Goal: Task Accomplishment & Management: Complete application form

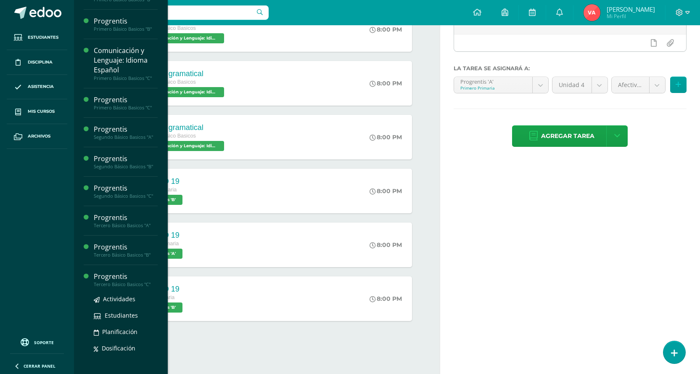
scroll to position [477, 0]
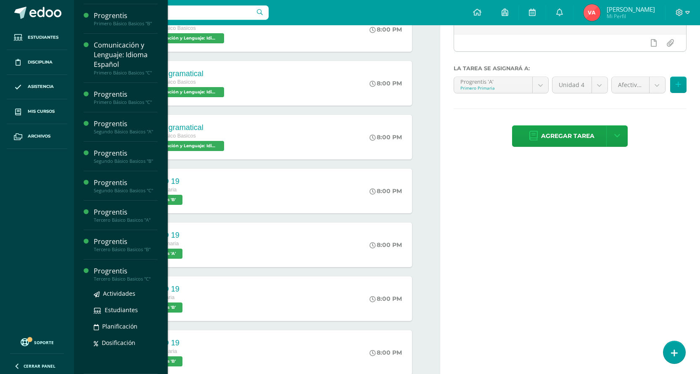
click at [119, 277] on div "Tercero Básico Basicos "C"" at bounding box center [126, 279] width 64 height 6
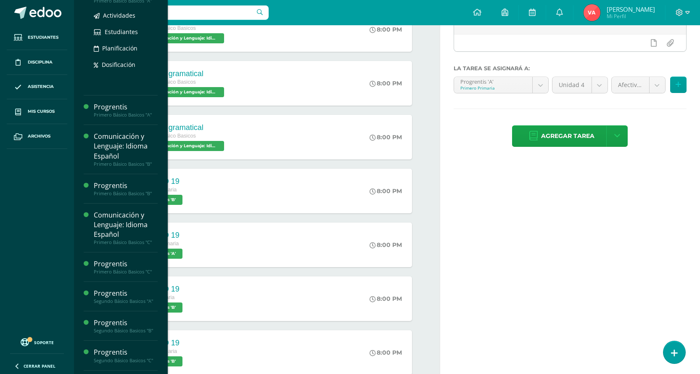
scroll to position [392, 0]
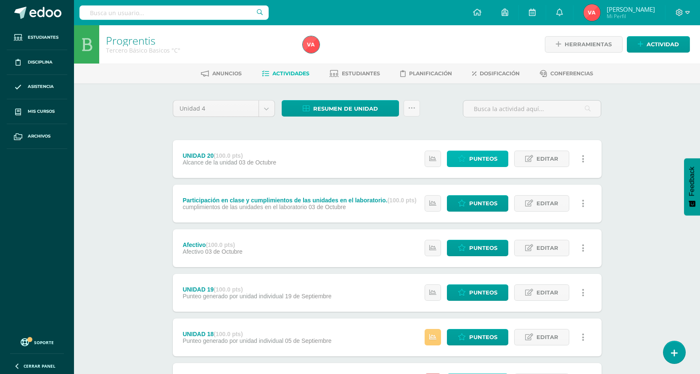
click at [487, 159] on span "Punteos" at bounding box center [483, 159] width 28 height 16
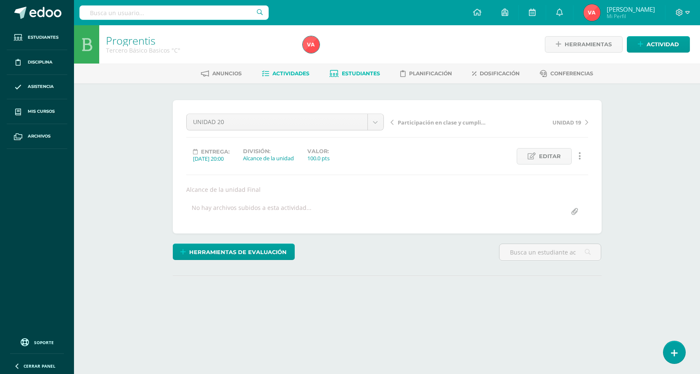
click at [366, 68] on link "Estudiantes" at bounding box center [355, 73] width 50 height 13
click at [360, 75] on span "Estudiantes" at bounding box center [361, 73] width 38 height 6
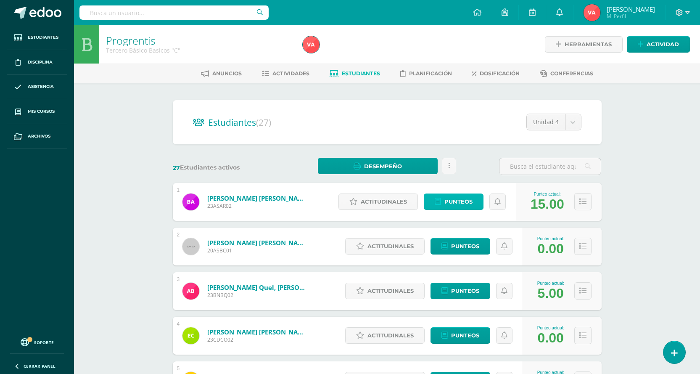
drag, startPoint x: 456, startPoint y: 204, endPoint x: 355, endPoint y: 143, distance: 118.7
click at [456, 204] on span "Punteos" at bounding box center [459, 202] width 28 height 16
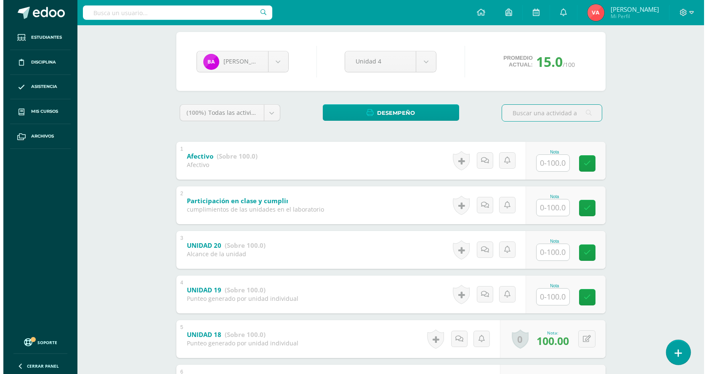
scroll to position [84, 0]
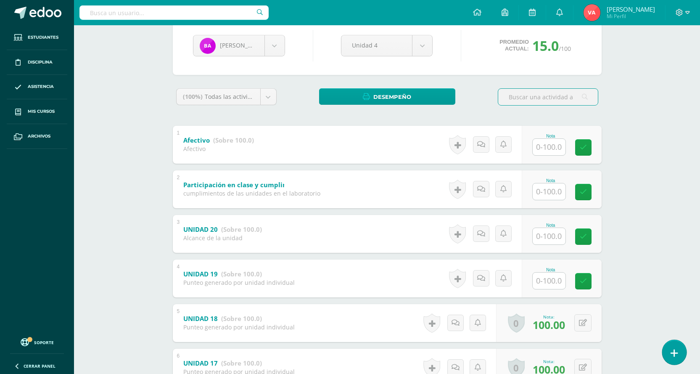
click at [683, 351] on link at bounding box center [674, 352] width 24 height 24
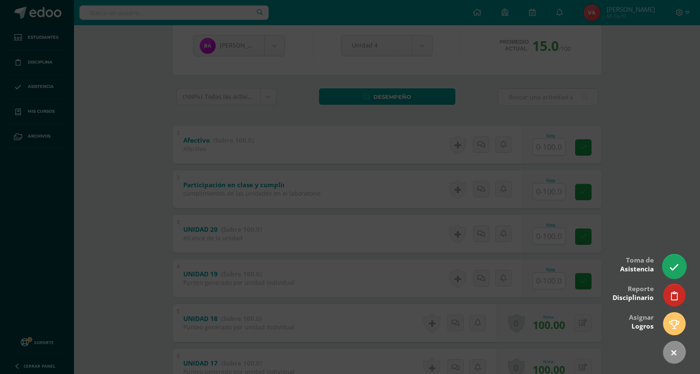
click at [671, 269] on icon at bounding box center [675, 267] width 10 height 10
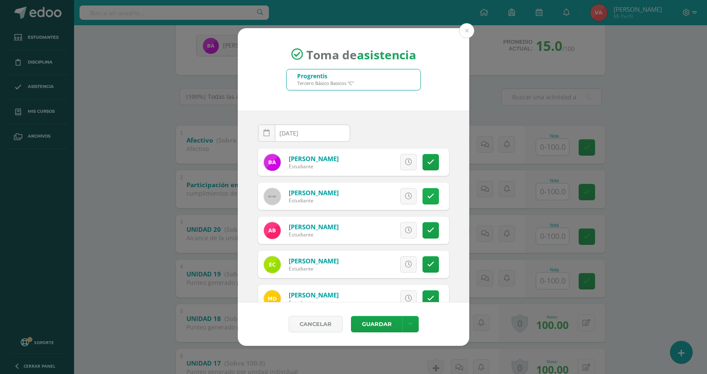
click at [427, 198] on icon at bounding box center [430, 196] width 7 height 7
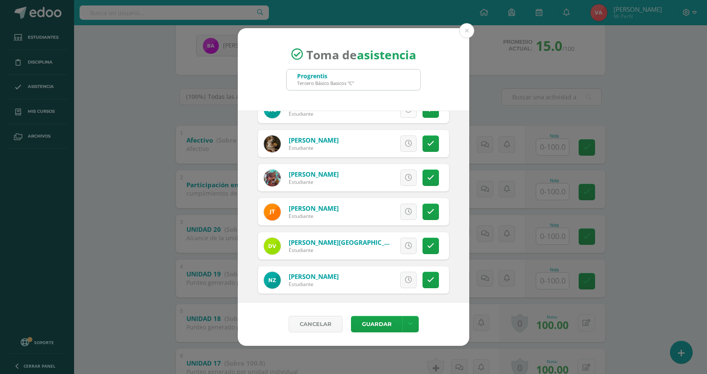
scroll to position [773, 0]
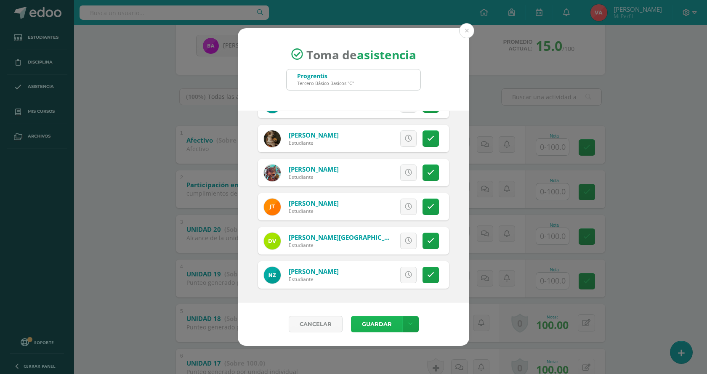
click at [379, 322] on button "Guardar" at bounding box center [376, 324] width 51 height 16
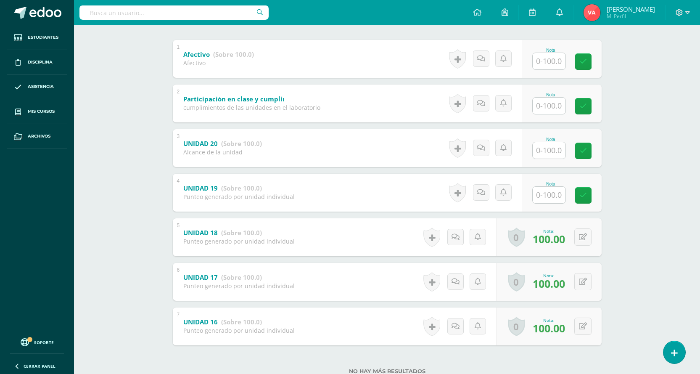
scroll to position [197, 0]
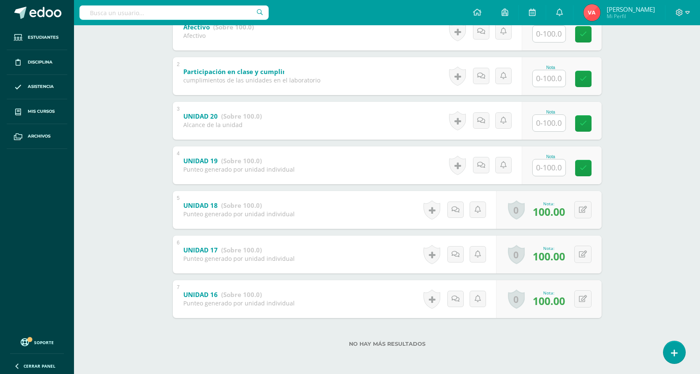
click at [553, 172] on input "text" at bounding box center [549, 167] width 33 height 16
type input "100"
click at [592, 171] on icon at bounding box center [589, 167] width 8 height 7
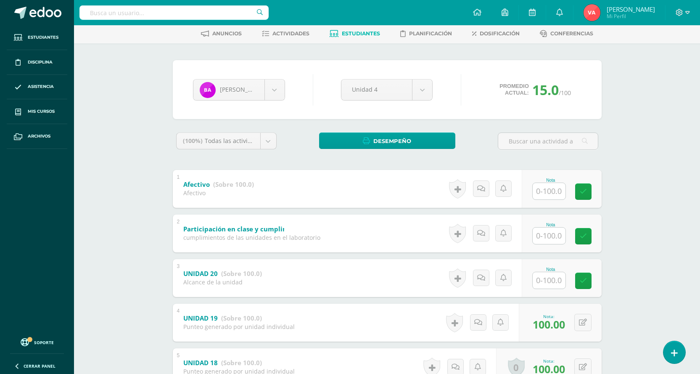
scroll to position [0, 0]
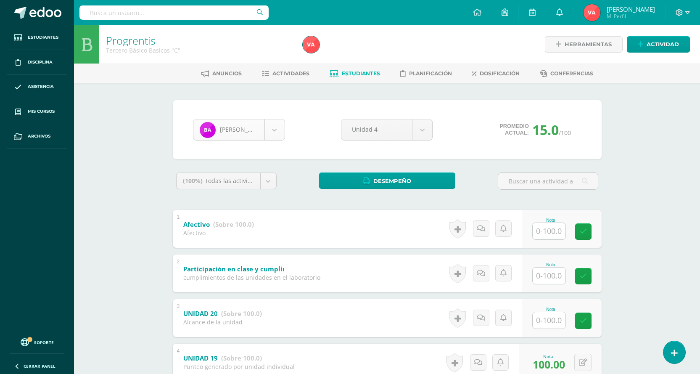
click at [275, 126] on body "Asistencia almacenada con éxito Estudiantes Disciplina Asistencia Mis cursos Ar…" at bounding box center [350, 285] width 700 height 571
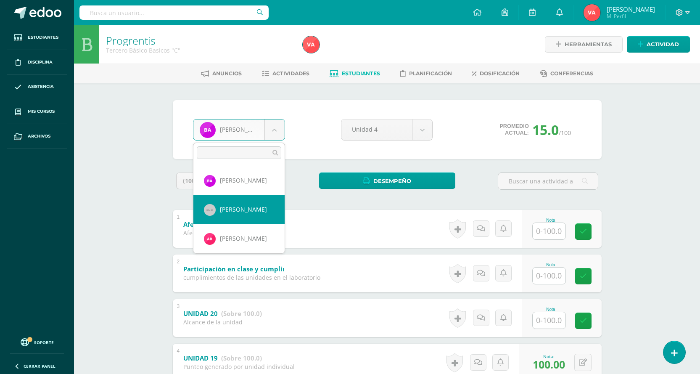
select select "1721"
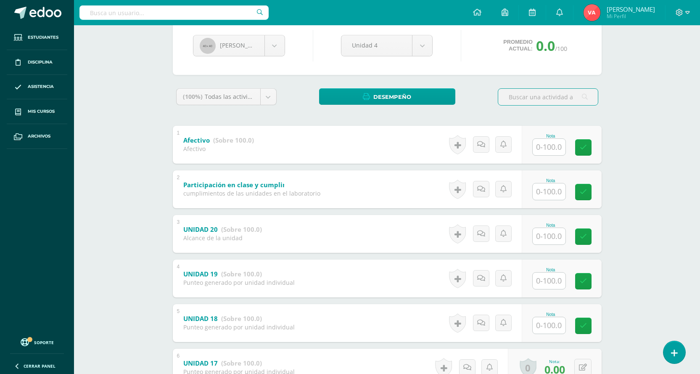
scroll to position [197, 0]
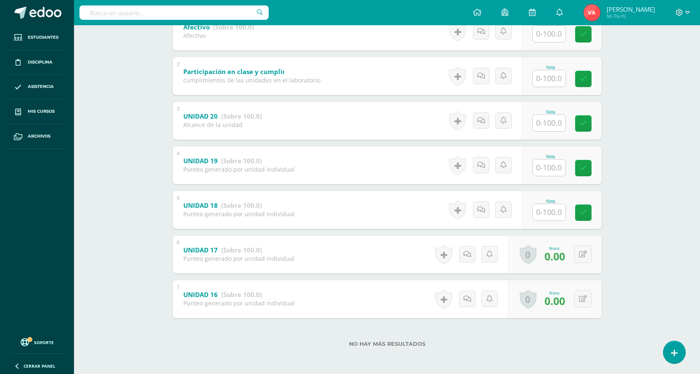
click at [553, 212] on input "text" at bounding box center [549, 212] width 33 height 16
type input "0"
click at [586, 213] on icon at bounding box center [589, 212] width 8 height 7
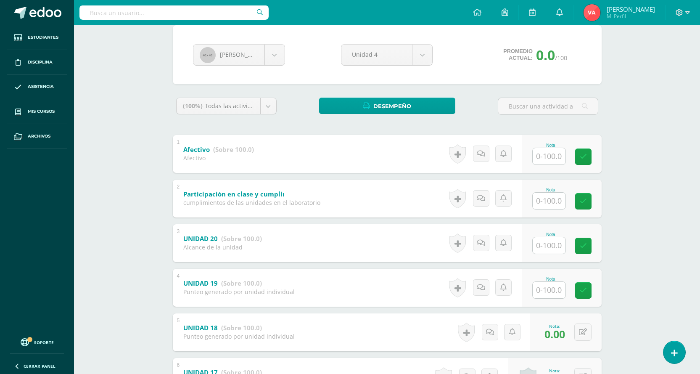
scroll to position [29, 0]
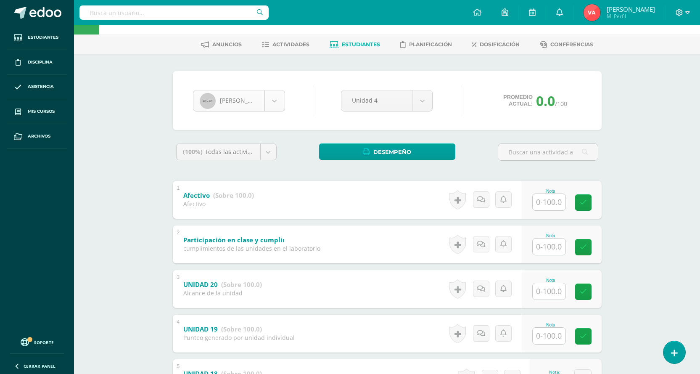
click at [277, 100] on body "Estudiantes Disciplina Asistencia Mis cursos Archivos Soporte Centro de ayuda Ú…" at bounding box center [350, 256] width 700 height 571
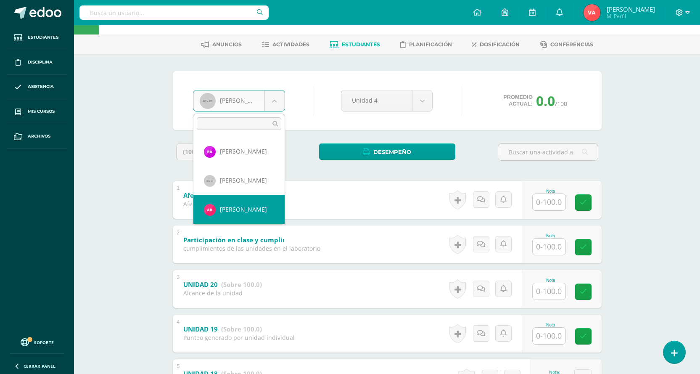
select select "2365"
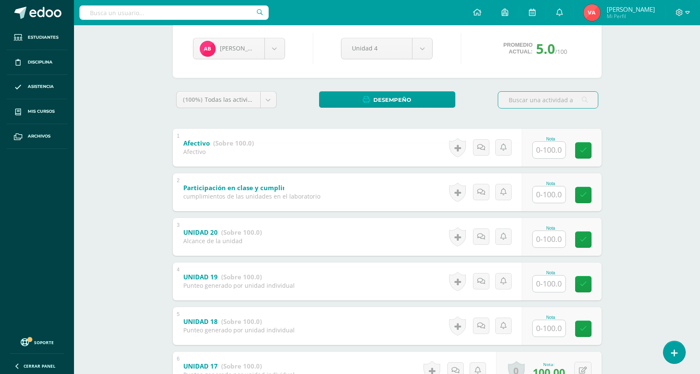
scroll to position [168, 0]
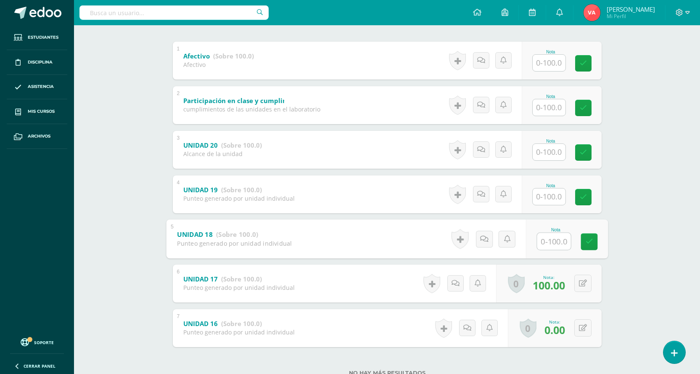
click at [549, 245] on input "text" at bounding box center [554, 241] width 34 height 17
type input "100"
click at [591, 245] on icon at bounding box center [589, 241] width 8 height 7
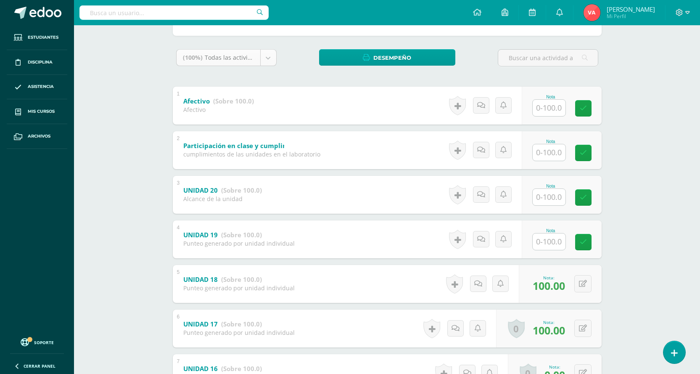
scroll to position [84, 0]
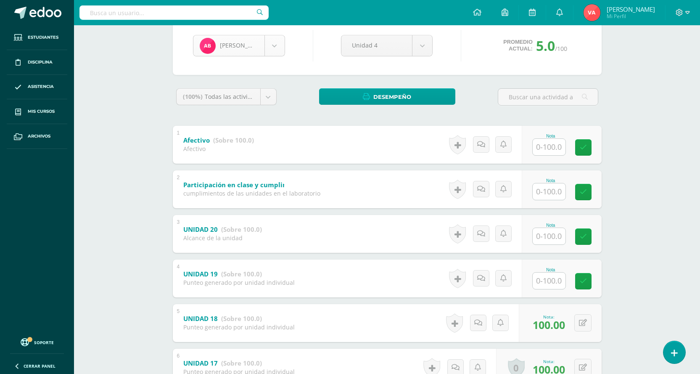
click at [275, 49] on body "Estudiantes Disciplina Asistencia Mis cursos Archivos Soporte Centro de ayuda Ú…" at bounding box center [350, 201] width 700 height 571
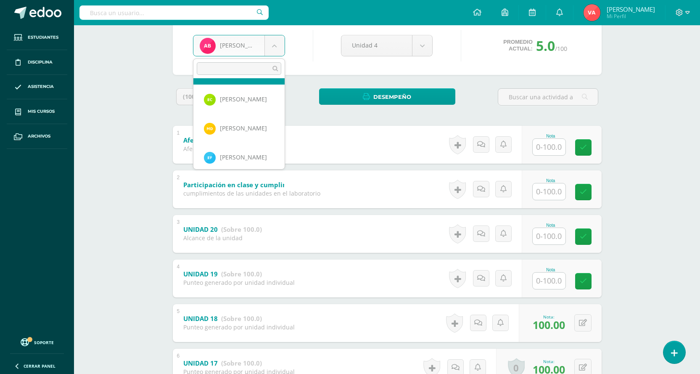
scroll to position [87, 0]
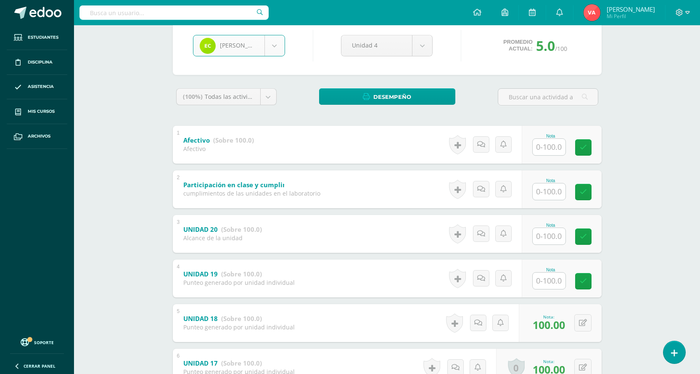
select select "2366"
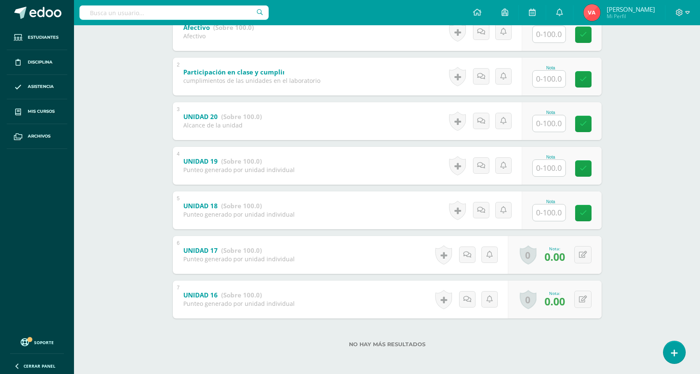
scroll to position [197, 0]
click at [554, 212] on input "text" at bounding box center [549, 212] width 33 height 16
type input "100"
click at [589, 214] on icon at bounding box center [589, 212] width 8 height 7
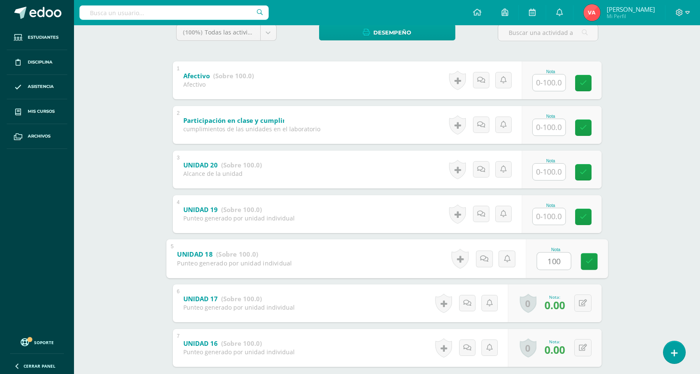
scroll to position [71, 0]
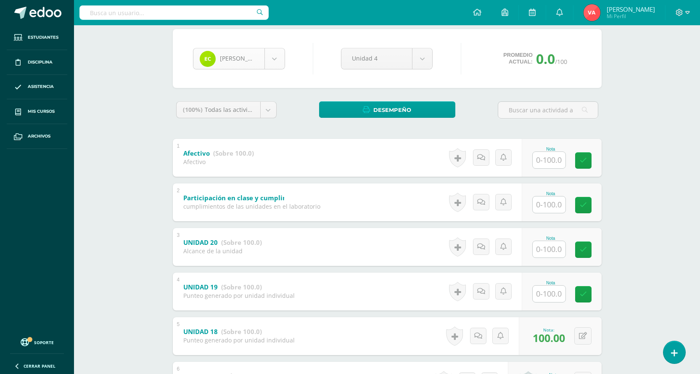
click at [272, 61] on body "Estudiantes Disciplina Asistencia Mis cursos Archivos Soporte Centro de ayuda Ú…" at bounding box center [350, 214] width 700 height 571
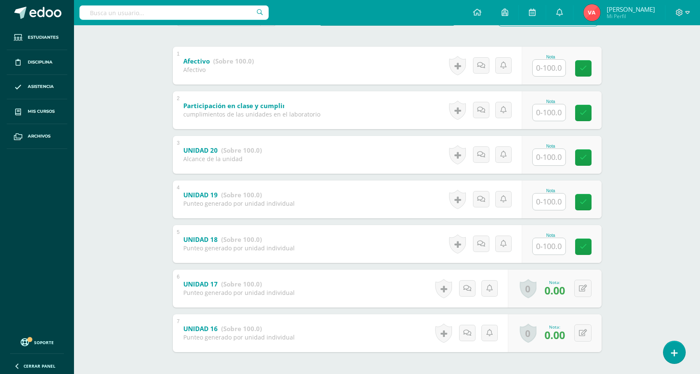
scroll to position [197, 0]
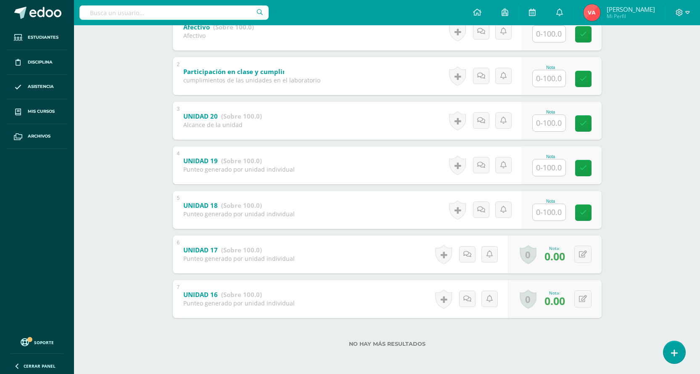
click at [547, 210] on input "text" at bounding box center [549, 212] width 33 height 16
type input "0"
click at [596, 207] on link at bounding box center [589, 212] width 17 height 17
click at [590, 190] on form "UNIDAD 18 (Sobre 100.0) Punteo generado por unidad individual Nota 0.00 0 Logro…" at bounding box center [387, 190] width 442 height 0
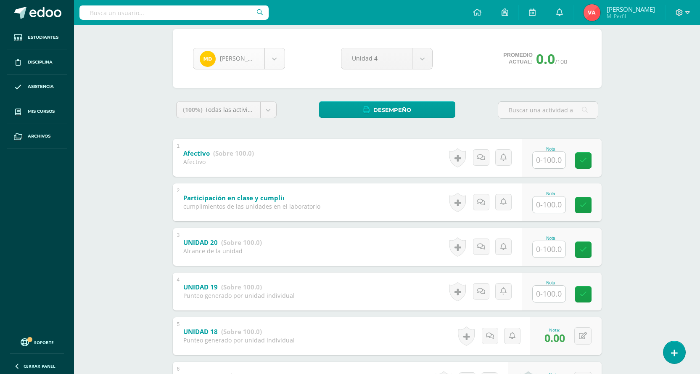
click at [273, 58] on body "Estudiantes Disciplina Asistencia Mis cursos Archivos Soporte Centro de ayuda Ú…" at bounding box center [350, 214] width 700 height 571
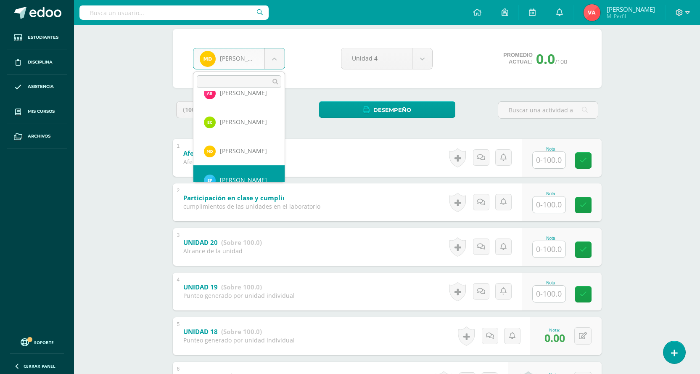
scroll to position [87, 0]
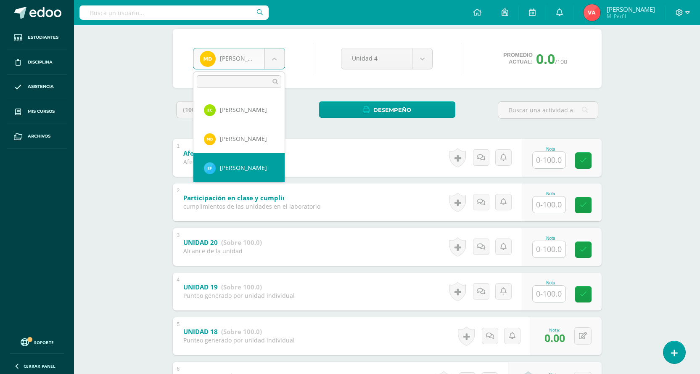
select select "2372"
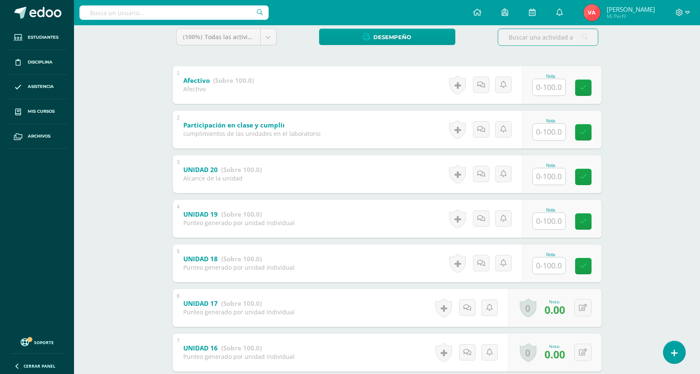
scroll to position [197, 0]
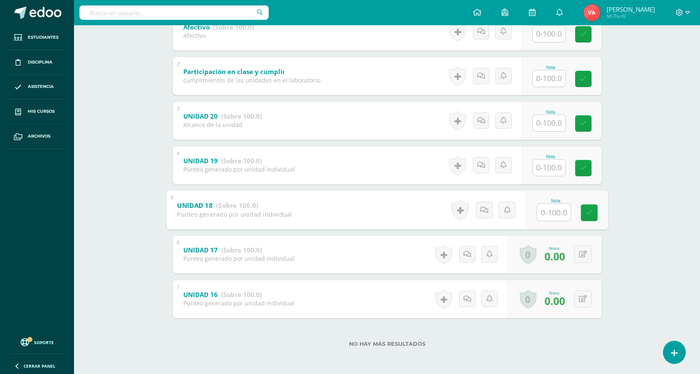
click at [550, 206] on input "text" at bounding box center [554, 212] width 34 height 17
type input "0"
click at [586, 214] on icon at bounding box center [589, 212] width 8 height 7
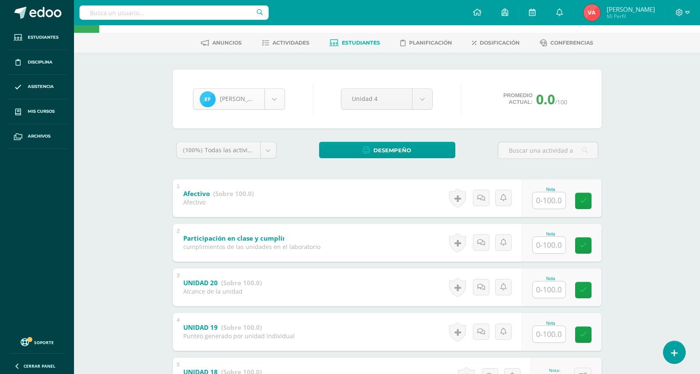
scroll to position [29, 0]
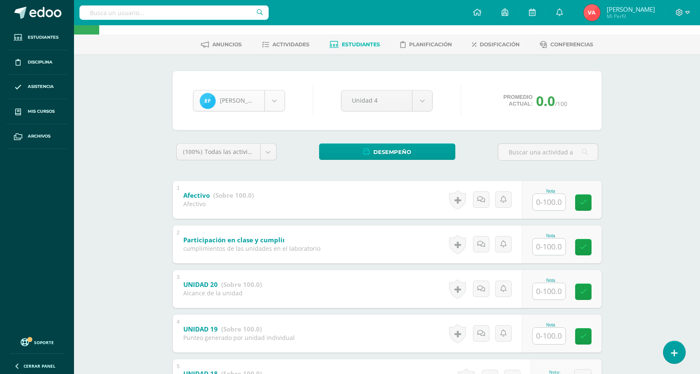
click at [279, 101] on body "Estudiantes Disciplina Asistencia Mis cursos Archivos Soporte Centro de ayuda Ú…" at bounding box center [350, 256] width 700 height 571
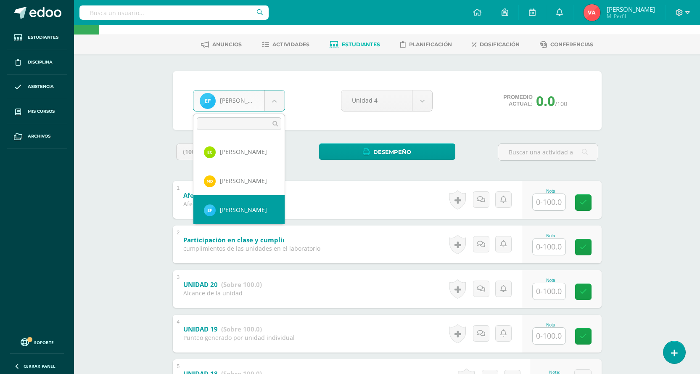
scroll to position [146, 0]
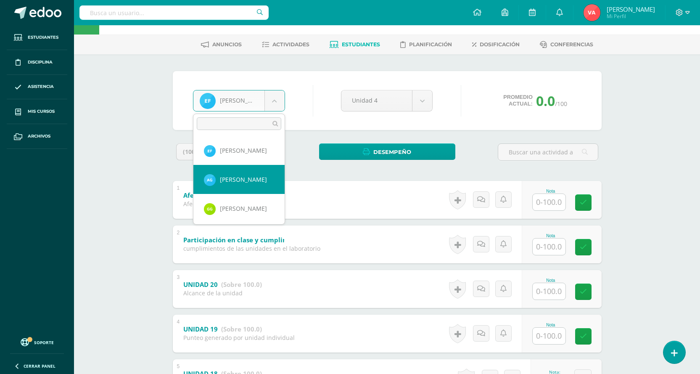
select select "2374"
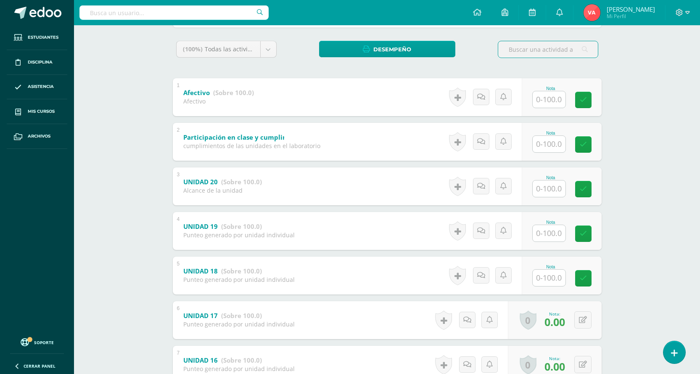
scroll to position [197, 0]
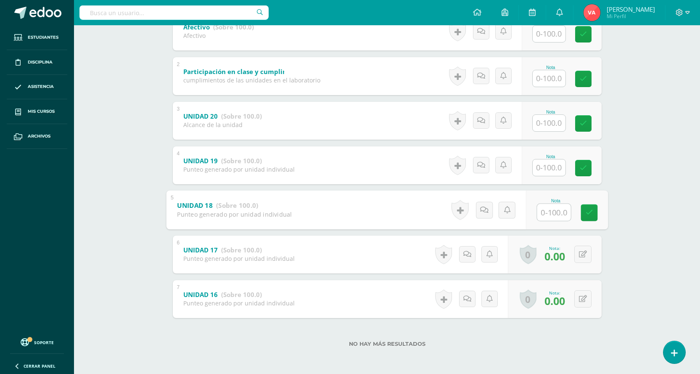
click at [553, 215] on input "text" at bounding box center [554, 212] width 34 height 17
type input "0"
click at [593, 209] on icon at bounding box center [589, 212] width 8 height 7
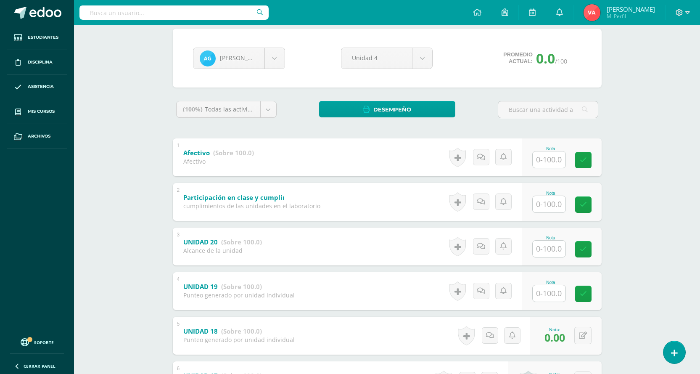
scroll to position [71, 0]
click at [275, 61] on body "Estudiantes Disciplina Asistencia Mis cursos Archivos Soporte Centro de ayuda Ú…" at bounding box center [350, 214] width 700 height 571
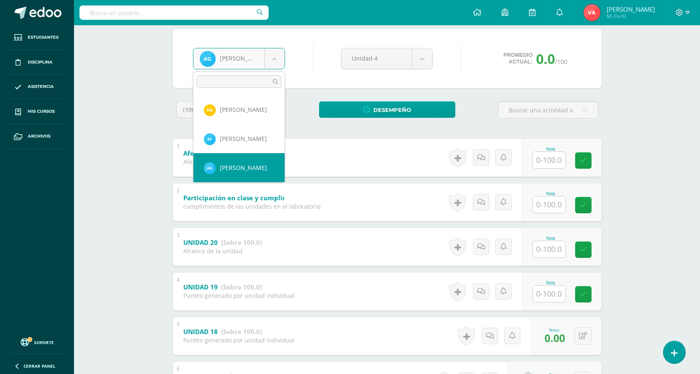
scroll to position [158, 0]
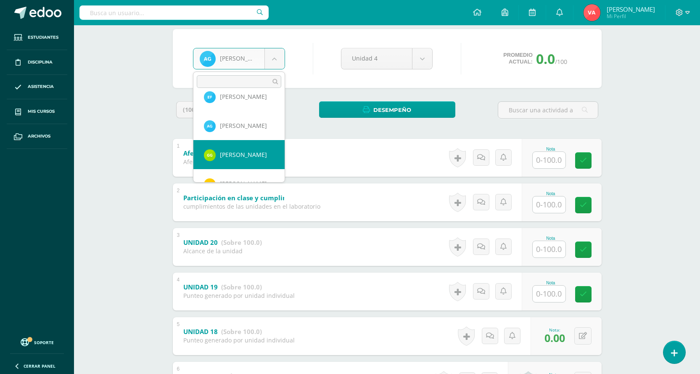
drag, startPoint x: 230, startPoint y: 156, endPoint x: 223, endPoint y: 146, distance: 13.0
select select "2376"
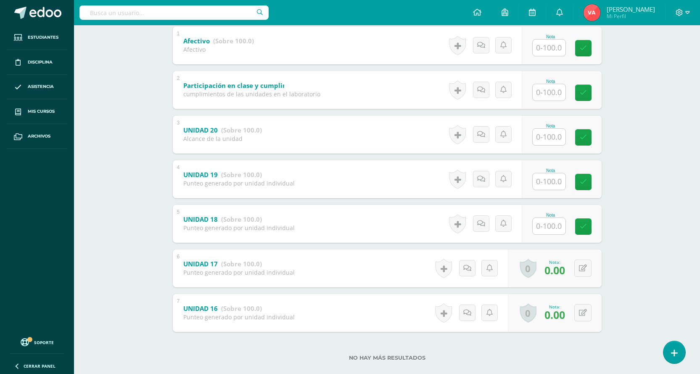
scroll to position [197, 0]
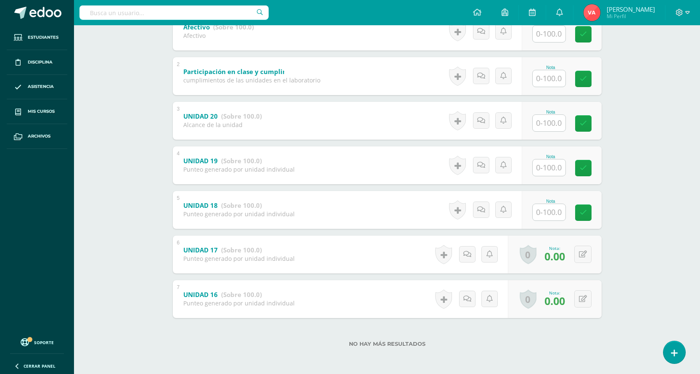
click at [549, 213] on input "text" at bounding box center [549, 212] width 33 height 16
type input "0"
click at [588, 214] on icon at bounding box center [589, 212] width 8 height 7
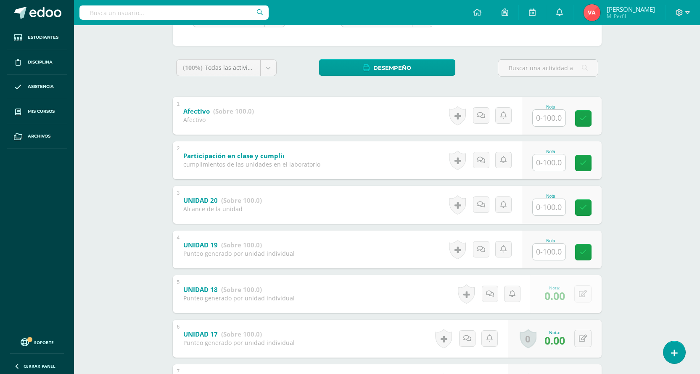
scroll to position [0, 0]
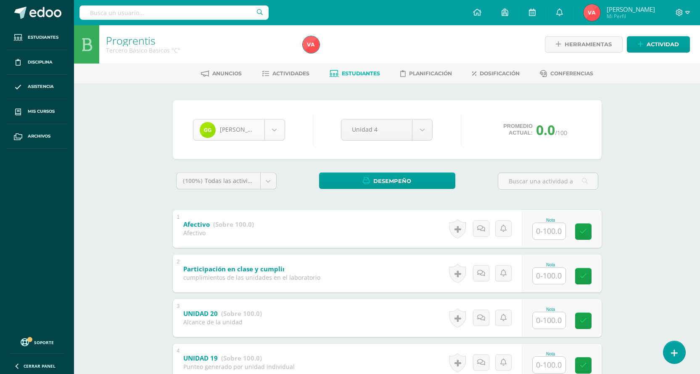
click at [274, 133] on body "Estudiantes Disciplina Asistencia Mis cursos Archivos Soporte Centro de ayuda Ú…" at bounding box center [350, 285] width 700 height 571
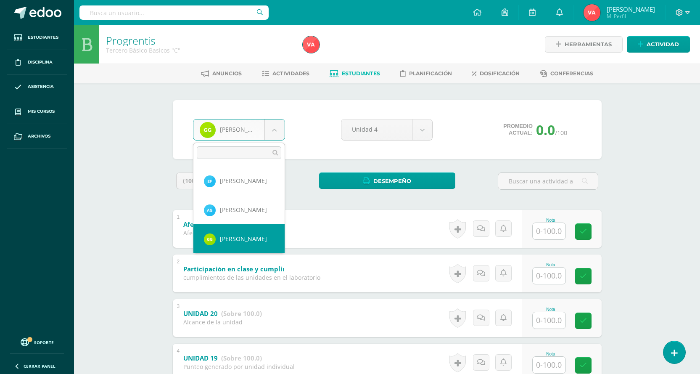
scroll to position [187, 0]
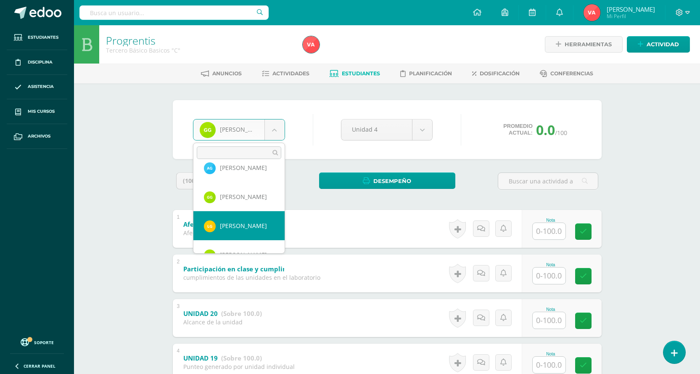
select select "2378"
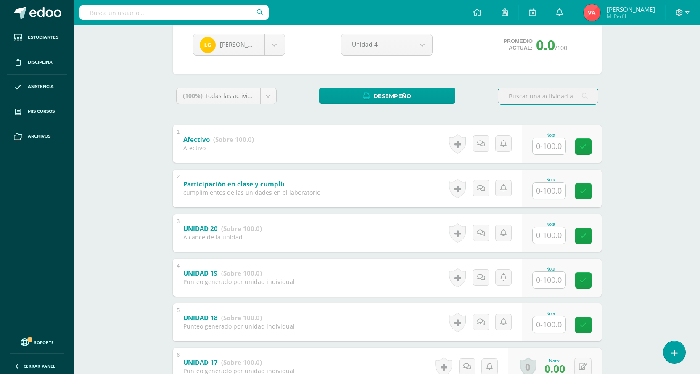
scroll to position [168, 0]
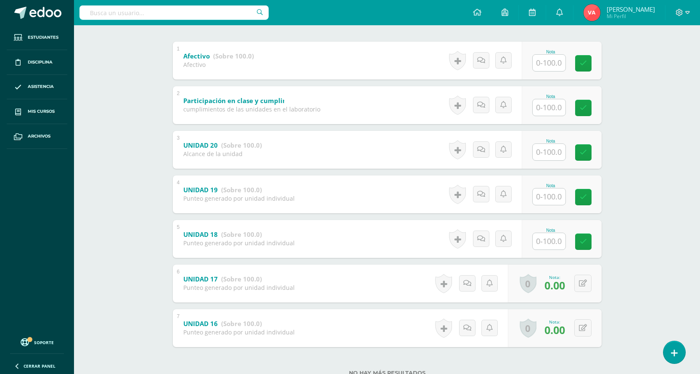
click at [551, 237] on input "text" at bounding box center [549, 241] width 33 height 16
type input "0"
click at [586, 244] on icon at bounding box center [589, 241] width 8 height 7
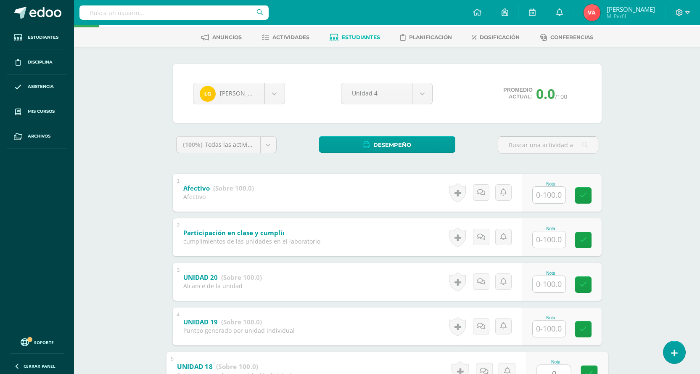
scroll to position [0, 0]
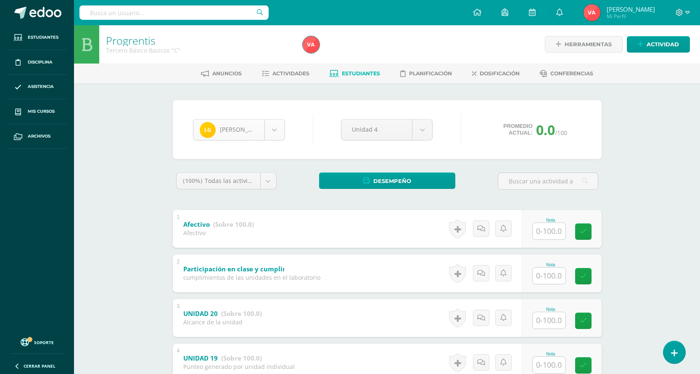
click at [276, 133] on body "Estudiantes Disciplina Asistencia Mis cursos Archivos Soporte Centro de ayuda Ú…" at bounding box center [350, 285] width 700 height 571
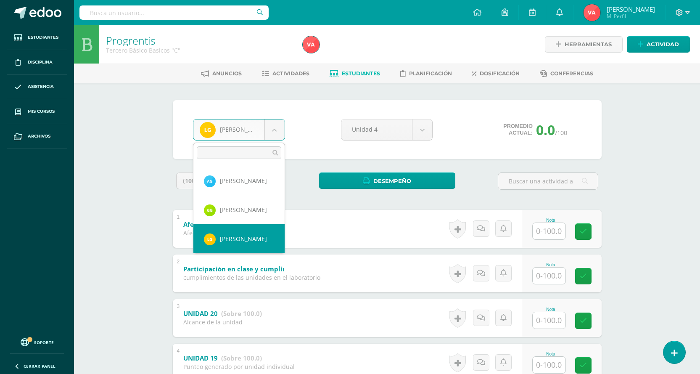
scroll to position [216, 0]
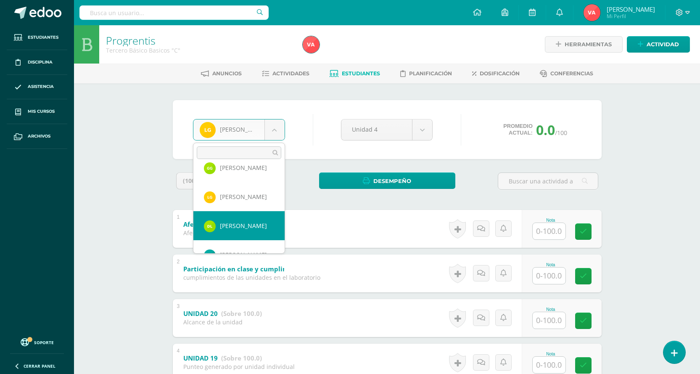
select select "2379"
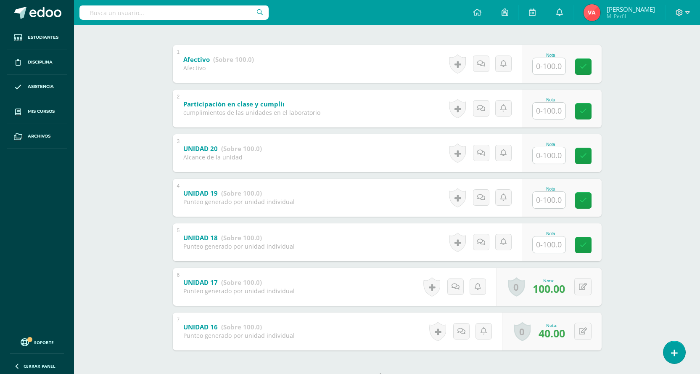
scroll to position [197, 0]
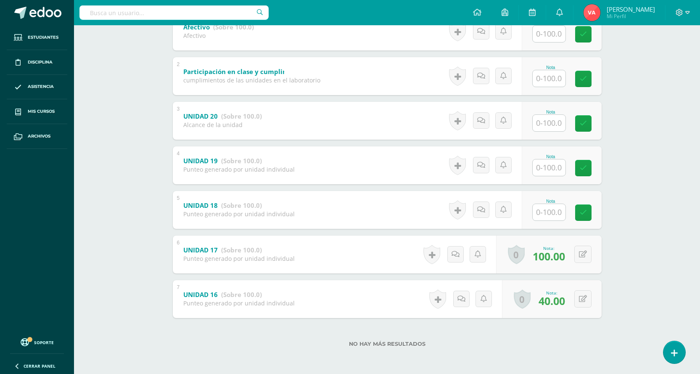
click at [544, 216] on input "text" at bounding box center [549, 212] width 33 height 16
type input "100"
click at [591, 213] on icon at bounding box center [589, 212] width 8 height 7
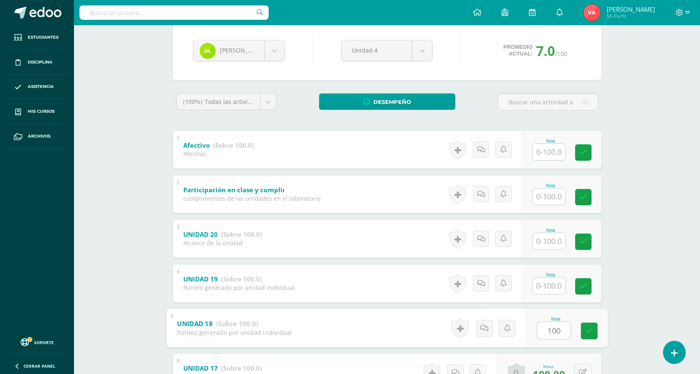
scroll to position [29, 0]
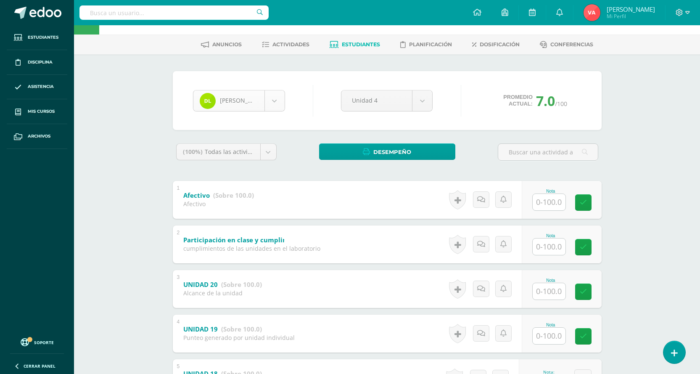
click at [271, 97] on body "Estudiantes Disciplina Asistencia Mis cursos Archivos Soporte Centro de ayuda Ú…" at bounding box center [350, 256] width 700 height 571
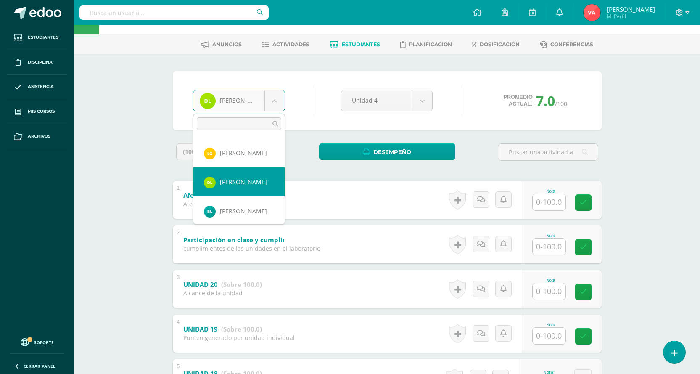
scroll to position [245, 0]
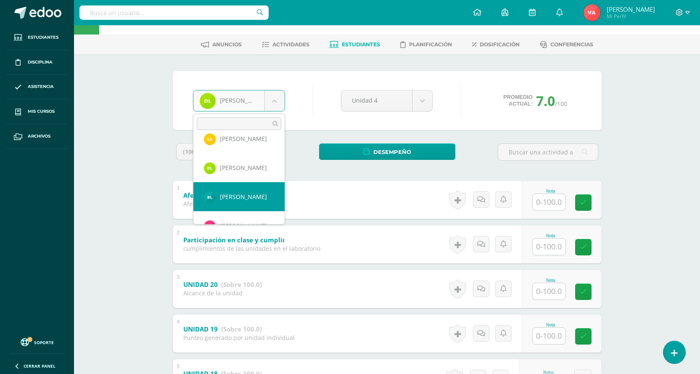
select select "2085"
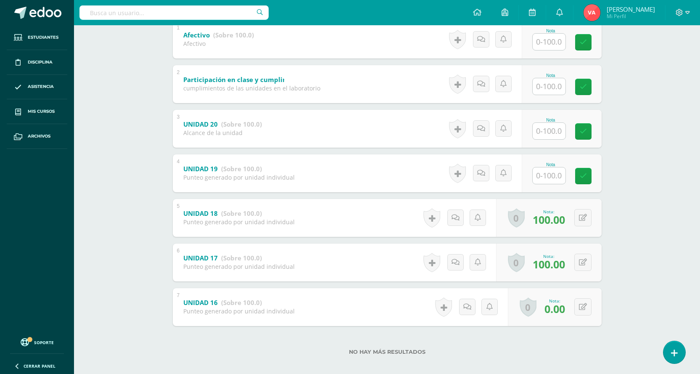
scroll to position [197, 0]
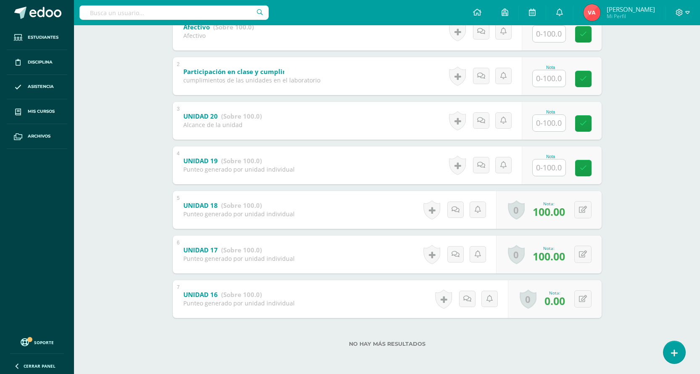
click at [556, 174] on input "text" at bounding box center [549, 167] width 33 height 16
type input "1"
drag, startPoint x: 454, startPoint y: 349, endPoint x: 440, endPoint y: 357, distance: 16.0
click at [455, 348] on div "No hay más resultados" at bounding box center [387, 337] width 429 height 39
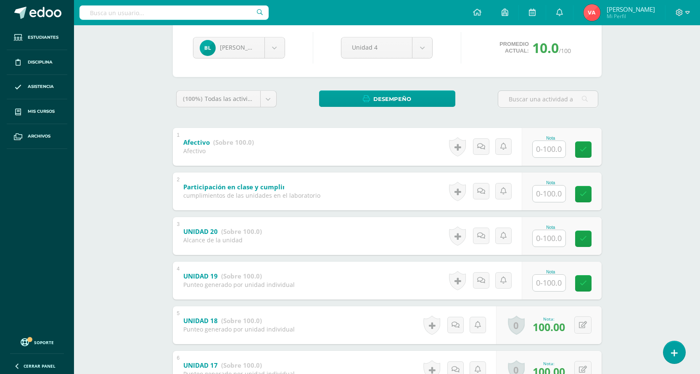
scroll to position [29, 0]
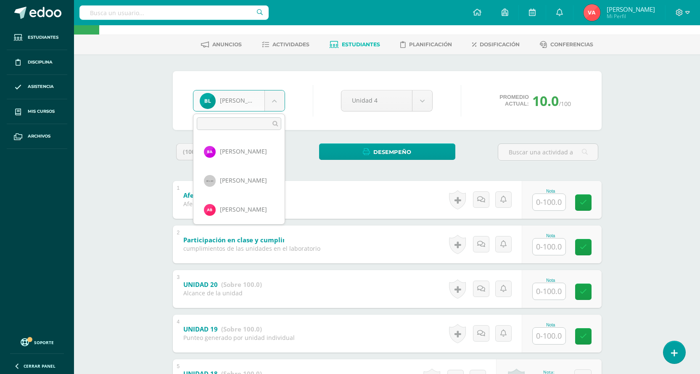
click at [279, 95] on body "Estudiantes Disciplina Asistencia Mis cursos Archivos Soporte Centro de ayuda Ú…" at bounding box center [350, 256] width 700 height 571
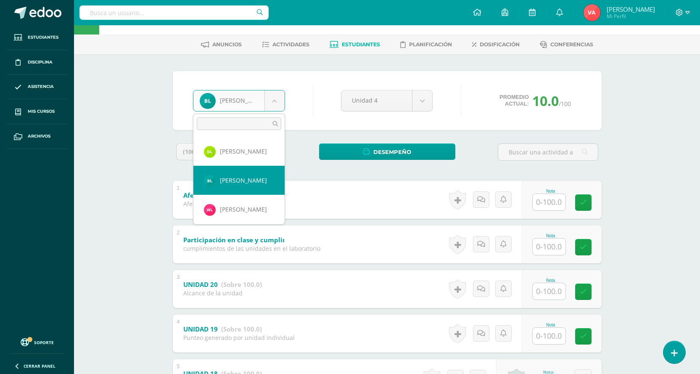
scroll to position [274, 0]
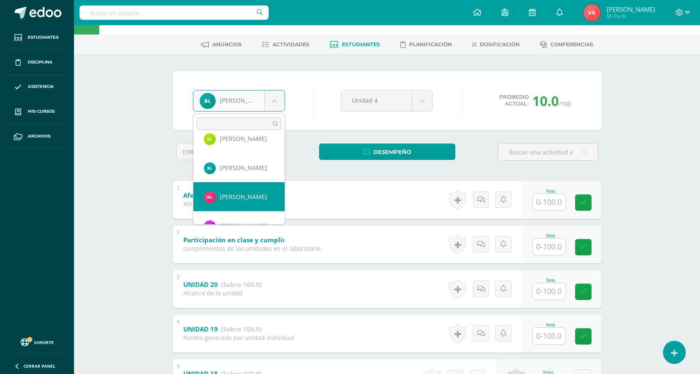
drag, startPoint x: 240, startPoint y: 198, endPoint x: 219, endPoint y: 164, distance: 39.7
select select "2558"
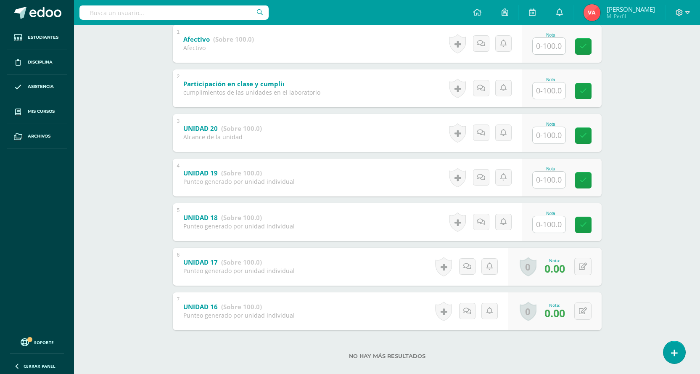
scroll to position [197, 0]
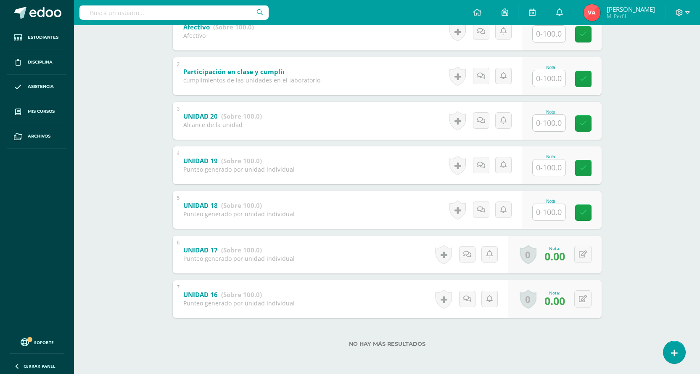
click at [546, 209] on input "text" at bounding box center [549, 212] width 33 height 16
type input "0"
click at [590, 215] on icon at bounding box center [589, 212] width 8 height 7
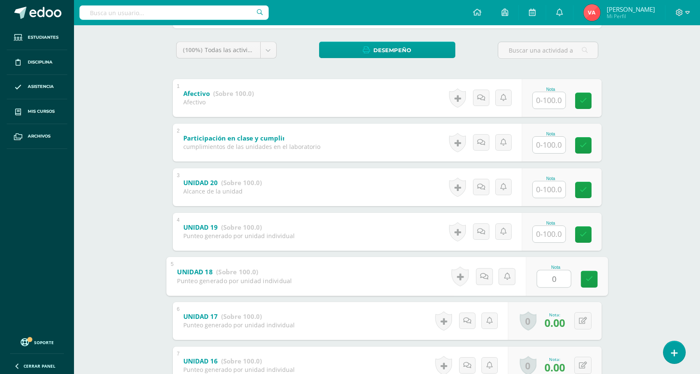
scroll to position [71, 0]
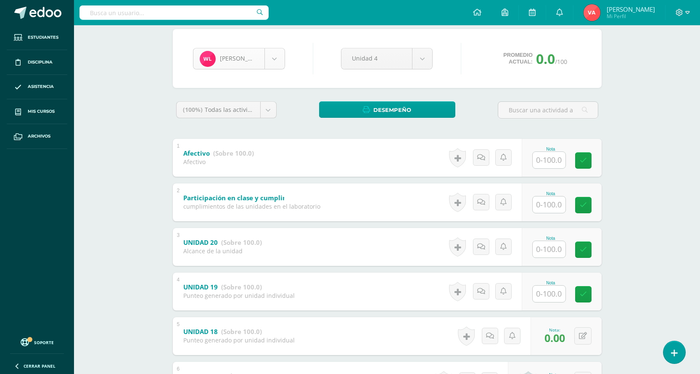
click at [276, 55] on body "Estudiantes Disciplina Asistencia Mis cursos Archivos Soporte Centro de ayuda Ú…" at bounding box center [350, 214] width 700 height 571
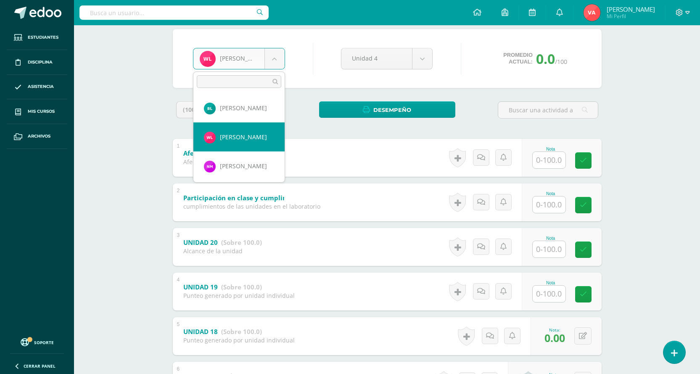
scroll to position [303, 0]
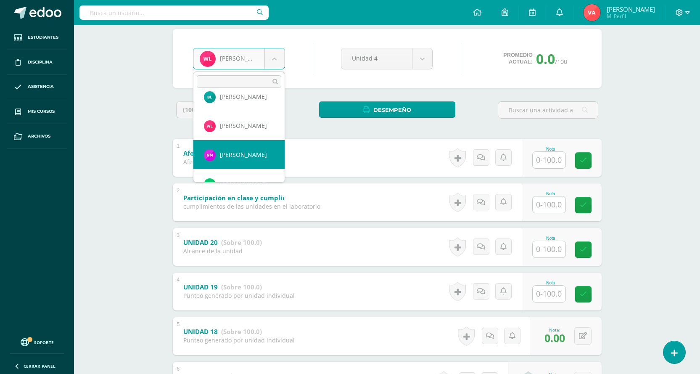
select select "2382"
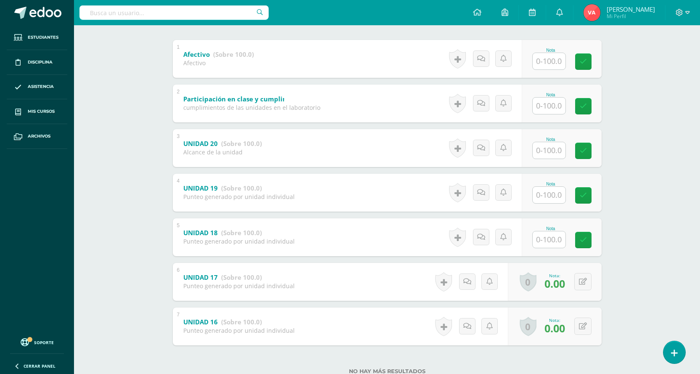
scroll to position [197, 0]
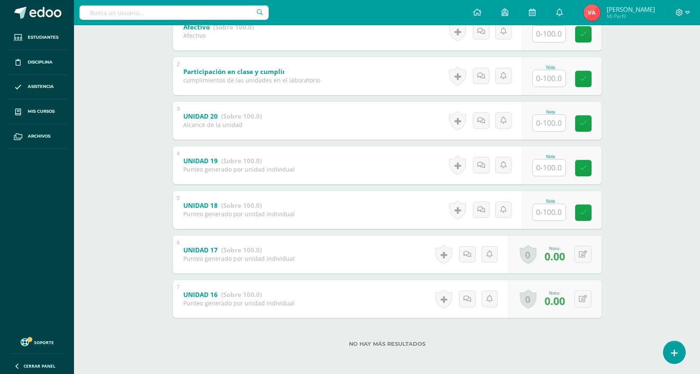
click at [541, 211] on input "text" at bounding box center [549, 212] width 33 height 16
click at [588, 212] on icon at bounding box center [589, 212] width 8 height 7
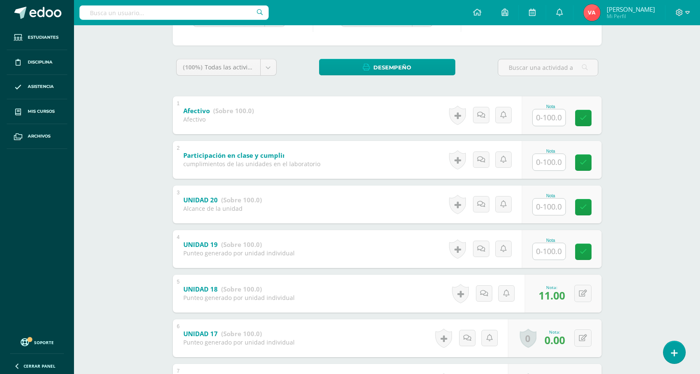
scroll to position [113, 0]
click at [583, 289] on button at bounding box center [583, 293] width 17 height 17
type input "0"
click at [571, 294] on link at bounding box center [566, 296] width 17 height 17
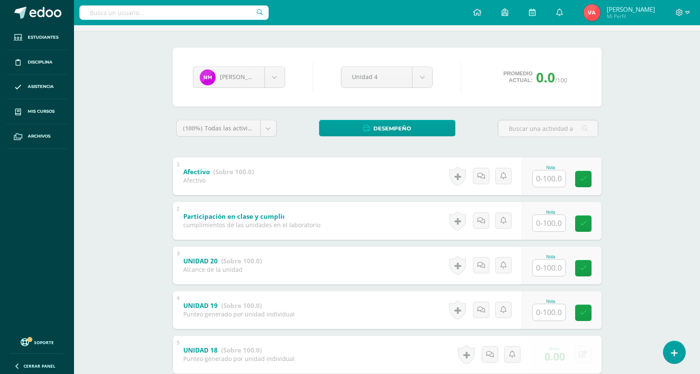
scroll to position [0, 0]
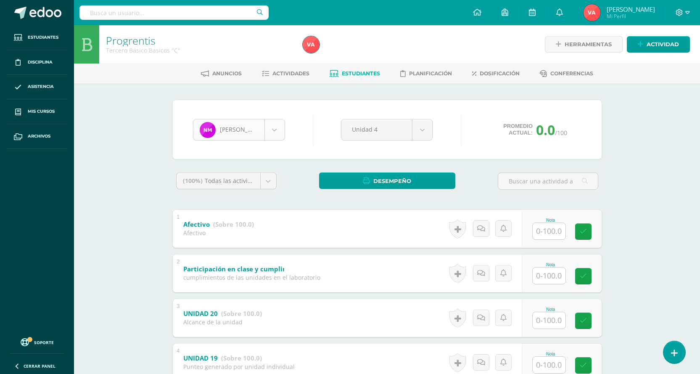
click at [275, 128] on body "Estudiantes Disciplina Asistencia Mis cursos Archivos Soporte Centro de ayuda Ú…" at bounding box center [350, 285] width 700 height 571
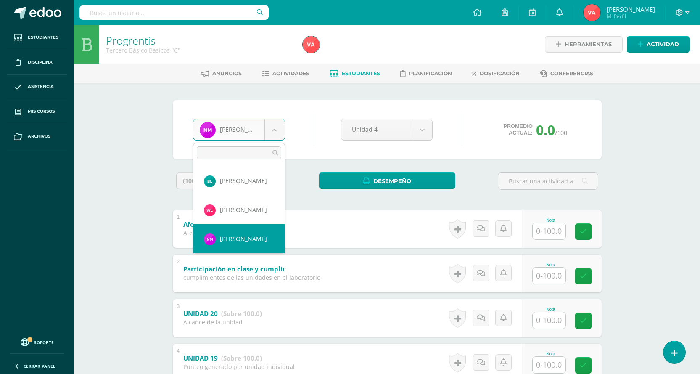
scroll to position [332, 0]
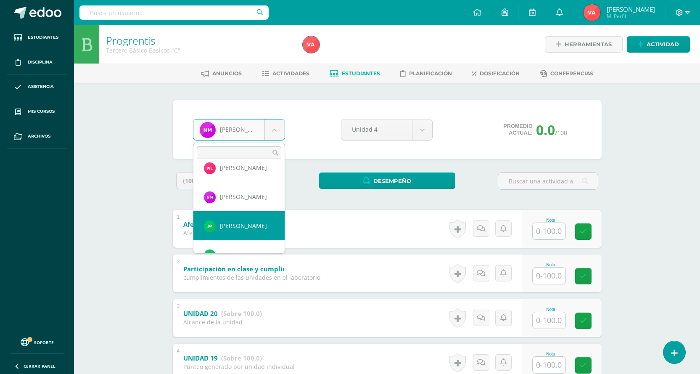
select select "2383"
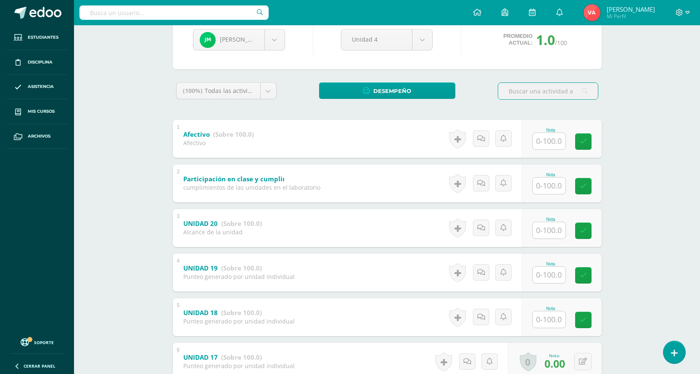
scroll to position [168, 0]
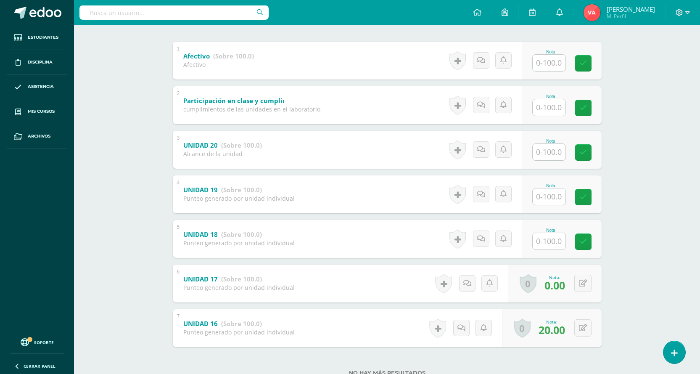
click at [551, 244] on input "text" at bounding box center [549, 241] width 33 height 16
click at [556, 237] on input "text" at bounding box center [554, 241] width 34 height 17
type input "0"
click at [590, 238] on icon at bounding box center [589, 241] width 8 height 7
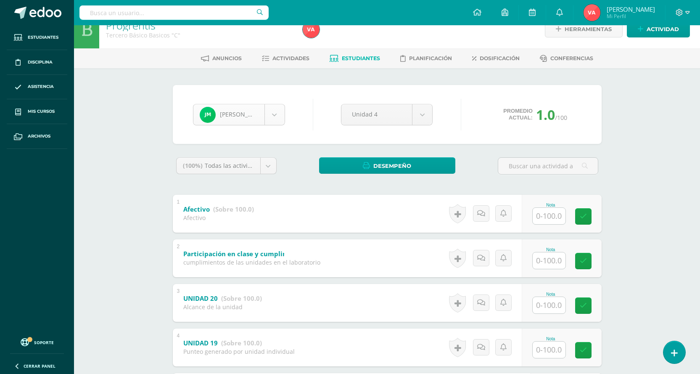
scroll to position [0, 0]
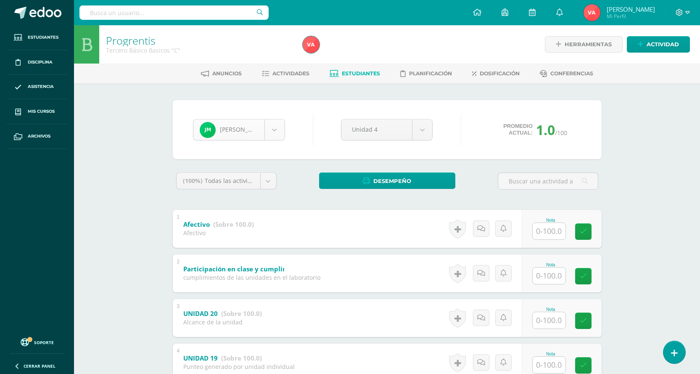
click at [277, 123] on body "Estudiantes Disciplina Asistencia Mis cursos Archivos Soporte Centro de ayuda Ú…" at bounding box center [350, 285] width 700 height 571
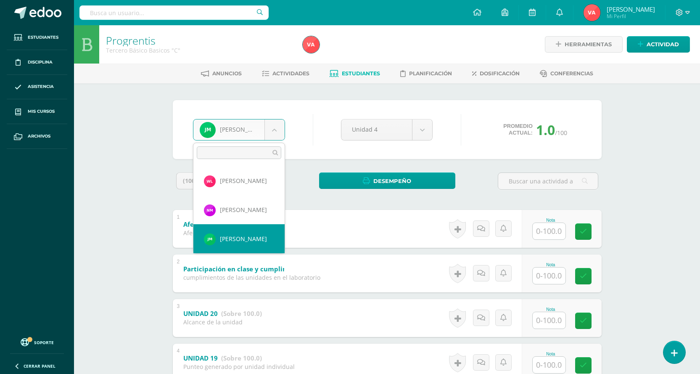
scroll to position [361, 0]
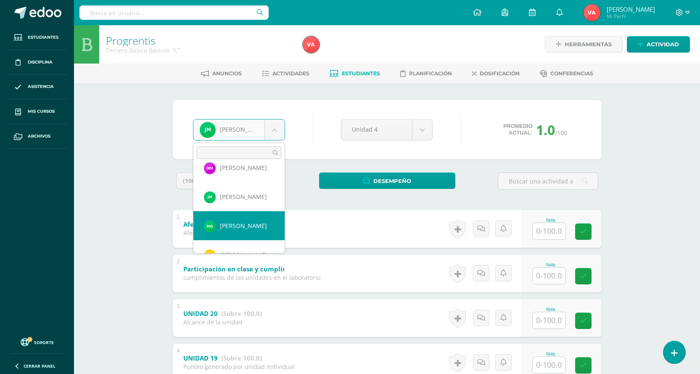
select select "2386"
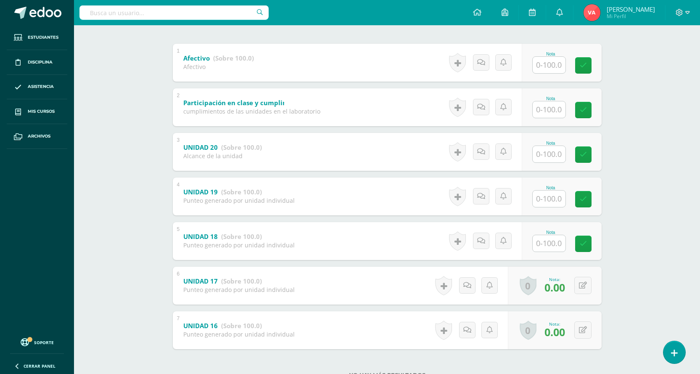
scroll to position [168, 0]
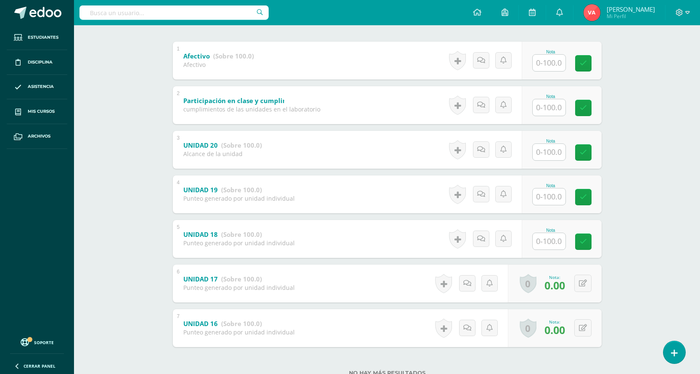
click at [554, 230] on div "Nota" at bounding box center [550, 230] width 37 height 5
click at [554, 244] on input "text" at bounding box center [549, 241] width 33 height 16
type input "0"
click at [588, 242] on icon at bounding box center [589, 241] width 8 height 7
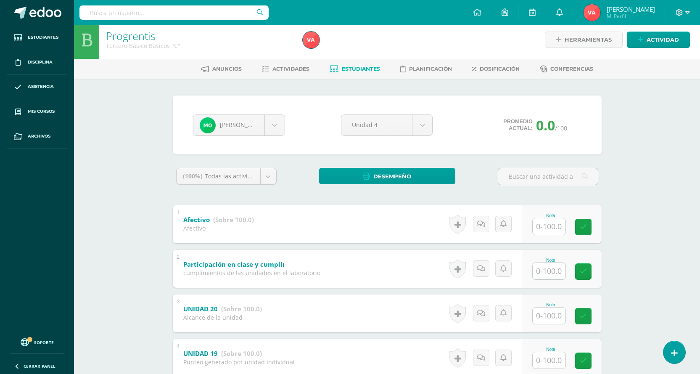
scroll to position [0, 0]
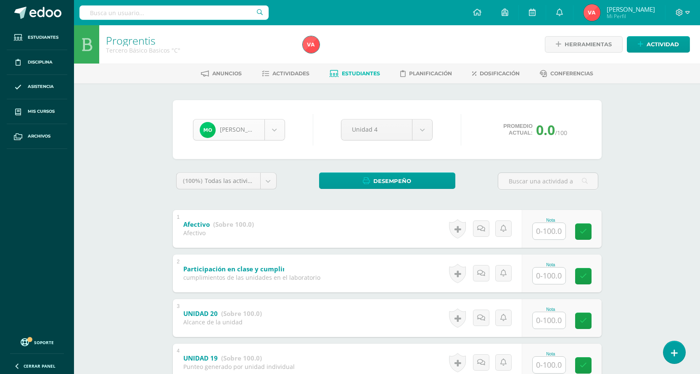
click at [272, 132] on body "Estudiantes Disciplina Asistencia Mis cursos Archivos Soporte Centro de ayuda Ú…" at bounding box center [350, 285] width 700 height 571
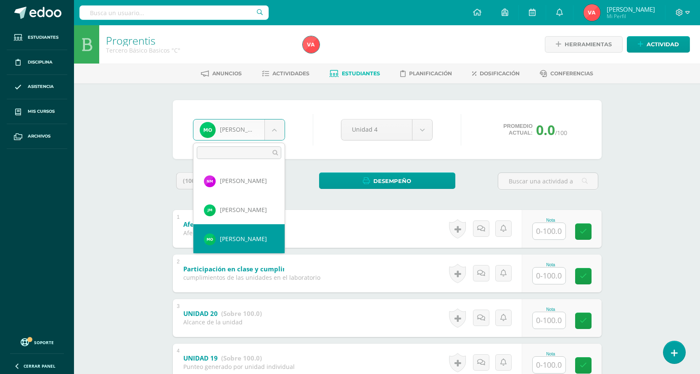
scroll to position [390, 0]
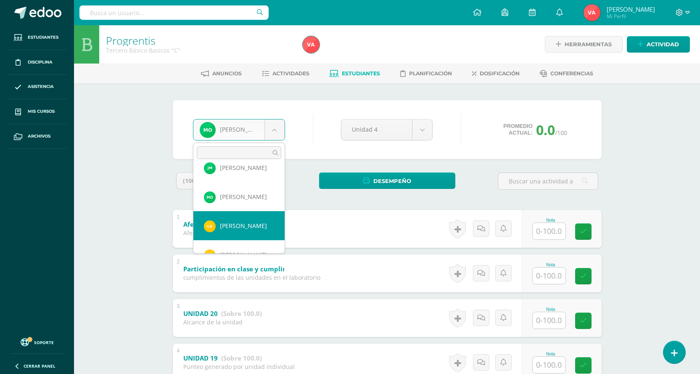
select select "2387"
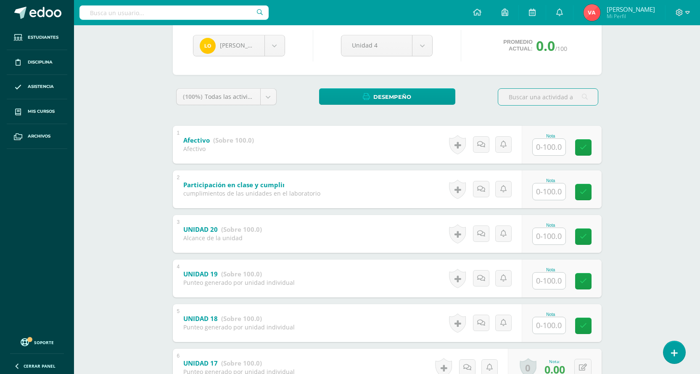
scroll to position [168, 0]
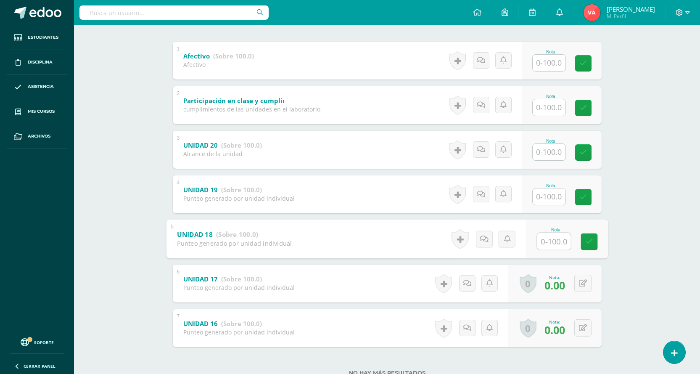
click at [554, 244] on input "text" at bounding box center [554, 241] width 34 height 17
type input "0"
click at [591, 241] on icon at bounding box center [589, 241] width 8 height 7
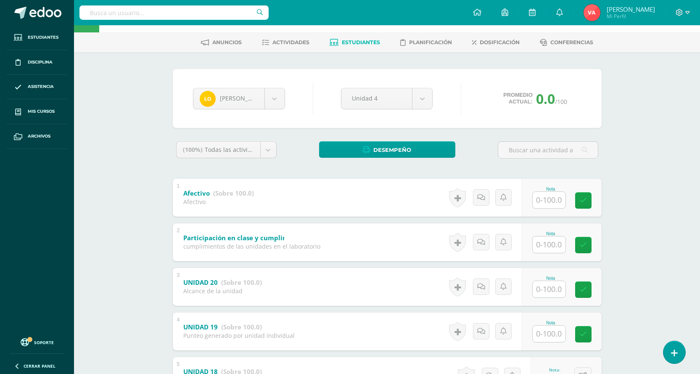
scroll to position [0, 0]
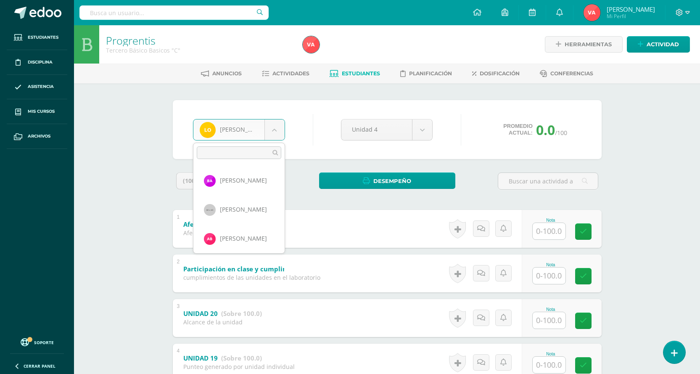
click at [275, 131] on body "Estudiantes Disciplina Asistencia Mis cursos Archivos Soporte Centro de ayuda Ú…" at bounding box center [350, 285] width 700 height 571
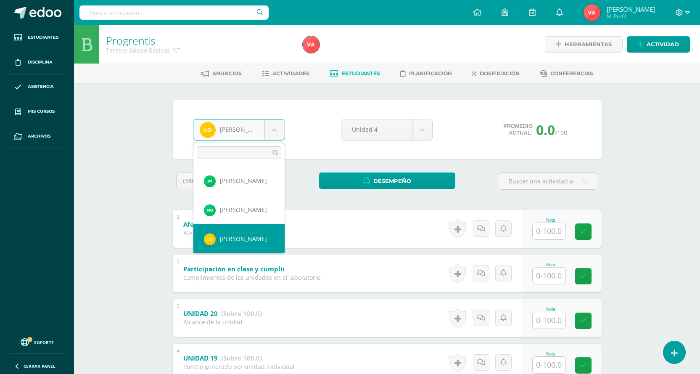
scroll to position [419, 0]
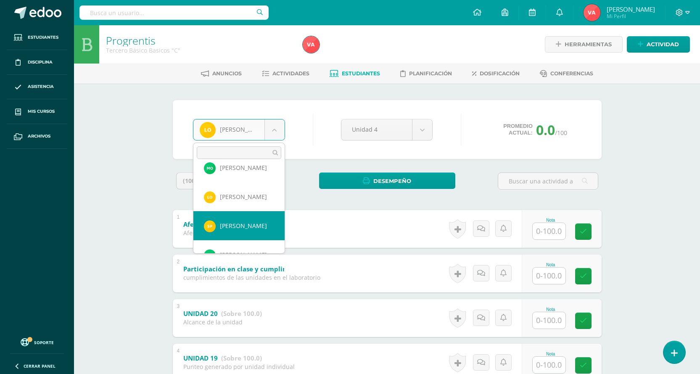
select select "2388"
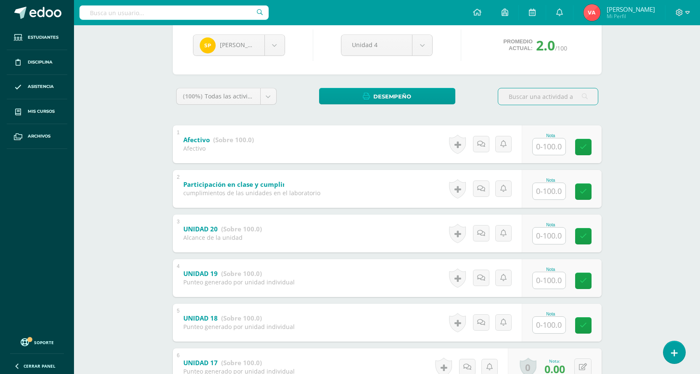
scroll to position [126, 0]
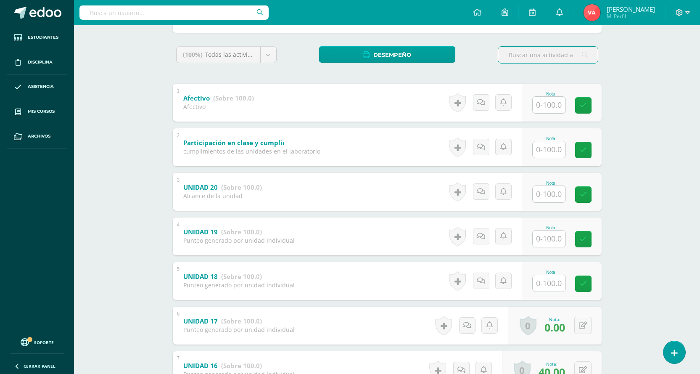
click at [543, 285] on input "text" at bounding box center [549, 283] width 33 height 16
type input "0"
click at [590, 286] on icon at bounding box center [589, 283] width 8 height 7
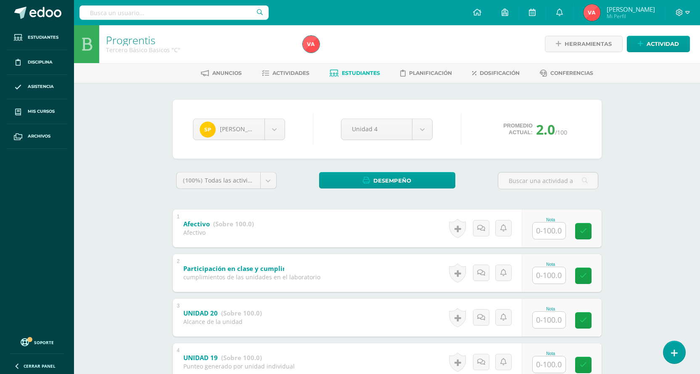
scroll to position [0, 0]
click at [275, 127] on body "Estudiantes Disciplina Asistencia Mis cursos Archivos Soporte Centro de ayuda Ú…" at bounding box center [350, 285] width 700 height 571
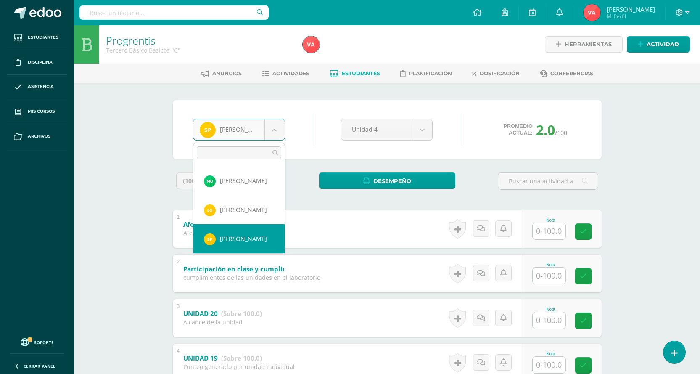
scroll to position [448, 0]
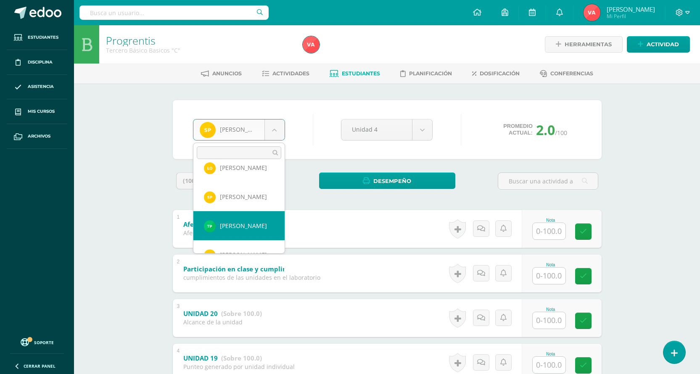
drag, startPoint x: 241, startPoint y: 231, endPoint x: 216, endPoint y: 219, distance: 28.6
select select "2389"
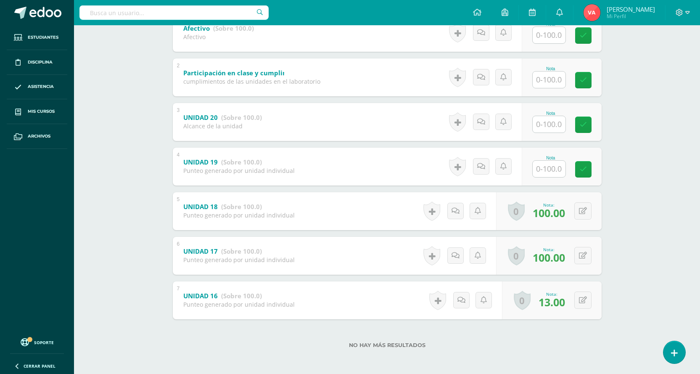
scroll to position [197, 0]
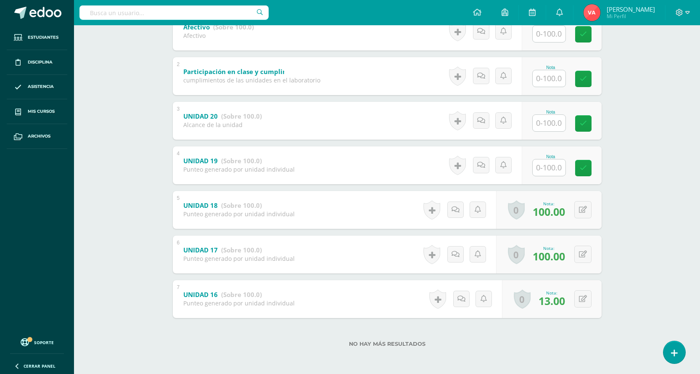
click at [556, 169] on input "text" at bounding box center [549, 167] width 33 height 16
type input "100"
click at [551, 122] on input "text" at bounding box center [554, 122] width 34 height 17
type input "100"
click at [587, 128] on link at bounding box center [589, 123] width 17 height 17
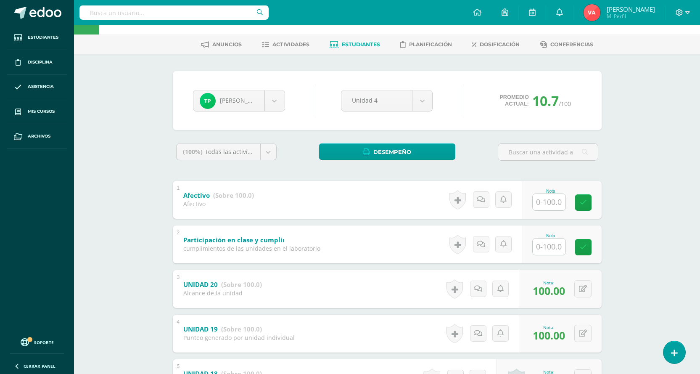
scroll to position [0, 0]
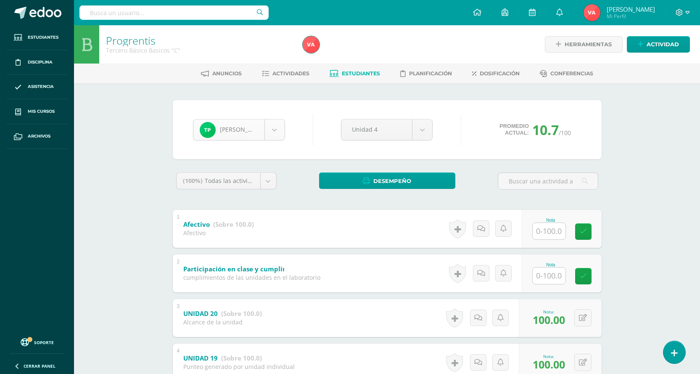
click at [272, 129] on body "Estudiantes Disciplina Asistencia Mis cursos Archivos Soporte Centro de ayuda Ú…" at bounding box center [350, 285] width 700 height 571
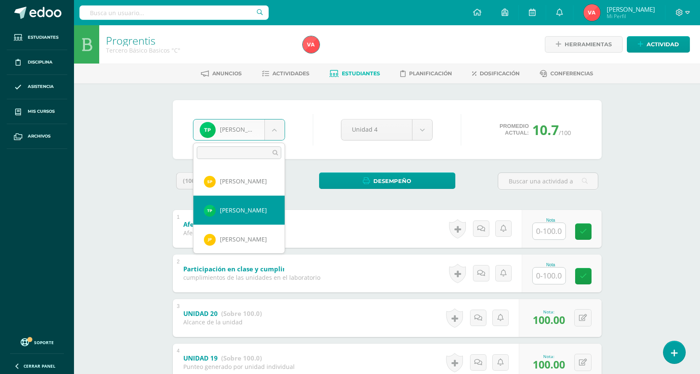
scroll to position [477, 0]
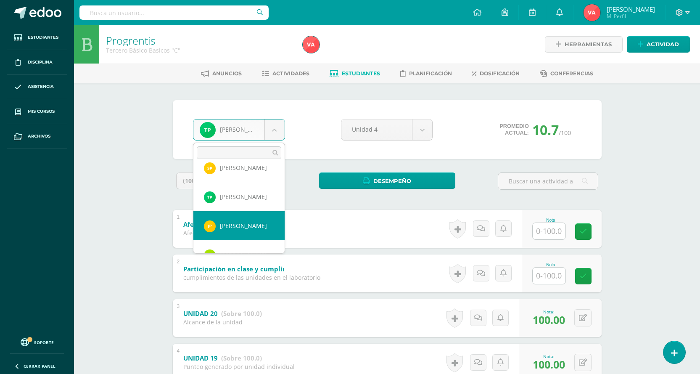
drag, startPoint x: 233, startPoint y: 227, endPoint x: 236, endPoint y: 151, distance: 75.8
select select "2390"
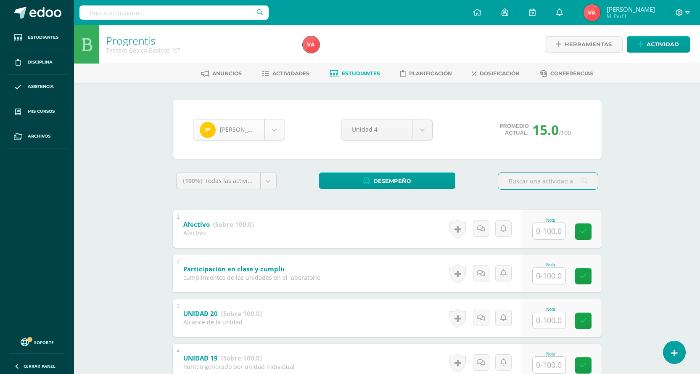
click at [283, 126] on body "Estudiantes Disciplina Asistencia Mis cursos Archivos Soporte Centro de ayuda Ú…" at bounding box center [350, 285] width 700 height 571
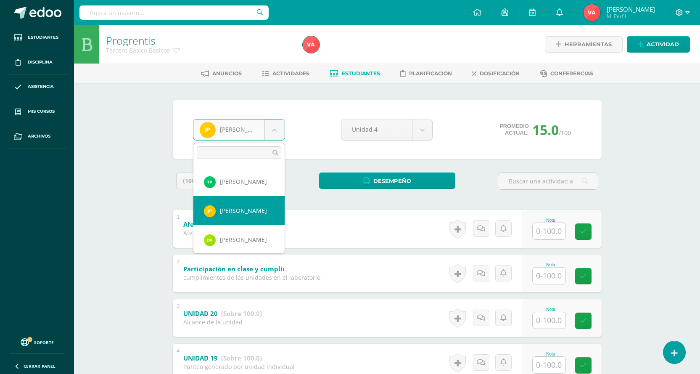
scroll to position [506, 0]
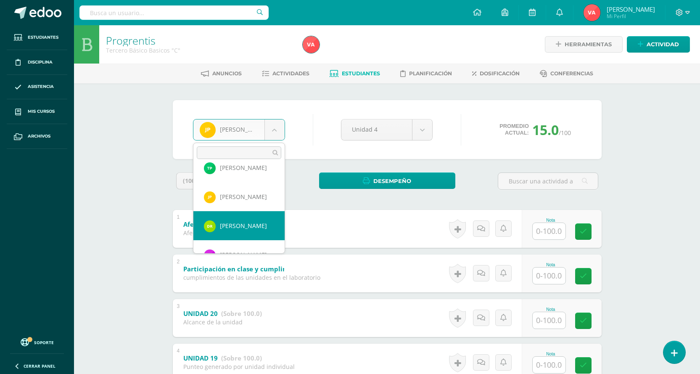
select select "2554"
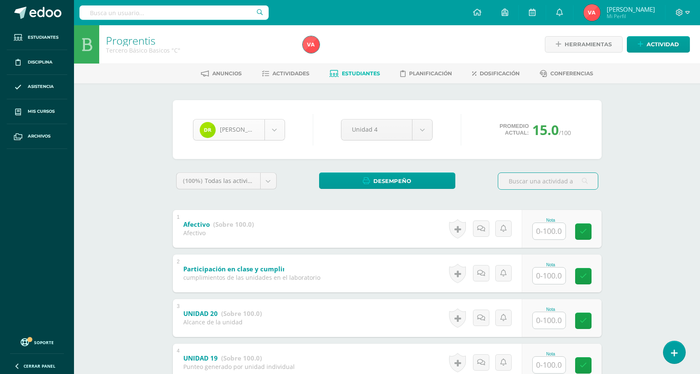
click at [278, 130] on body "Estudiantes Disciplina Asistencia Mis cursos Archivos Soporte Centro de ayuda Ú…" at bounding box center [350, 285] width 700 height 571
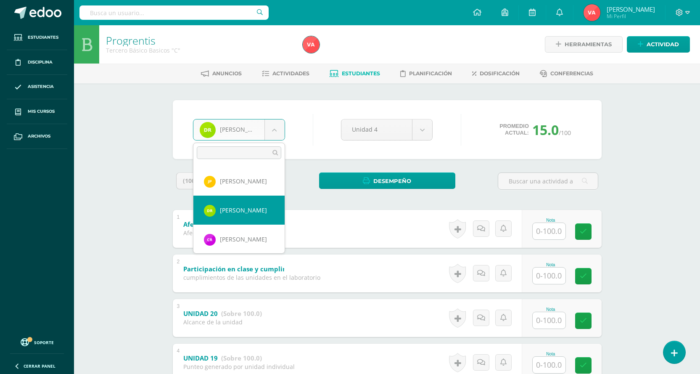
scroll to position [535, 0]
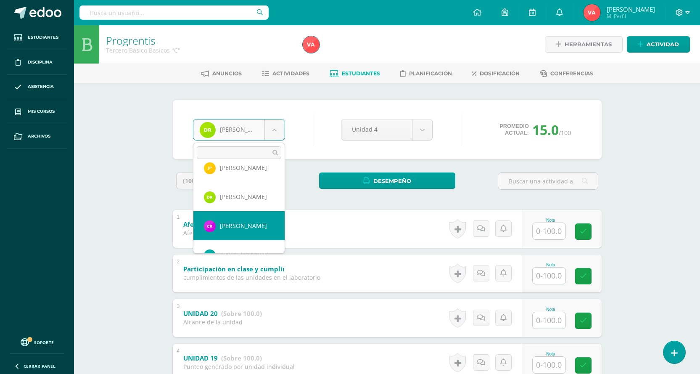
select select "2391"
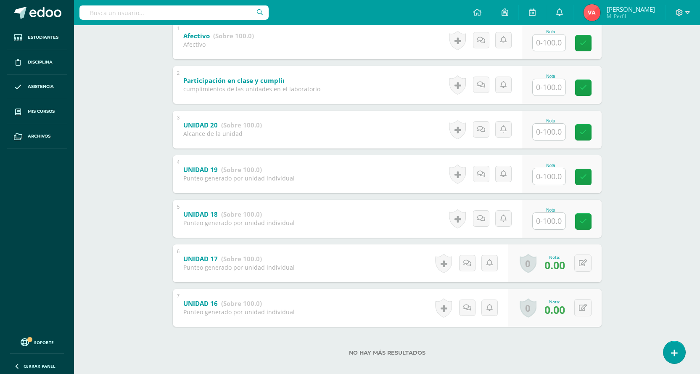
scroll to position [197, 0]
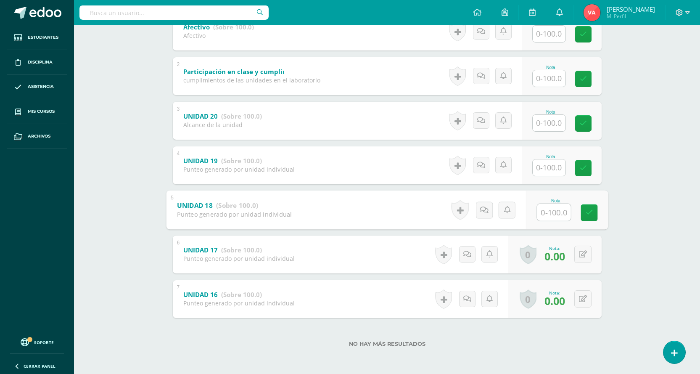
click at [546, 207] on input "text" at bounding box center [554, 212] width 34 height 17
type input "0"
click at [593, 215] on link at bounding box center [589, 212] width 17 height 17
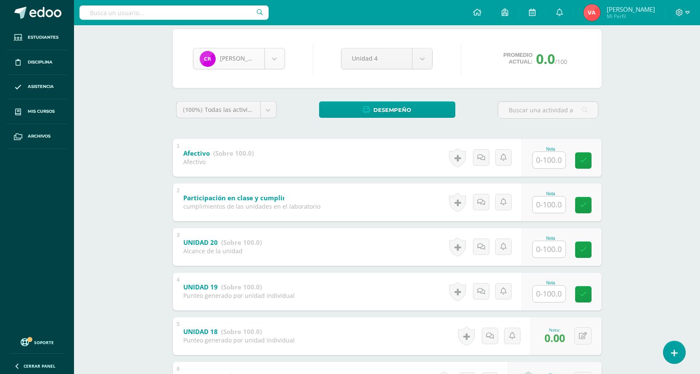
click at [276, 61] on body "Estudiantes Disciplina Asistencia Mis cursos Archivos Soporte Centro de ayuda Ú…" at bounding box center [350, 214] width 700 height 571
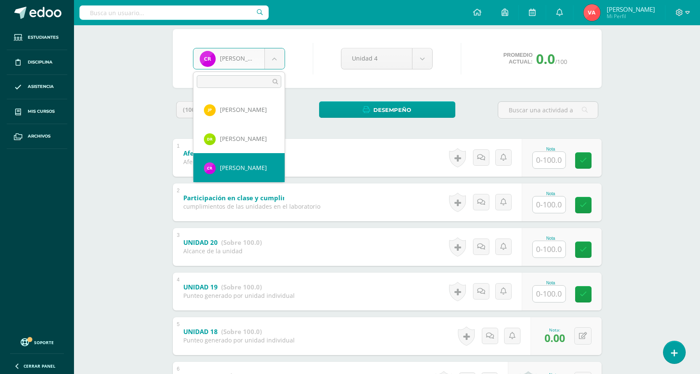
scroll to position [564, 0]
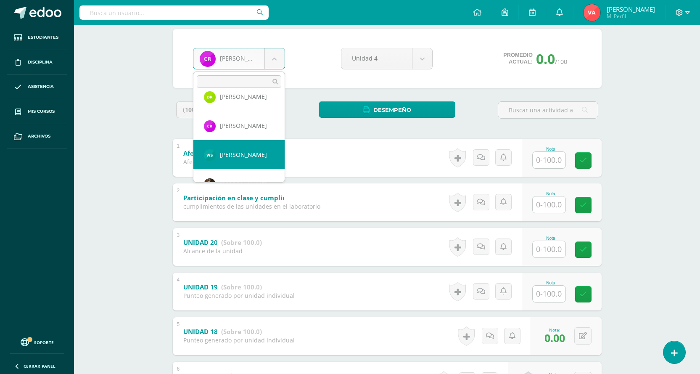
select select "2393"
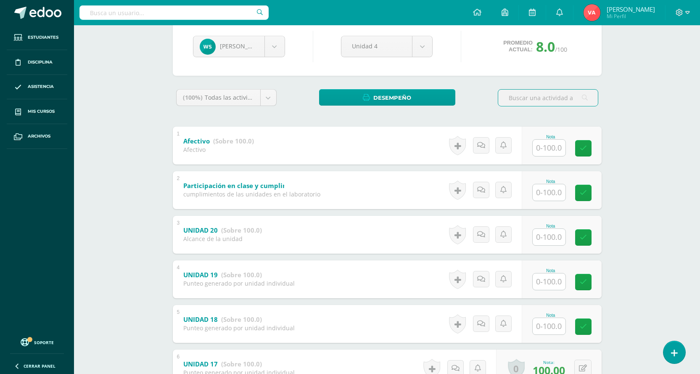
scroll to position [197, 0]
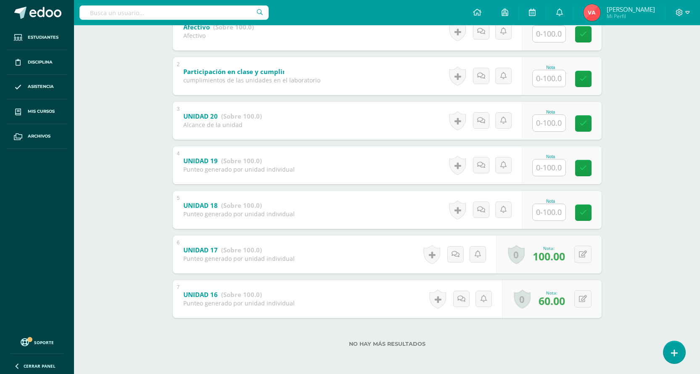
click at [556, 209] on input "text" at bounding box center [549, 212] width 33 height 16
type input "0"
click at [588, 218] on link at bounding box center [589, 212] width 17 height 17
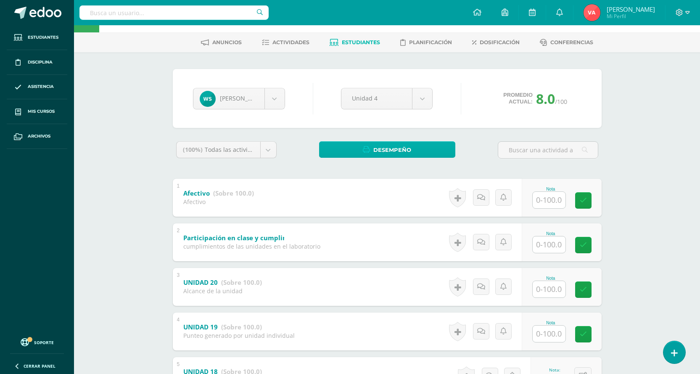
scroll to position [29, 0]
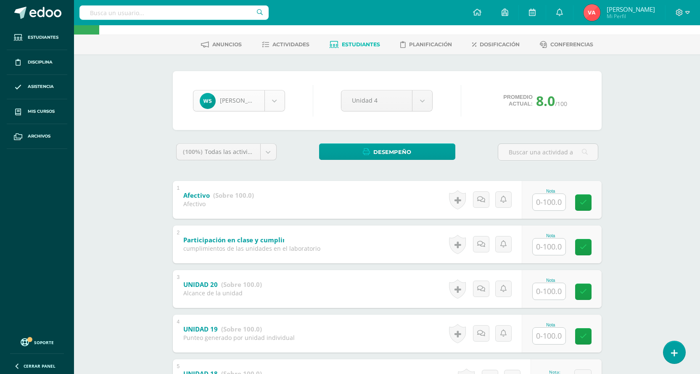
click at [272, 100] on body "Estudiantes Disciplina Asistencia Mis cursos Archivos Soporte Centro de ayuda Ú…" at bounding box center [350, 256] width 700 height 571
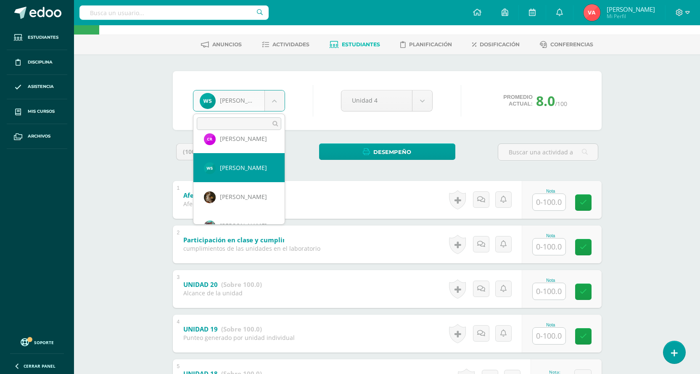
scroll to position [609, 0]
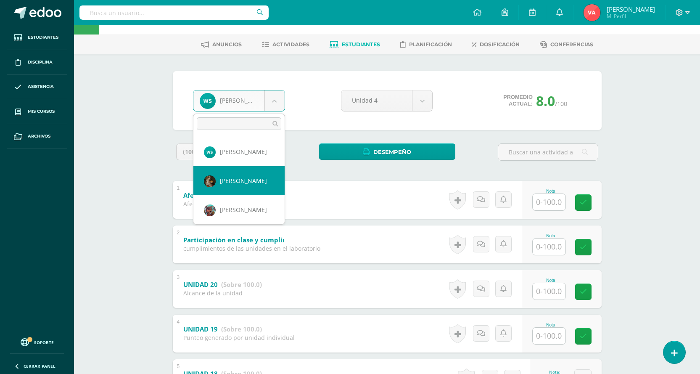
select select "1028"
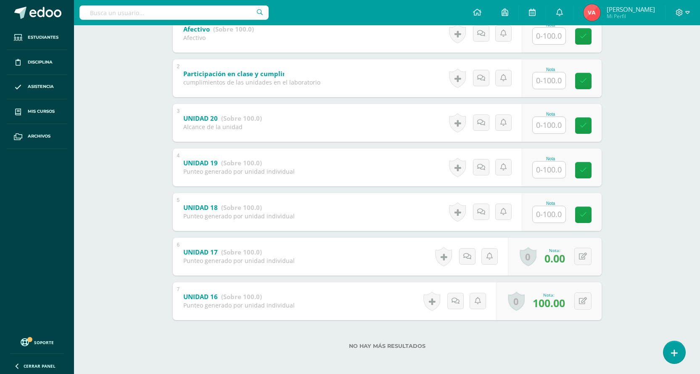
scroll to position [197, 0]
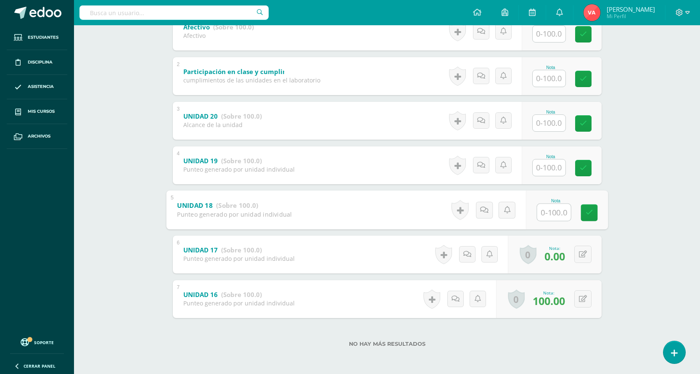
click at [554, 212] on input "text" at bounding box center [554, 212] width 34 height 17
type input "0"
click at [591, 212] on icon at bounding box center [589, 212] width 8 height 7
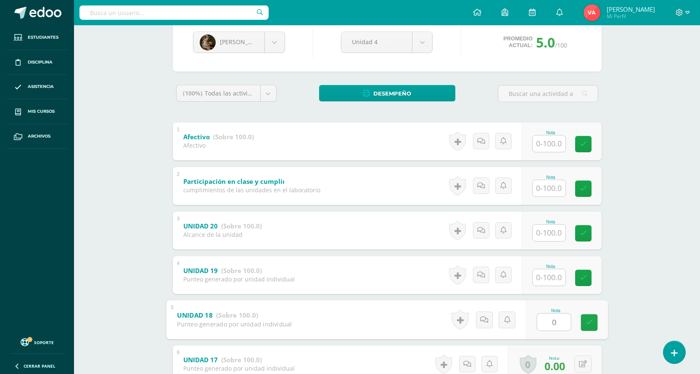
scroll to position [71, 0]
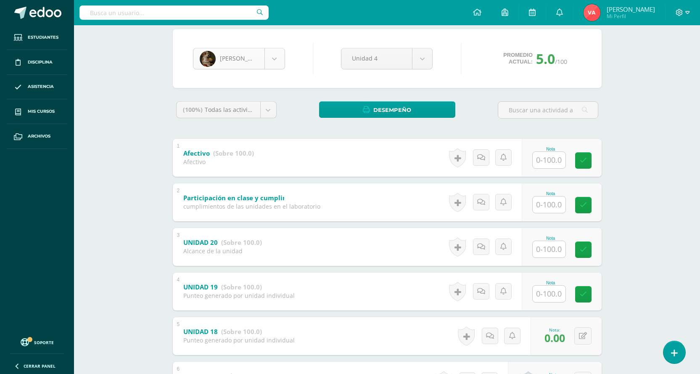
click at [275, 56] on body "Estudiantes Disciplina Asistencia Mis cursos Archivos Soporte Centro de ayuda Ú…" at bounding box center [350, 214] width 700 height 571
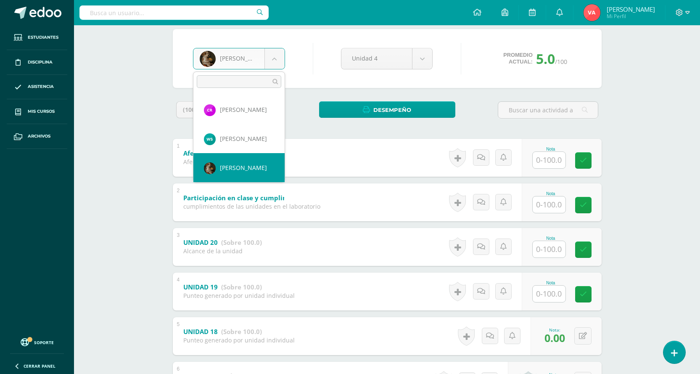
scroll to position [622, 0]
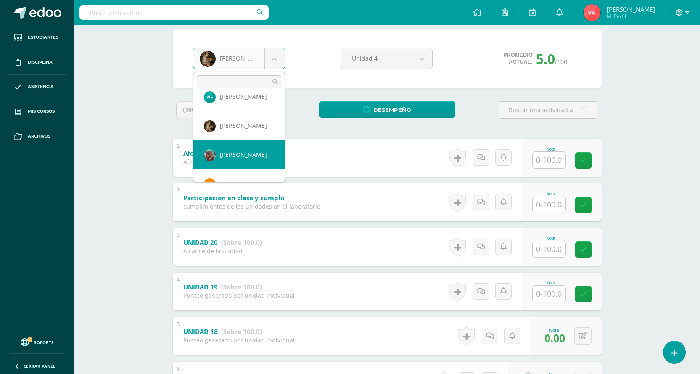
select select "1054"
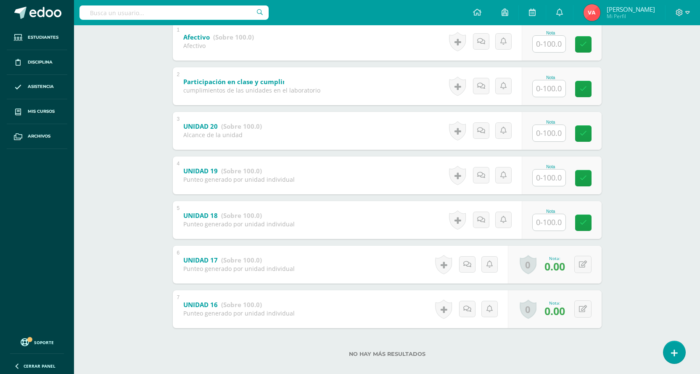
scroll to position [197, 0]
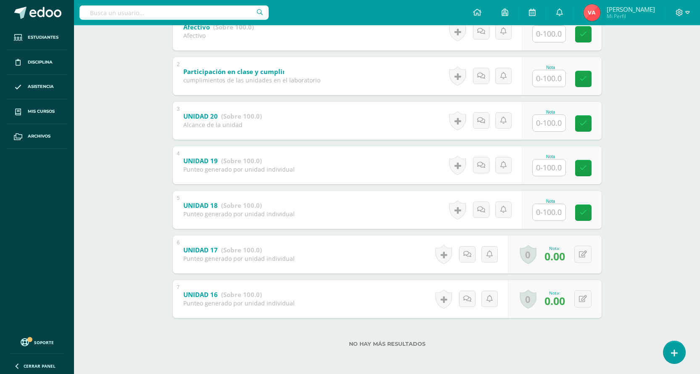
click at [557, 214] on input "text" at bounding box center [549, 212] width 33 height 16
type input "0"
click at [554, 208] on input "text" at bounding box center [554, 212] width 34 height 17
type input "100"
click at [554, 166] on input "text" at bounding box center [549, 167] width 33 height 16
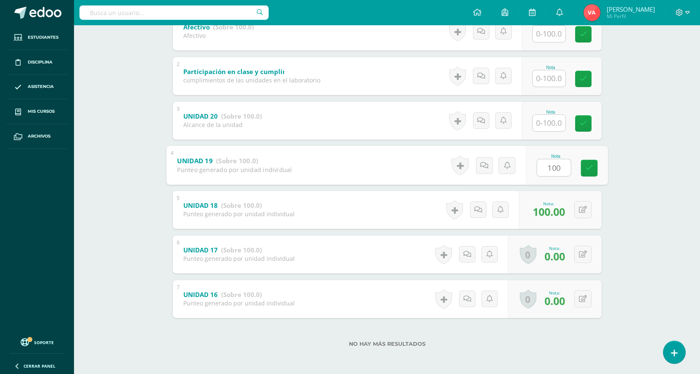
type input "100"
click at [542, 127] on input "text" at bounding box center [554, 122] width 34 height 17
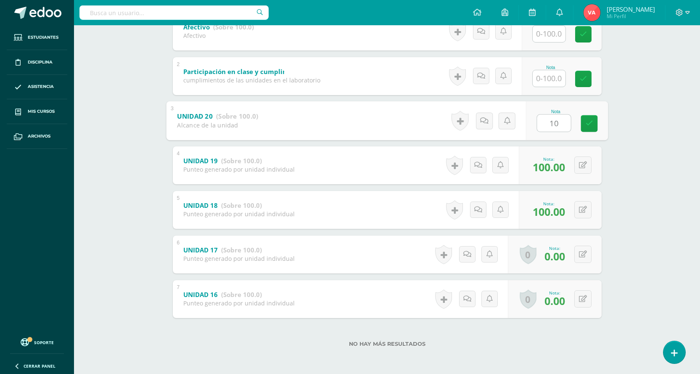
type input "100"
click at [592, 124] on icon at bounding box center [589, 123] width 8 height 7
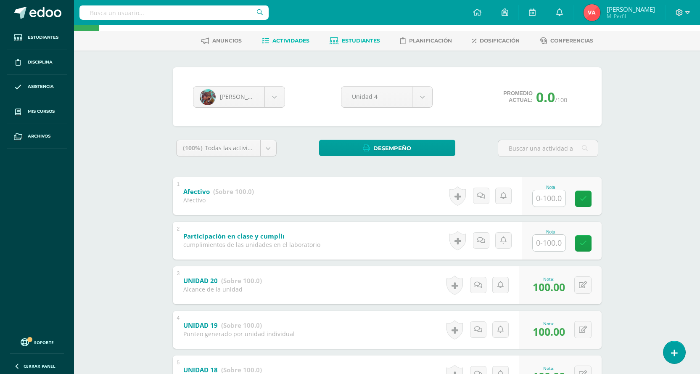
scroll to position [29, 0]
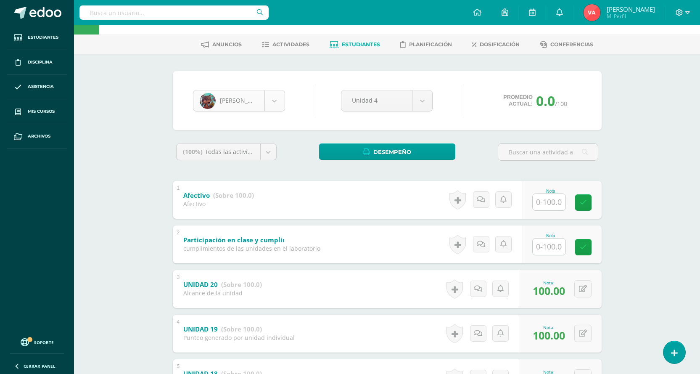
click at [276, 100] on body "Estudiantes Disciplina Asistencia Mis cursos Archivos Soporte Centro de ayuda Ú…" at bounding box center [350, 256] width 700 height 571
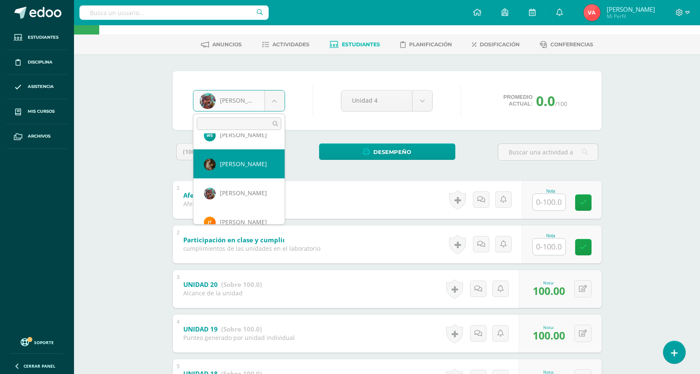
scroll to position [638, 0]
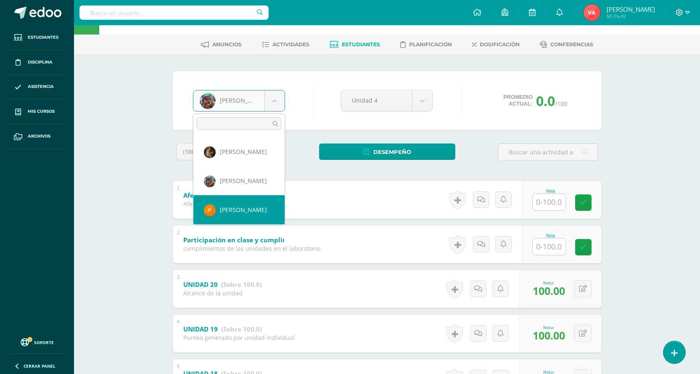
select select "2801"
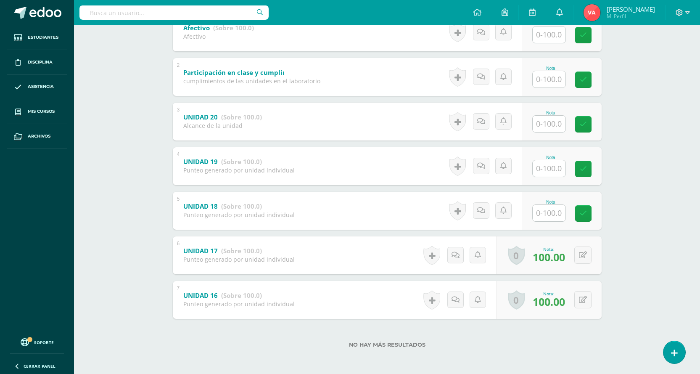
scroll to position [197, 0]
click at [536, 211] on div at bounding box center [549, 212] width 34 height 17
type input "100"
click at [551, 168] on input "text" at bounding box center [549, 167] width 33 height 16
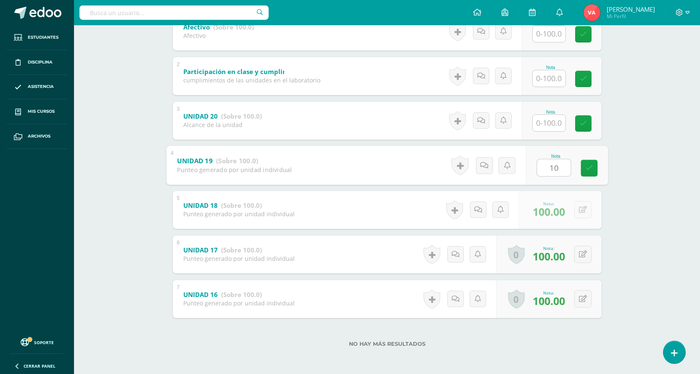
type input "100"
drag, startPoint x: 592, startPoint y: 169, endPoint x: 523, endPoint y: 170, distance: 68.6
click at [592, 169] on icon at bounding box center [589, 167] width 8 height 7
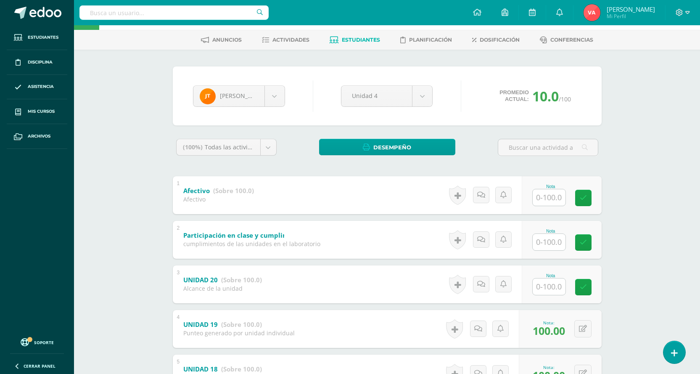
scroll to position [0, 0]
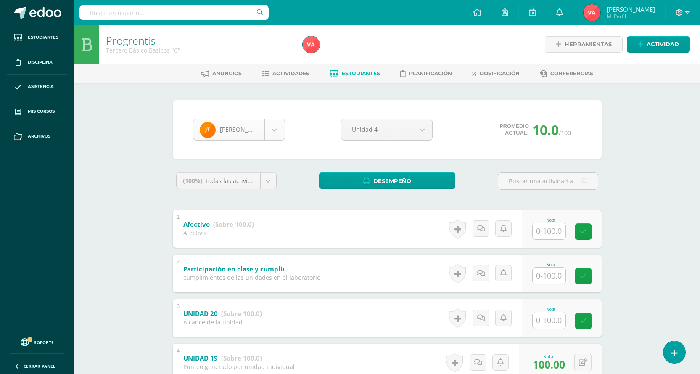
click at [271, 121] on body "Estudiantes Disciplina Asistencia Mis cursos Archivos Soporte Centro de ayuda Ú…" at bounding box center [350, 285] width 700 height 571
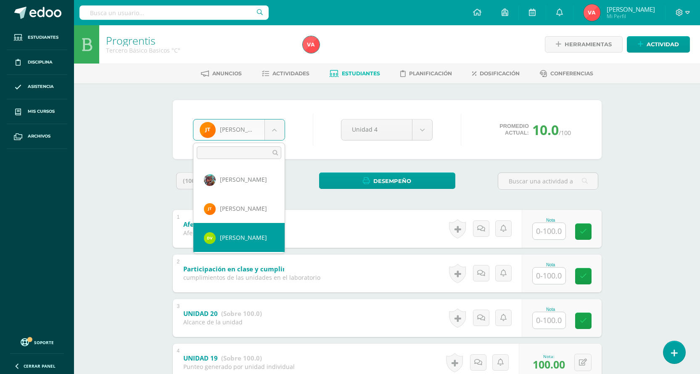
scroll to position [680, 0]
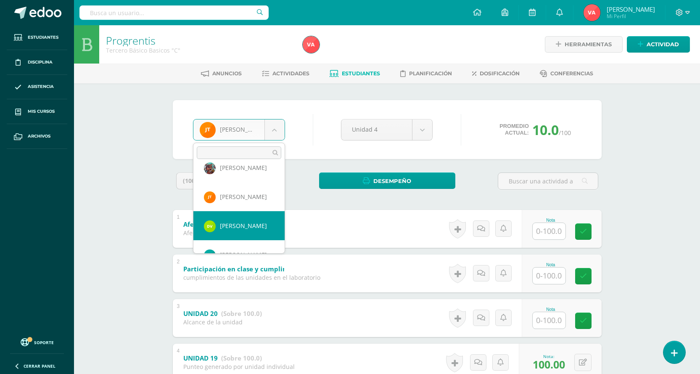
select select "2553"
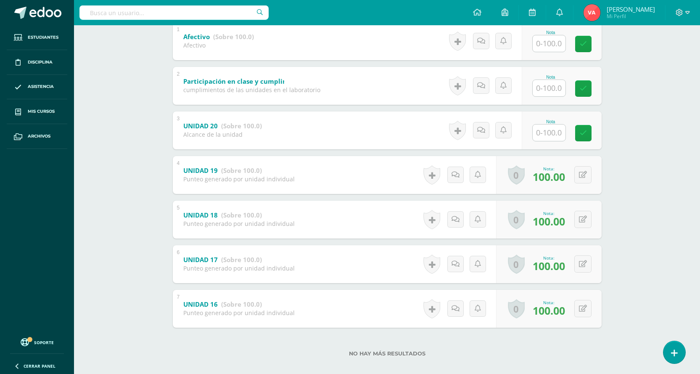
scroll to position [197, 0]
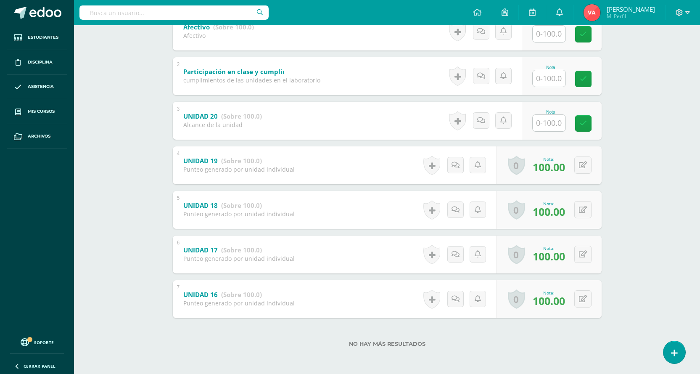
click at [540, 128] on input "text" at bounding box center [549, 123] width 33 height 16
type input "100"
click at [590, 123] on icon at bounding box center [589, 123] width 8 height 7
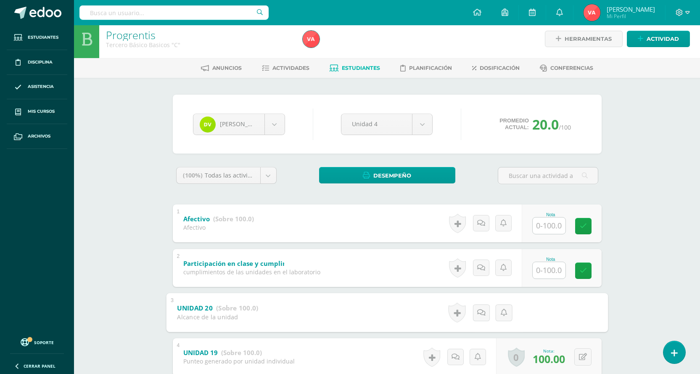
scroll to position [0, 0]
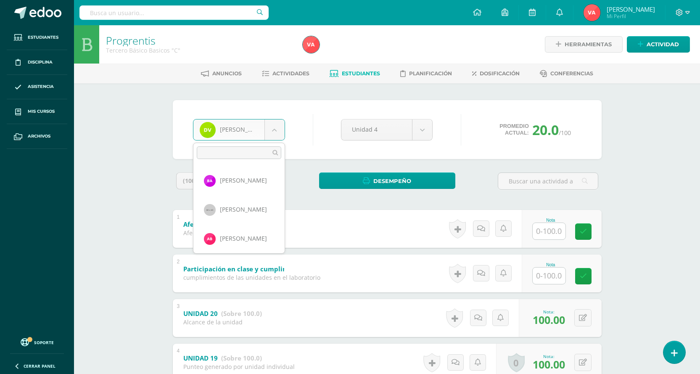
click at [275, 132] on body "Estudiantes Disciplina Asistencia Mis cursos Archivos Soporte Centro de ayuda Ú…" at bounding box center [350, 285] width 700 height 571
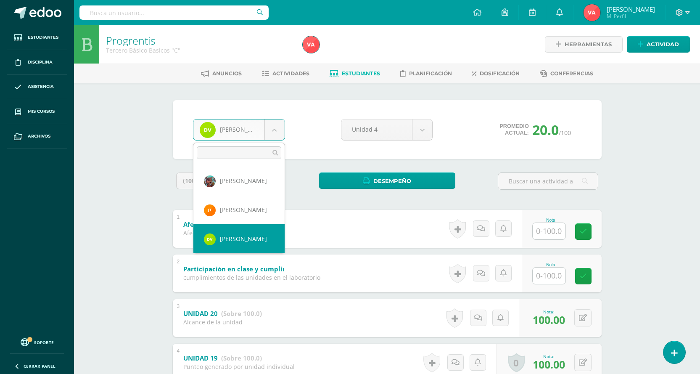
scroll to position [699, 0]
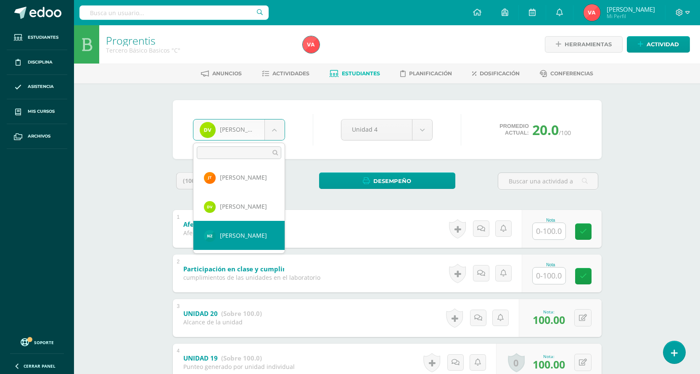
select select "2556"
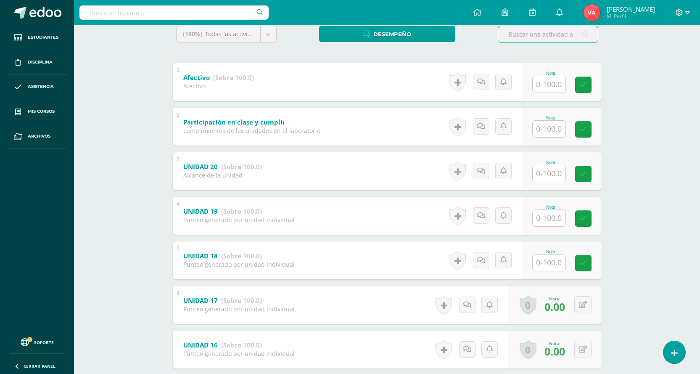
scroll to position [168, 0]
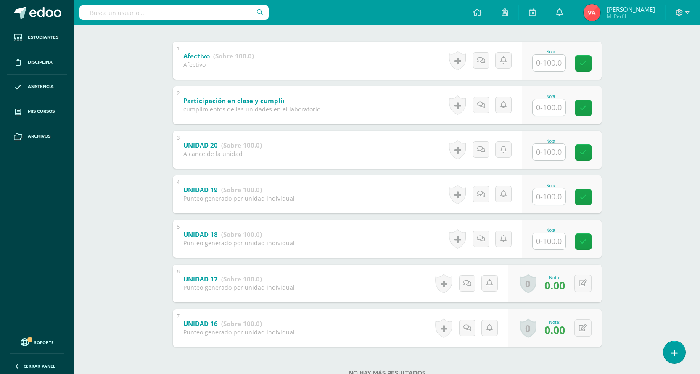
click at [553, 235] on input "text" at bounding box center [549, 241] width 33 height 16
type input "0"
click at [591, 241] on icon at bounding box center [589, 241] width 8 height 7
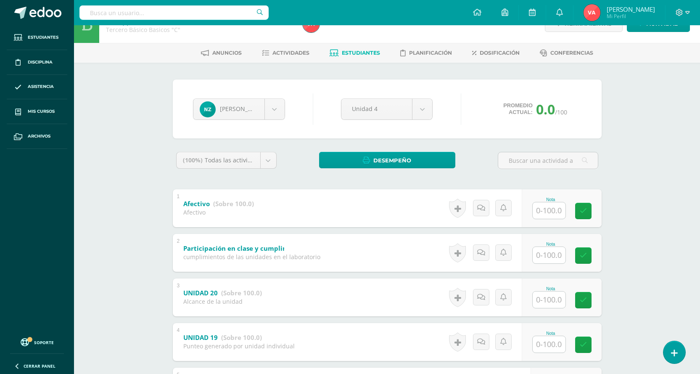
scroll to position [0, 0]
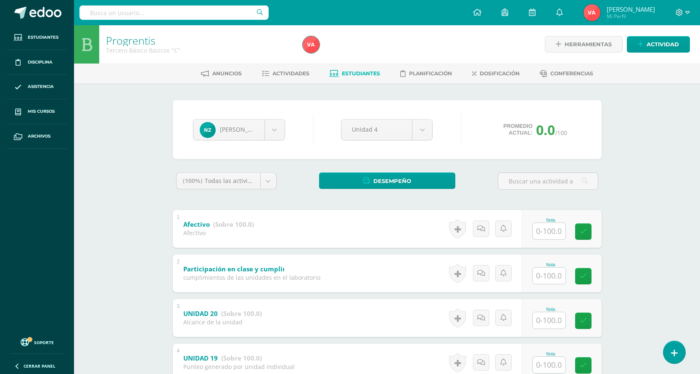
click at [352, 75] on span "Estudiantes" at bounding box center [361, 73] width 38 height 6
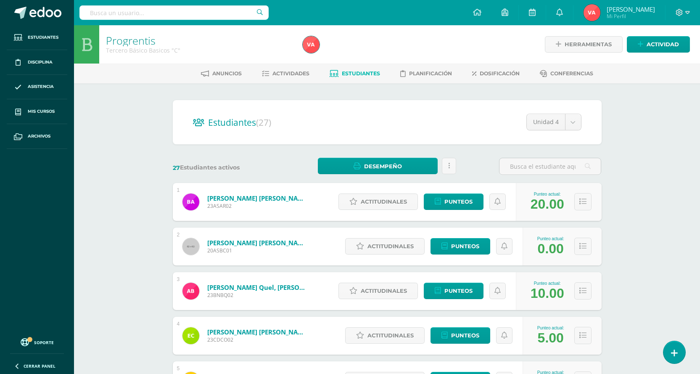
click at [631, 159] on div "Progrentis Tercero Básico Basicos "C" Herramientas Detalle de asistencias Activ…" at bounding box center [387, 350] width 626 height 650
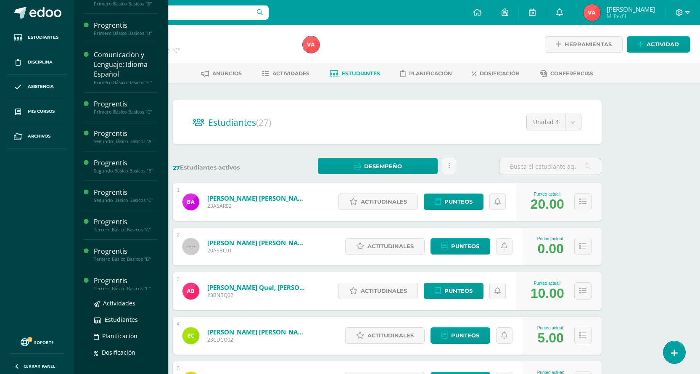
scroll to position [477, 0]
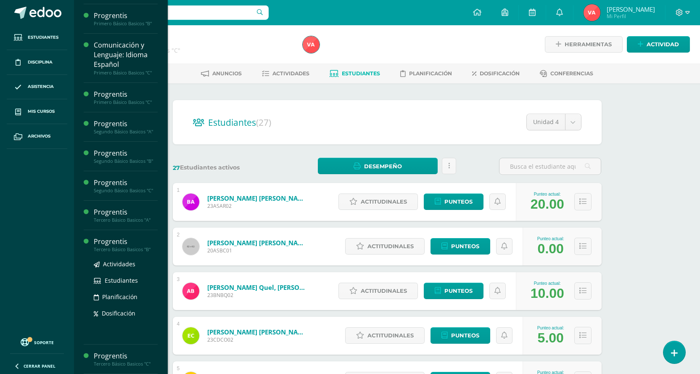
click at [124, 244] on div "Progrentis" at bounding box center [126, 242] width 64 height 10
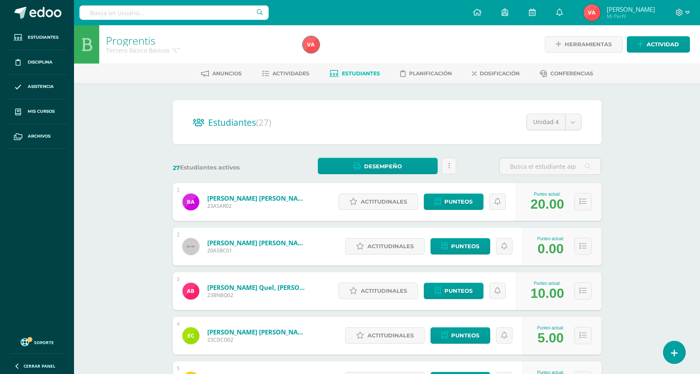
scroll to position [392, 0]
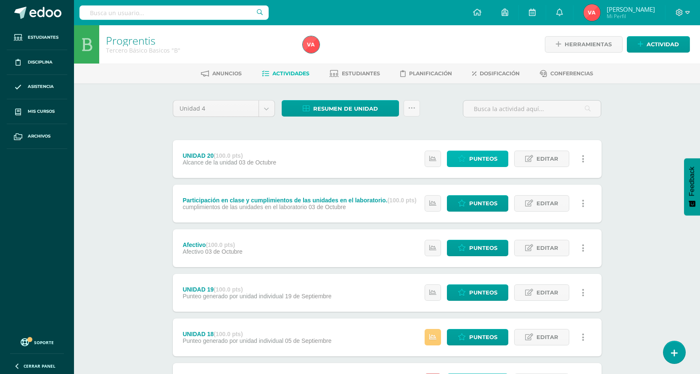
click at [488, 159] on span "Punteos" at bounding box center [483, 159] width 28 height 16
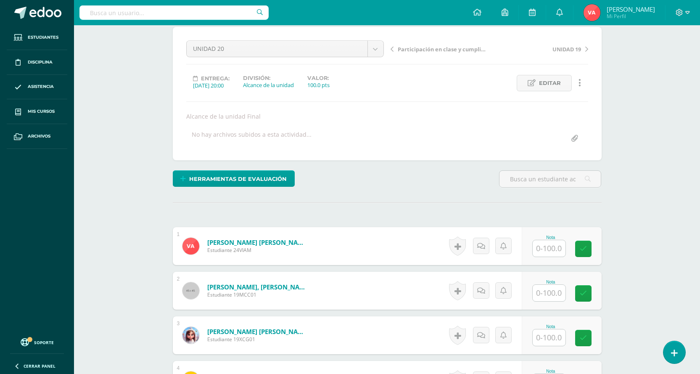
scroll to position [22, 0]
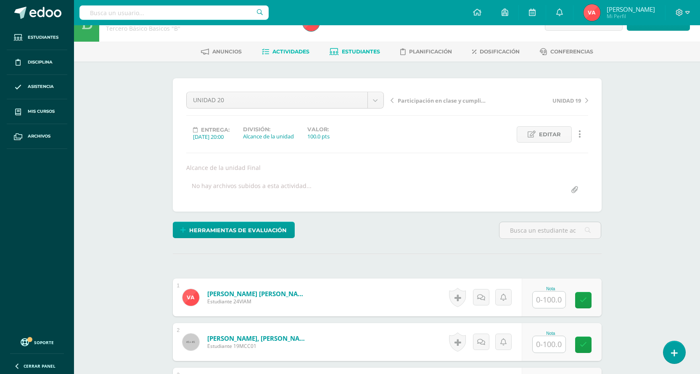
click at [373, 53] on span "Estudiantes" at bounding box center [361, 51] width 38 height 6
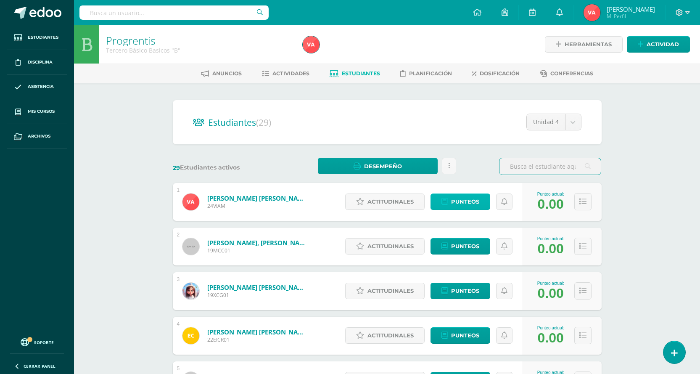
click span "Punteos"
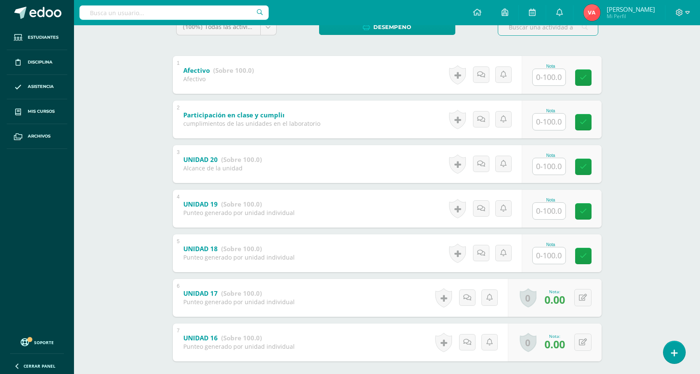
scroll to position [168, 0]
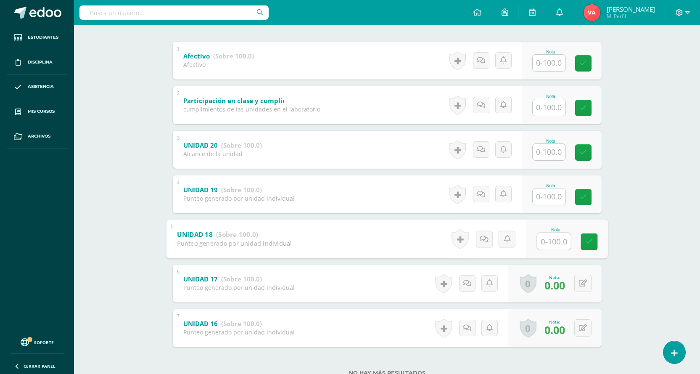
click at [548, 238] on input "text" at bounding box center [554, 241] width 34 height 17
type input "100"
click at [593, 238] on link at bounding box center [589, 241] width 17 height 17
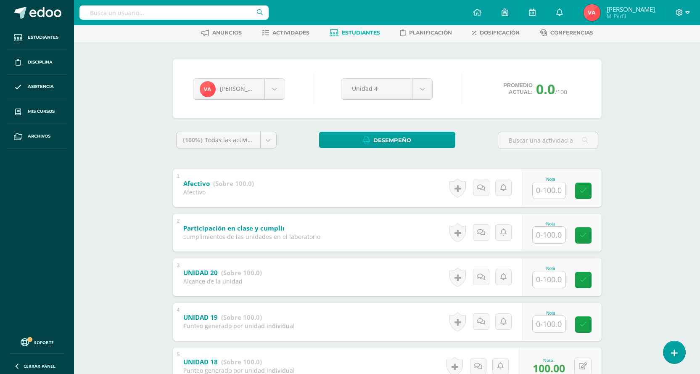
scroll to position [0, 0]
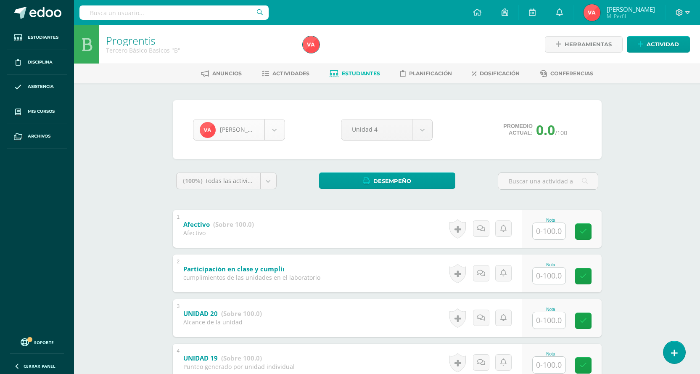
click at [275, 128] on body "Estudiantes Disciplina Asistencia Mis cursos Archivos Soporte Centro de ayuda Ú…" at bounding box center [350, 285] width 700 height 571
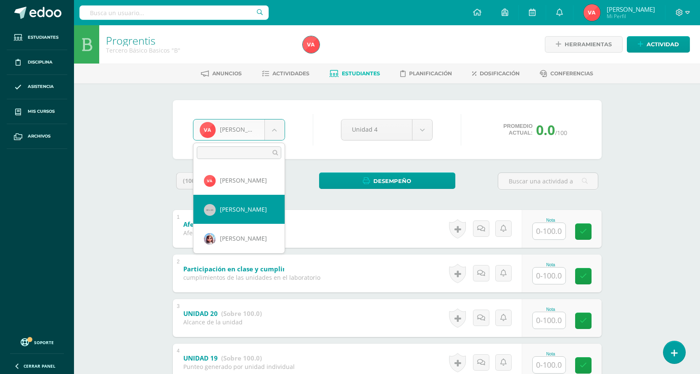
select select "1034"
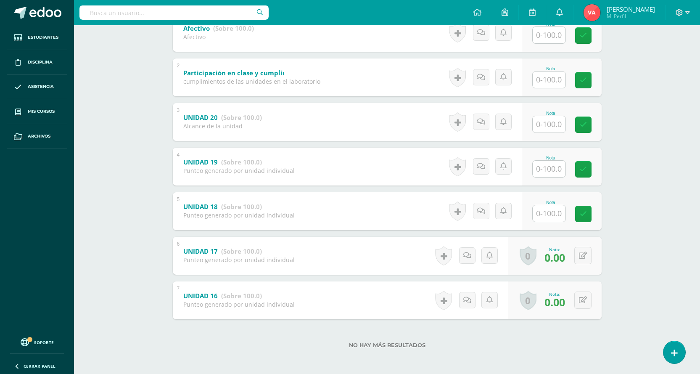
scroll to position [197, 0]
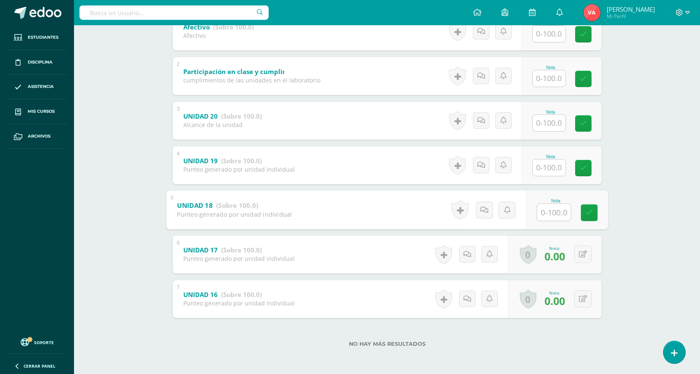
click at [540, 207] on input "text" at bounding box center [554, 212] width 34 height 17
type input "0"
drag, startPoint x: 590, startPoint y: 215, endPoint x: 561, endPoint y: 211, distance: 29.7
click at [590, 215] on icon at bounding box center [589, 212] width 8 height 7
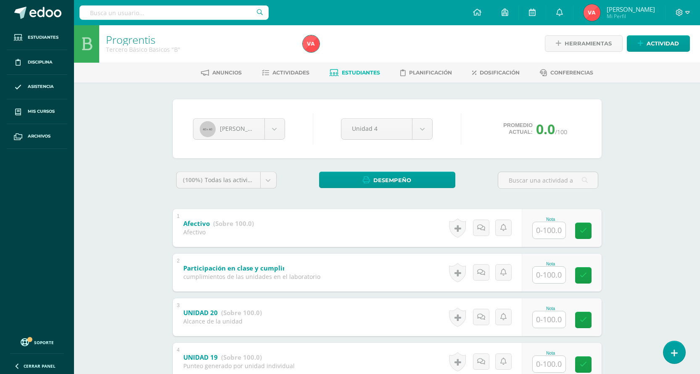
scroll to position [0, 0]
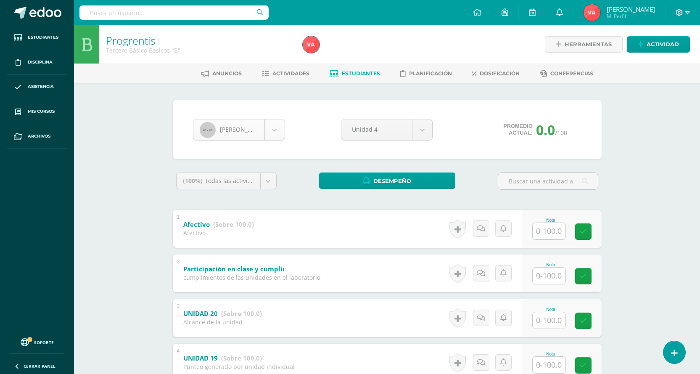
click at [273, 125] on body "Estudiantes Disciplina Asistencia Mis cursos Archivos Soporte Centro de ayuda Ú…" at bounding box center [350, 285] width 700 height 571
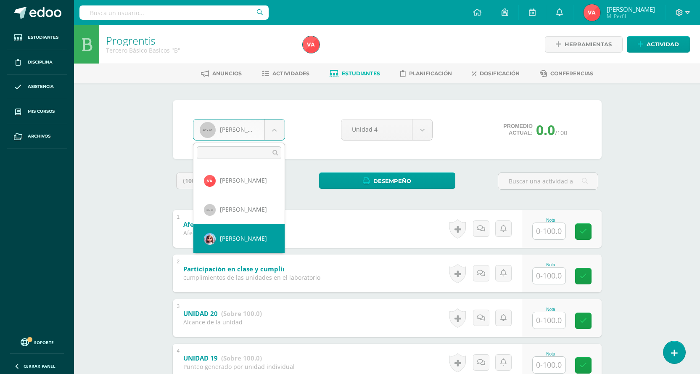
drag, startPoint x: 242, startPoint y: 233, endPoint x: 240, endPoint y: 226, distance: 6.9
select select "1035"
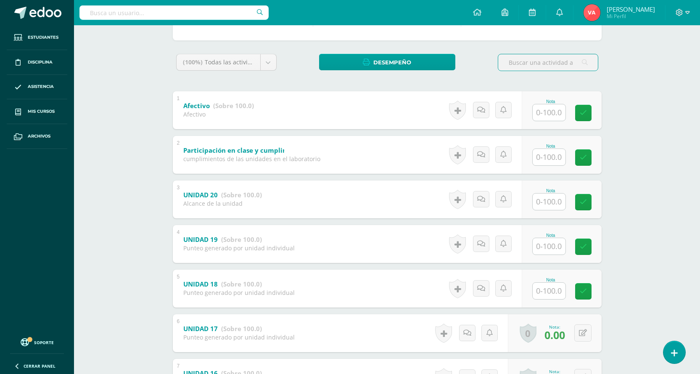
scroll to position [126, 0]
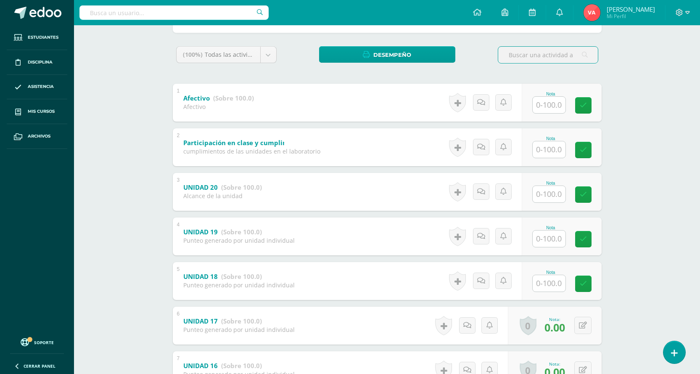
click at [555, 283] on input "text" at bounding box center [549, 283] width 33 height 16
type input "100"
click at [595, 283] on link at bounding box center [589, 283] width 17 height 17
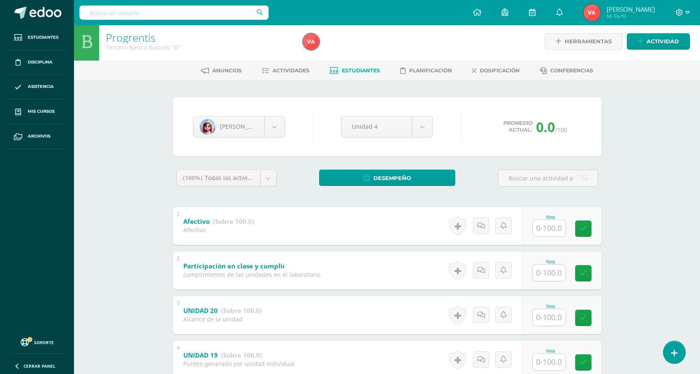
scroll to position [0, 0]
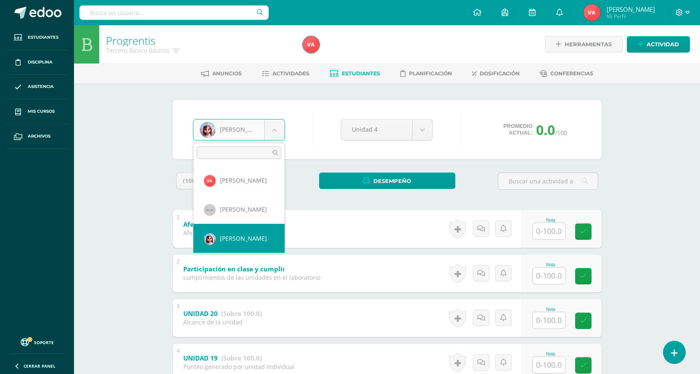
click at [270, 125] on body "Estudiantes Disciplina Asistencia Mis cursos Archivos Soporte Centro de ayuda Ú…" at bounding box center [350, 285] width 700 height 571
select select "2086"
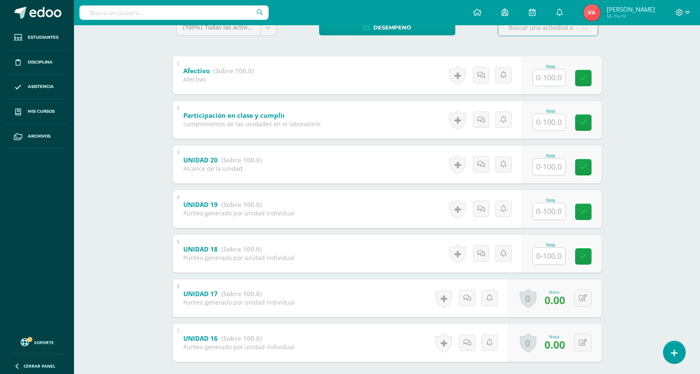
scroll to position [168, 0]
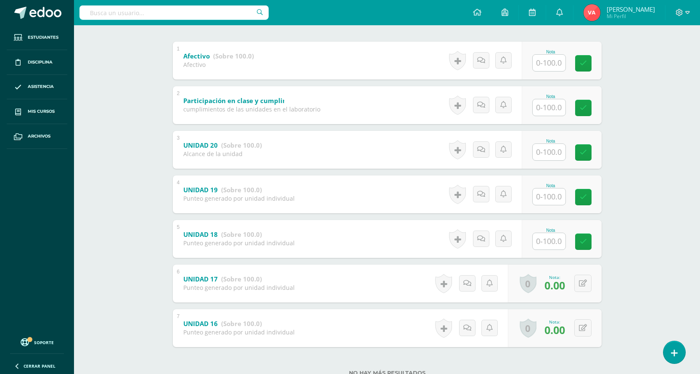
click at [551, 239] on input "text" at bounding box center [549, 241] width 33 height 16
type input "0"
click at [589, 244] on icon at bounding box center [589, 241] width 8 height 7
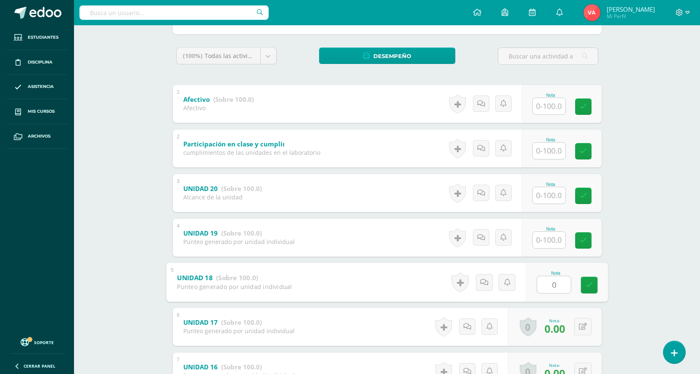
scroll to position [84, 0]
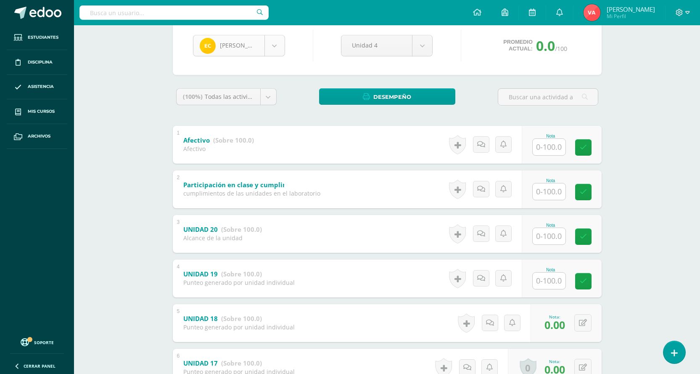
click at [276, 42] on body "Estudiantes Disciplina Asistencia Mis cursos Archivos Soporte Centro de ayuda Ú…" at bounding box center [350, 201] width 700 height 571
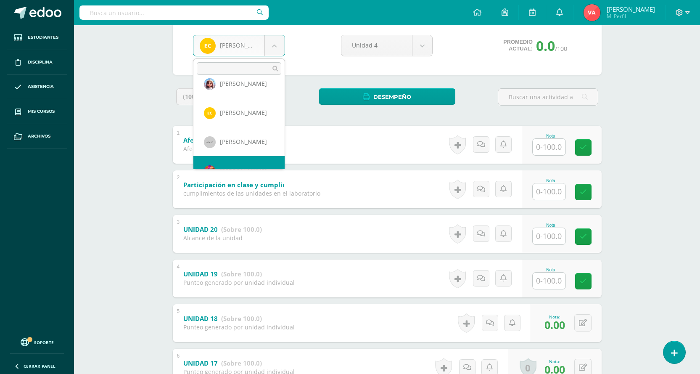
scroll to position [87, 0]
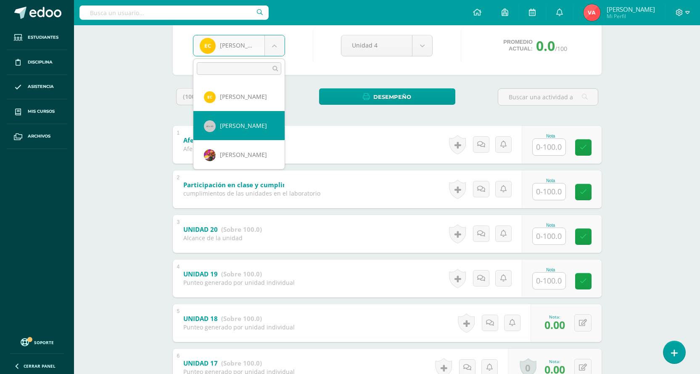
select select "1037"
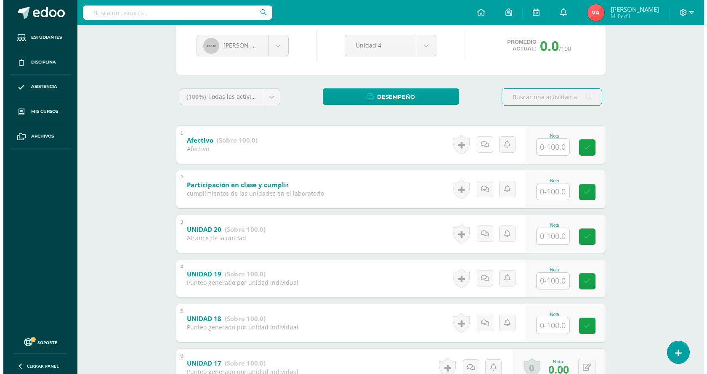
scroll to position [168, 0]
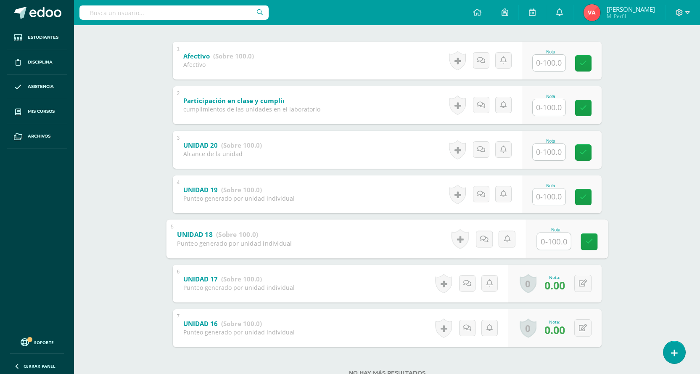
click at [561, 238] on input "text" at bounding box center [554, 241] width 34 height 17
type input "0"
drag, startPoint x: 585, startPoint y: 241, endPoint x: 589, endPoint y: 245, distance: 5.7
click at [585, 241] on link at bounding box center [589, 241] width 17 height 17
click at [677, 352] on icon at bounding box center [675, 353] width 8 height 10
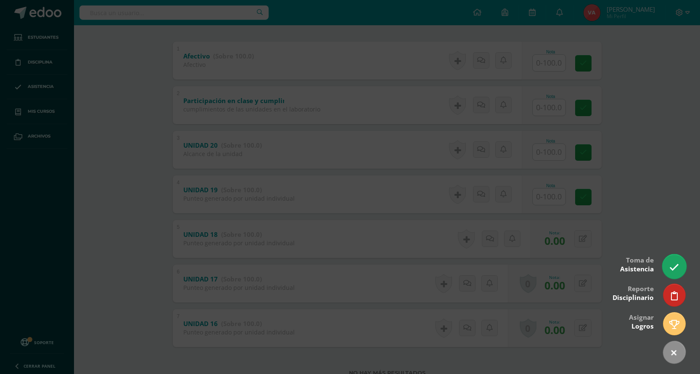
click at [678, 270] on icon at bounding box center [675, 267] width 10 height 10
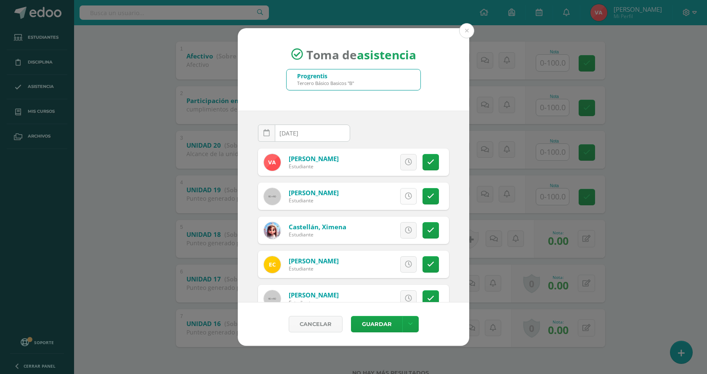
click at [405, 198] on icon at bounding box center [408, 196] width 7 height 7
click at [391, 196] on span "Excusa" at bounding box center [393, 196] width 23 height 16
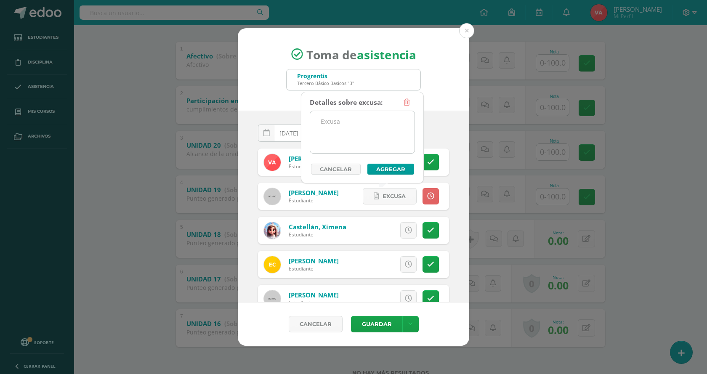
click at [342, 135] on textarea at bounding box center [362, 132] width 104 height 42
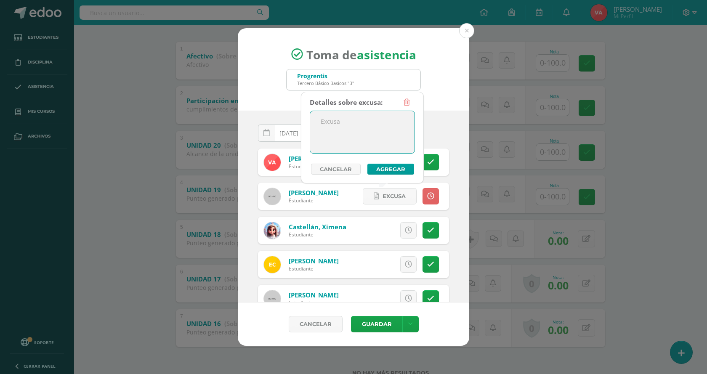
type textarea "l"
drag, startPoint x: 379, startPoint y: 123, endPoint x: 318, endPoint y: 132, distance: 61.3
click at [318, 132] on textarea "Llegada tarde" at bounding box center [362, 132] width 104 height 42
type textarea "Llegada tarde"
drag, startPoint x: 440, startPoint y: 137, endPoint x: 442, endPoint y: 154, distance: 17.0
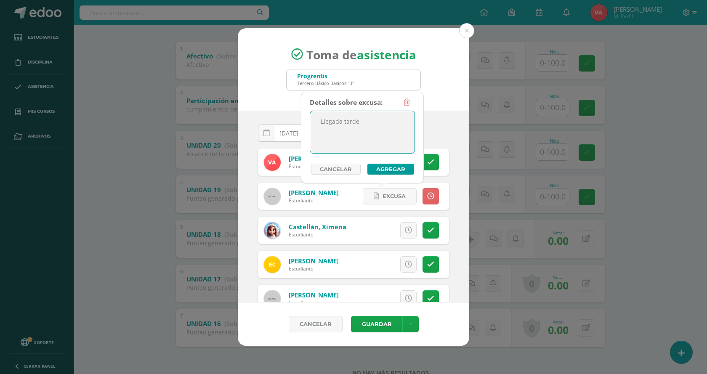
click at [440, 137] on div "2025-09-11 September, 2025 Mo Tu We Th Fr Sa Su 1 2 3 4 5 6 7 8 9 10 11 12 13 1…" at bounding box center [353, 136] width 198 height 24
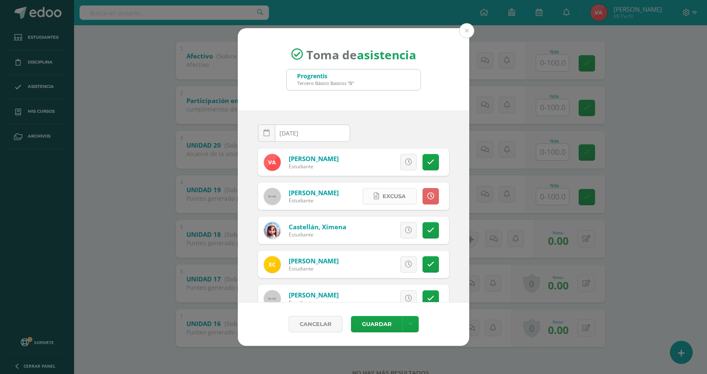
click at [387, 198] on span "Excusa" at bounding box center [393, 196] width 23 height 16
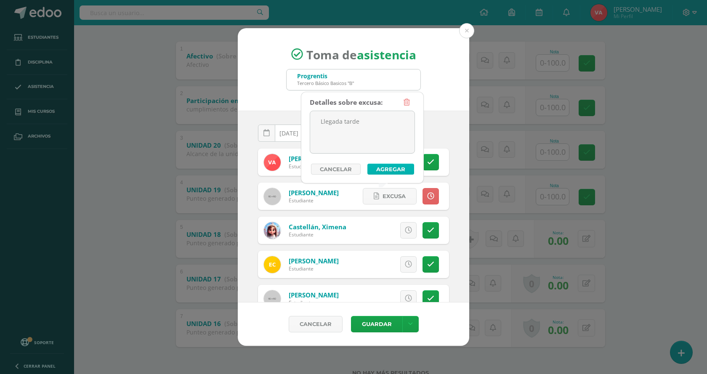
click at [389, 170] on button "Agregar" at bounding box center [390, 169] width 47 height 11
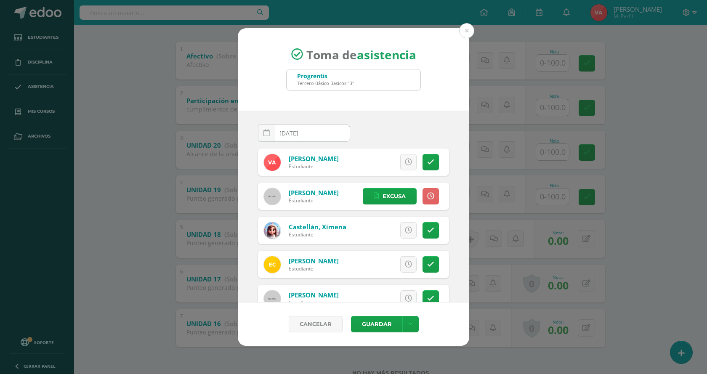
scroll to position [42, 0]
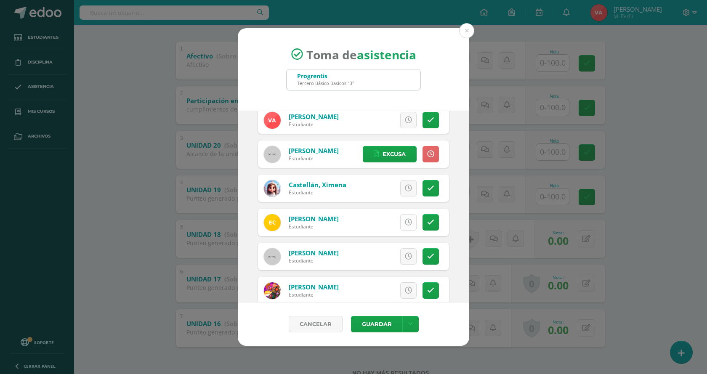
click at [400, 218] on link at bounding box center [408, 222] width 16 height 16
click at [390, 222] on span "Excusa" at bounding box center [393, 223] width 23 height 16
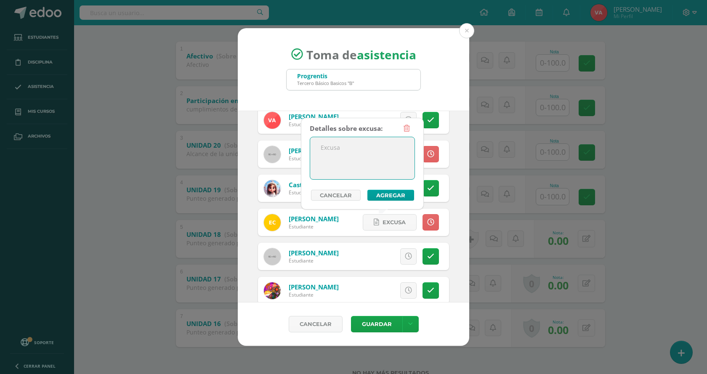
paste textarea "Llegada tarde"
type textarea "Llegada tarde"
click at [404, 195] on button "Agregar" at bounding box center [390, 195] width 47 height 11
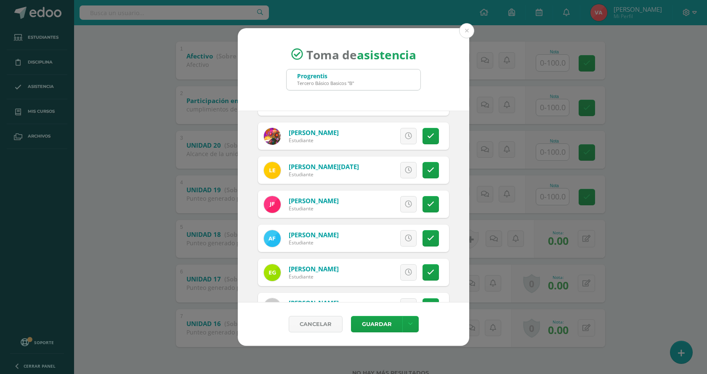
scroll to position [210, 0]
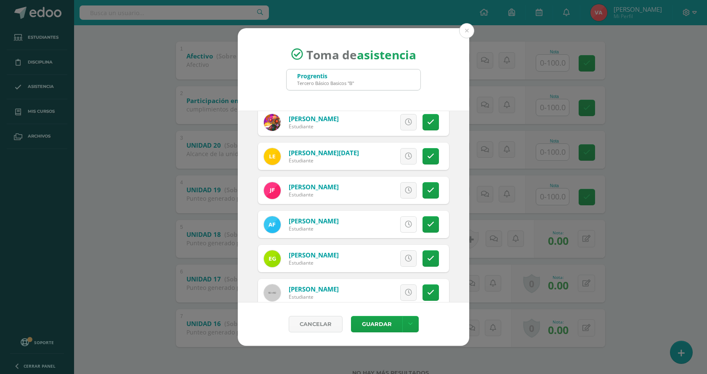
click at [405, 225] on icon at bounding box center [408, 224] width 7 height 7
click at [384, 224] on span "Excusa" at bounding box center [393, 225] width 23 height 16
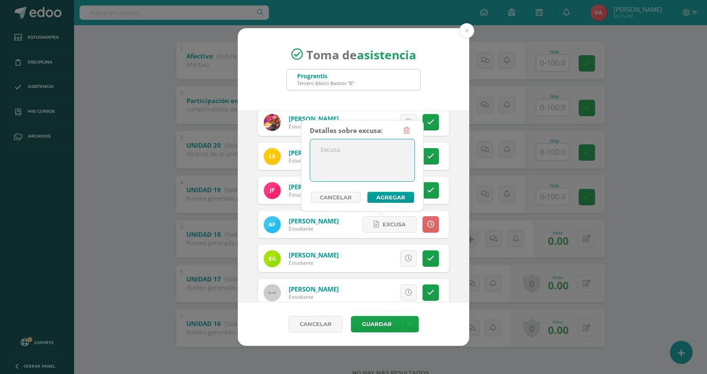
paste textarea "Llegada tarde"
type textarea "Llegada tarde"
click at [385, 197] on button "Agregar" at bounding box center [390, 197] width 47 height 11
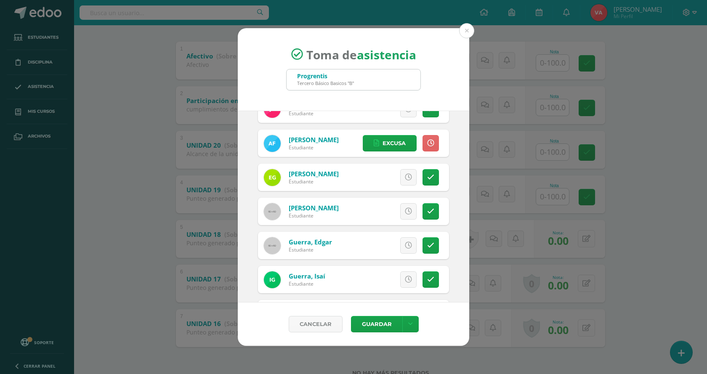
scroll to position [294, 0]
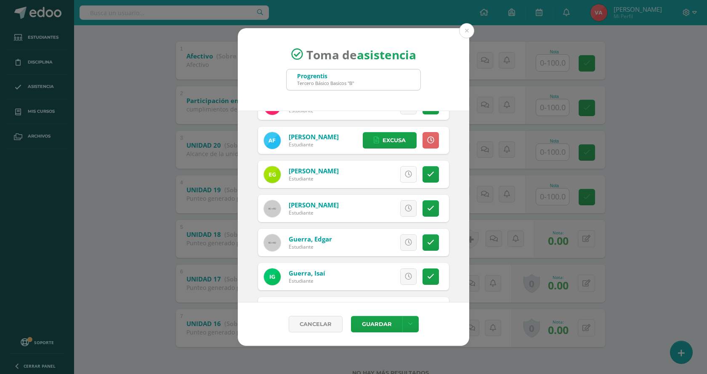
click at [405, 173] on icon at bounding box center [408, 174] width 7 height 7
click at [383, 173] on span "Excusa" at bounding box center [393, 175] width 23 height 16
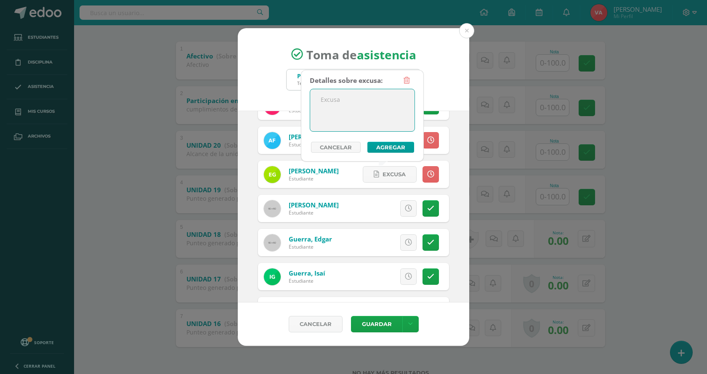
paste textarea "Llegada tarde"
type textarea "Llegada tarde"
click at [387, 148] on button "Agregar" at bounding box center [390, 147] width 47 height 11
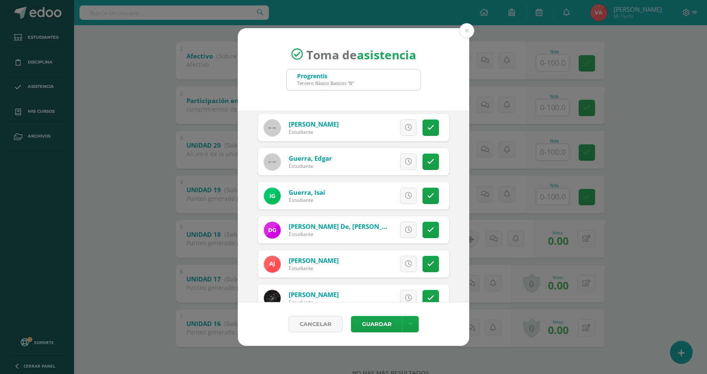
scroll to position [379, 0]
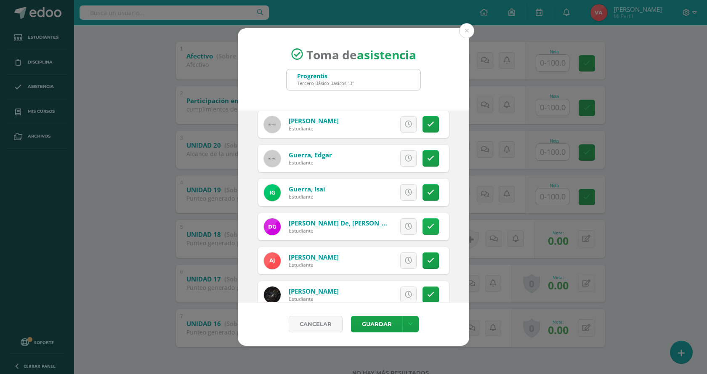
click at [427, 228] on icon at bounding box center [430, 226] width 7 height 7
click at [427, 261] on icon at bounding box center [430, 260] width 7 height 7
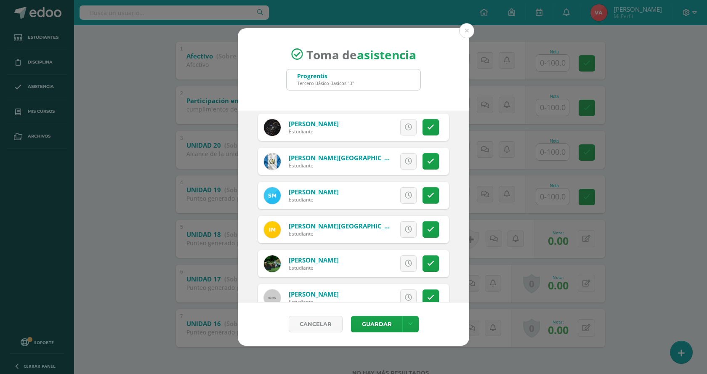
scroll to position [589, 0]
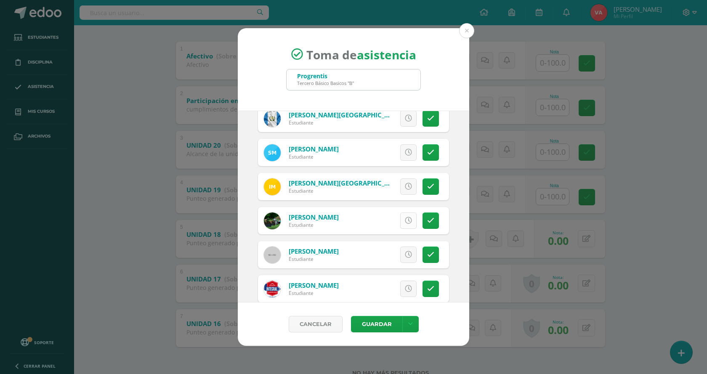
click at [405, 221] on icon at bounding box center [408, 220] width 7 height 7
click at [382, 220] on span "Excusa" at bounding box center [393, 221] width 23 height 16
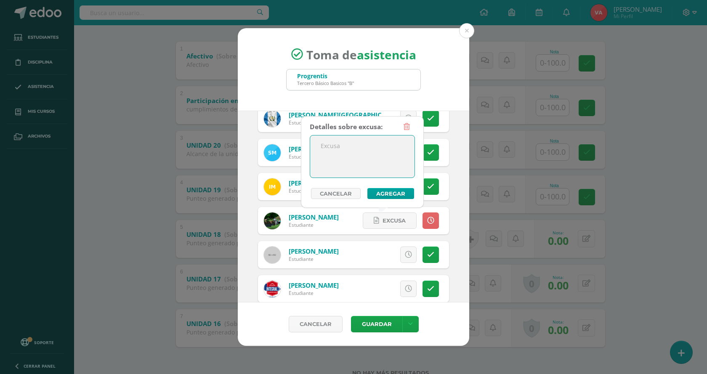
paste textarea "Llegada tarde"
type textarea "Llegada tarde"
click at [391, 193] on button "Agregar" at bounding box center [390, 193] width 47 height 11
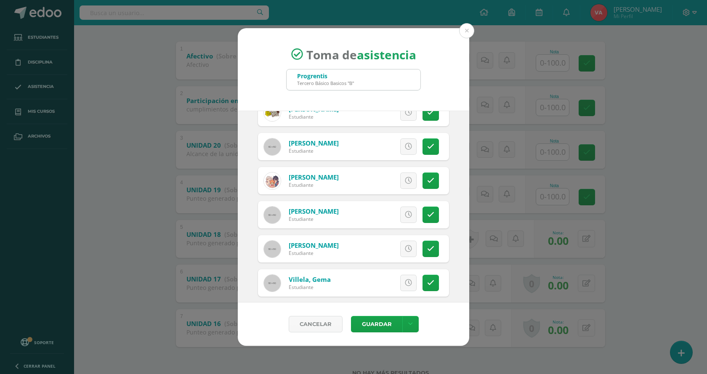
scroll to position [841, 0]
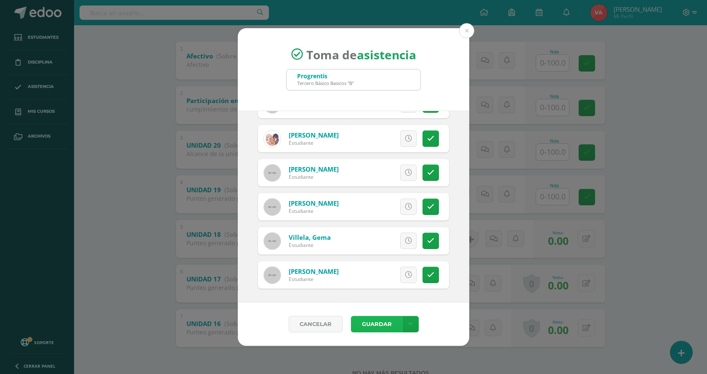
click at [376, 323] on button "Guardar" at bounding box center [376, 324] width 51 height 16
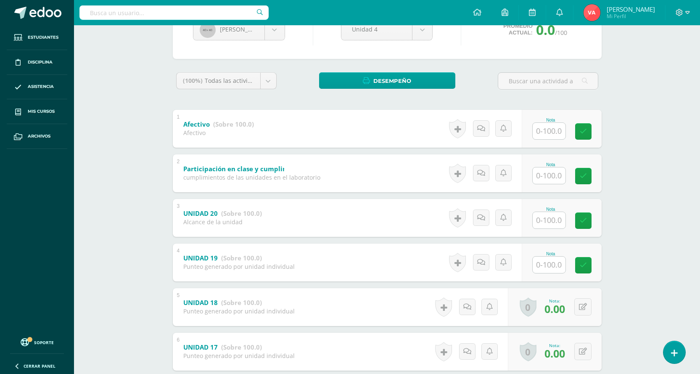
scroll to position [71, 0]
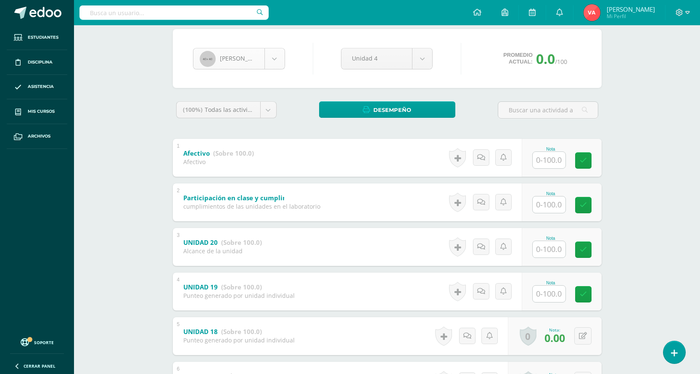
click at [278, 60] on body "Asistencia almacenada con éxito Estudiantes Disciplina Asistencia Mis cursos Ar…" at bounding box center [350, 214] width 700 height 571
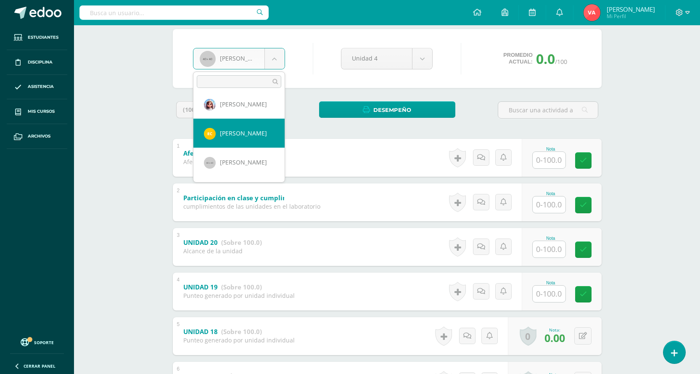
scroll to position [74, 0]
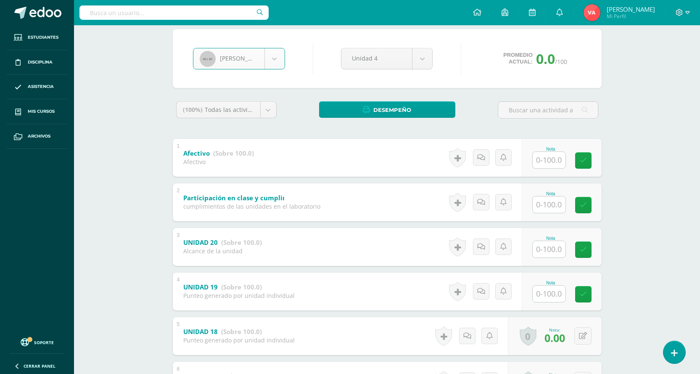
click at [280, 49] on body "Asistencia almacenada con éxito Estudiantes Disciplina Asistencia Mis cursos Ar…" at bounding box center [350, 214] width 700 height 571
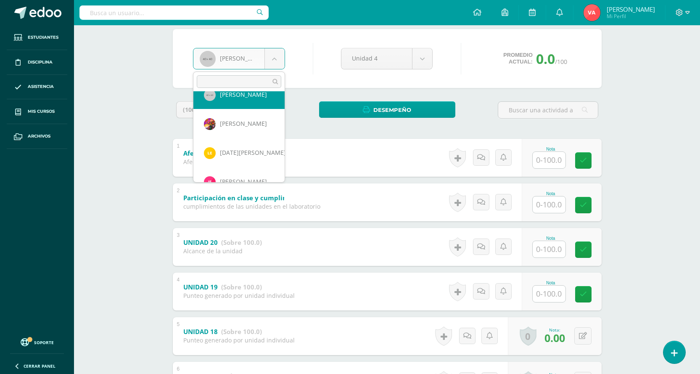
scroll to position [145, 0]
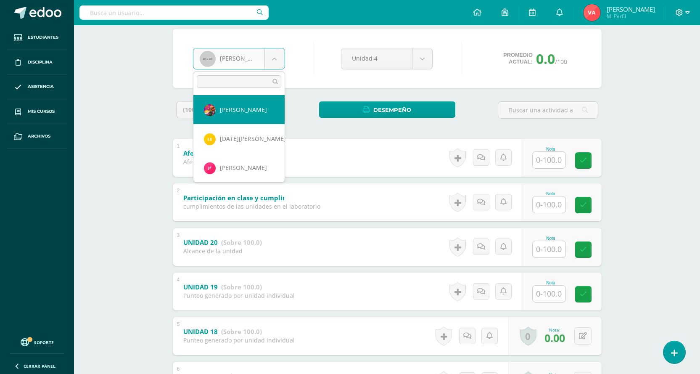
select select "2091"
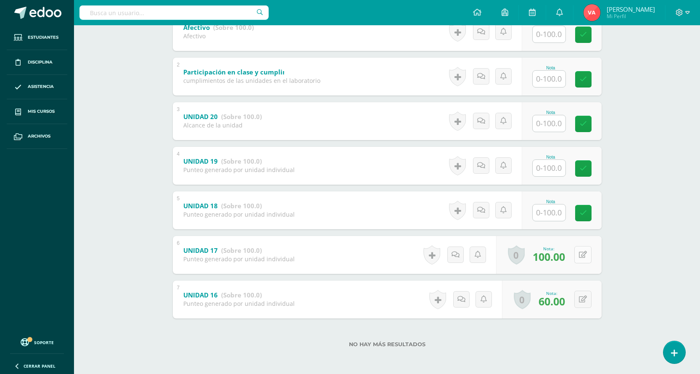
scroll to position [197, 0]
click at [549, 213] on input "text" at bounding box center [554, 212] width 34 height 17
type input "100"
click at [541, 164] on input "text" at bounding box center [549, 167] width 33 height 16
type input "100"
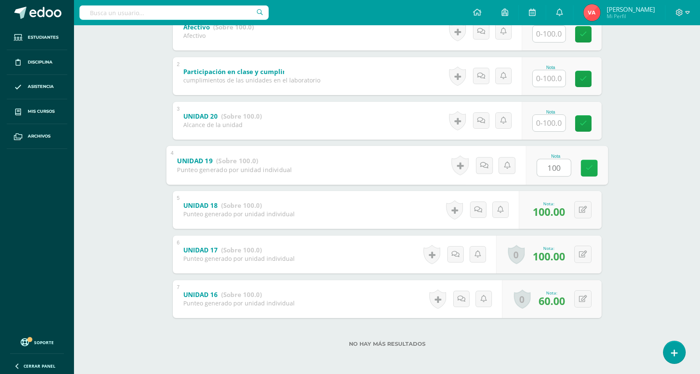
click at [589, 169] on icon at bounding box center [589, 167] width 8 height 7
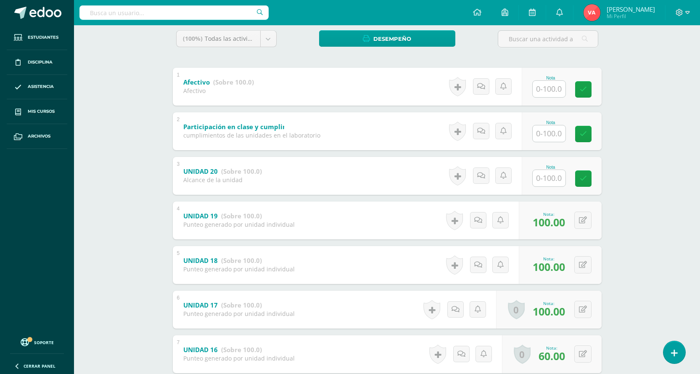
scroll to position [71, 0]
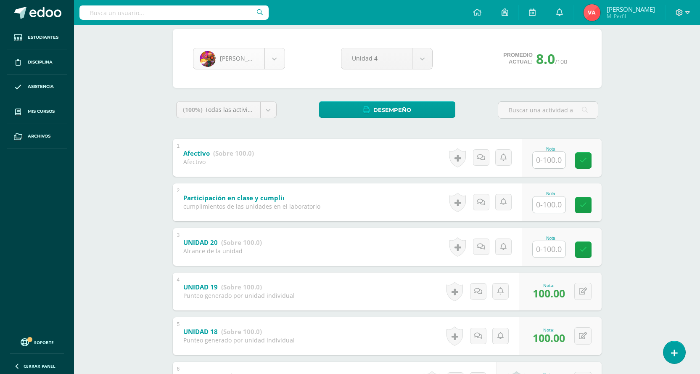
click at [283, 68] on body "Estudiantes Disciplina Asistencia Mis cursos Archivos Soporte Centro de ayuda Ú…" at bounding box center [350, 214] width 700 height 571
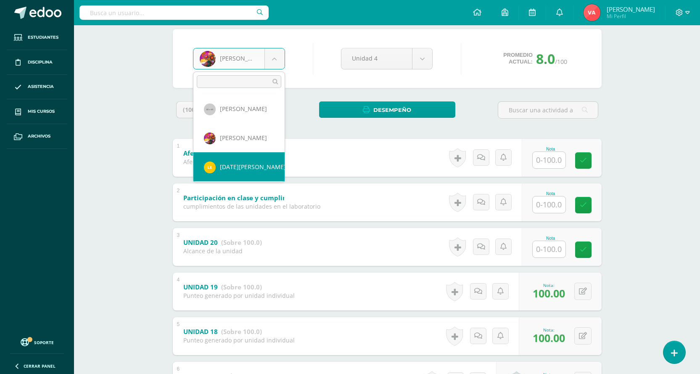
scroll to position [129, 0]
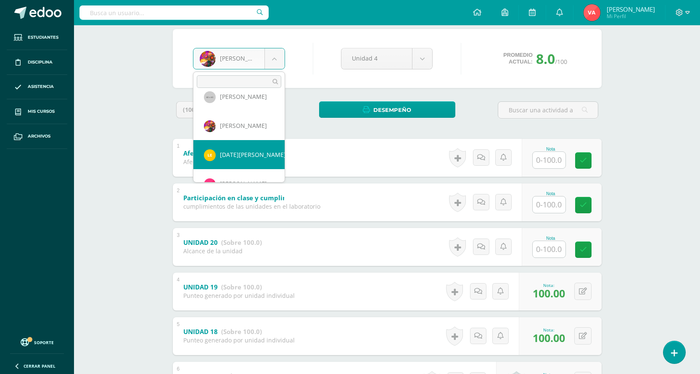
select select "2369"
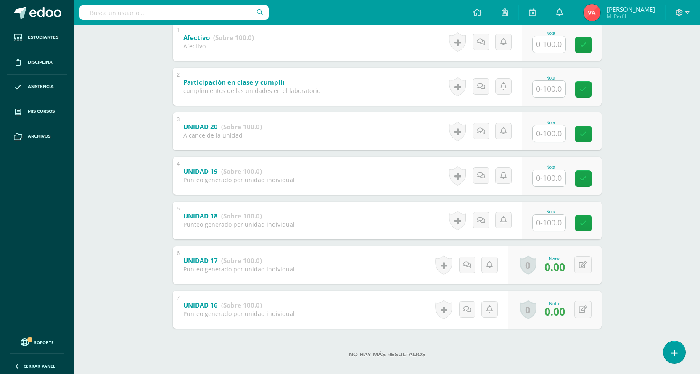
scroll to position [197, 0]
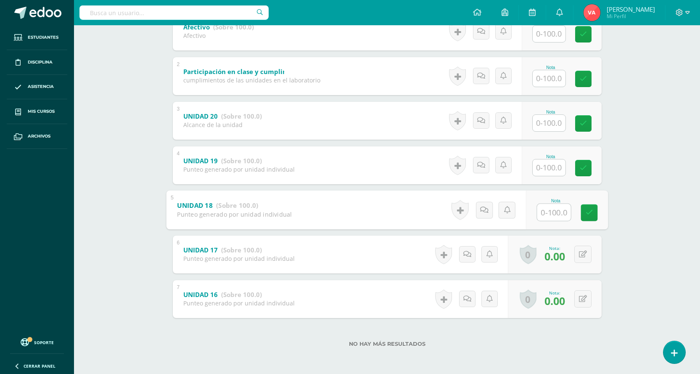
click at [549, 214] on input "text" at bounding box center [554, 212] width 34 height 17
type input "0"
click at [591, 214] on icon at bounding box center [589, 212] width 8 height 7
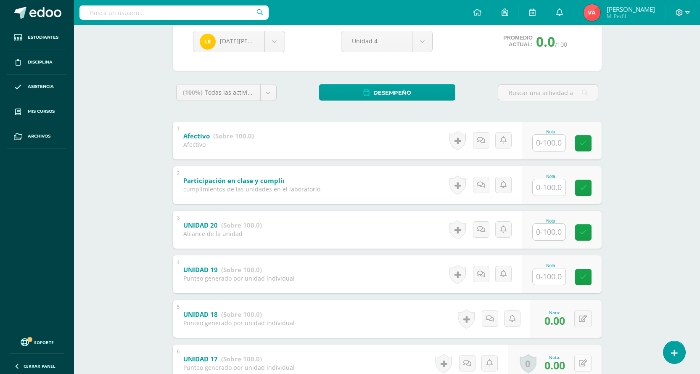
scroll to position [71, 0]
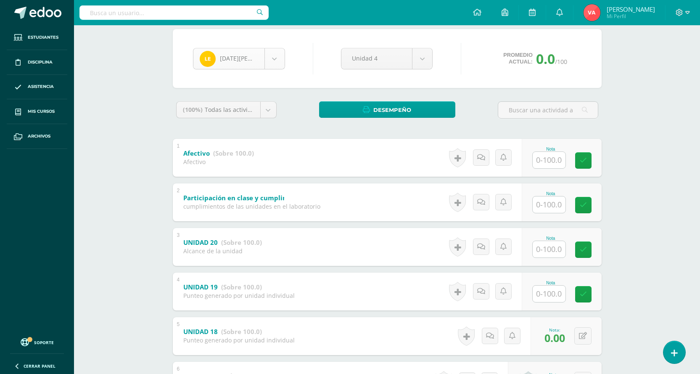
click at [276, 58] on body "Estudiantes Disciplina Asistencia Mis cursos Archivos Soporte Centro de ayuda Ú…" at bounding box center [350, 214] width 700 height 571
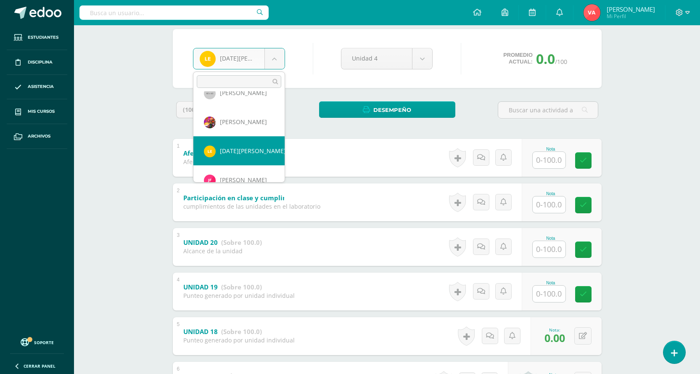
scroll to position [145, 0]
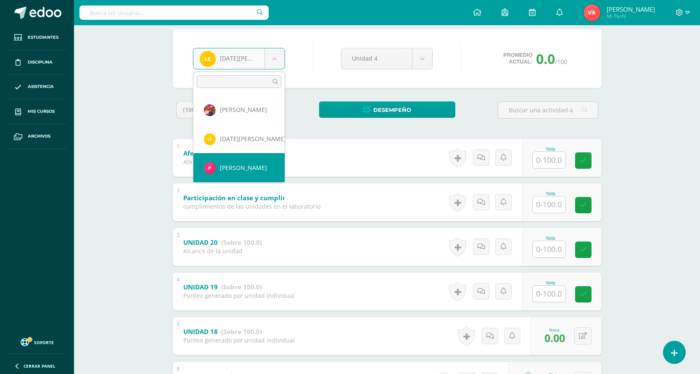
select select "2798"
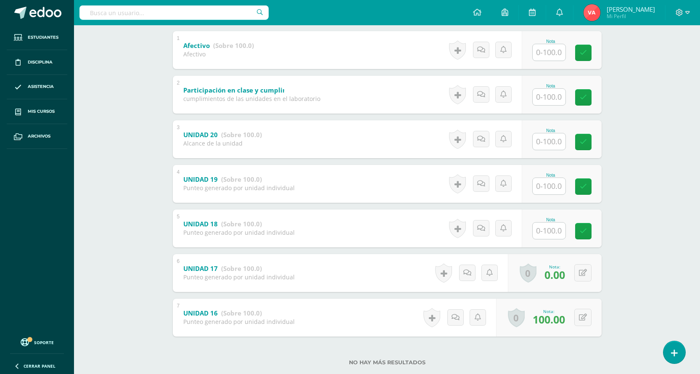
scroll to position [197, 0]
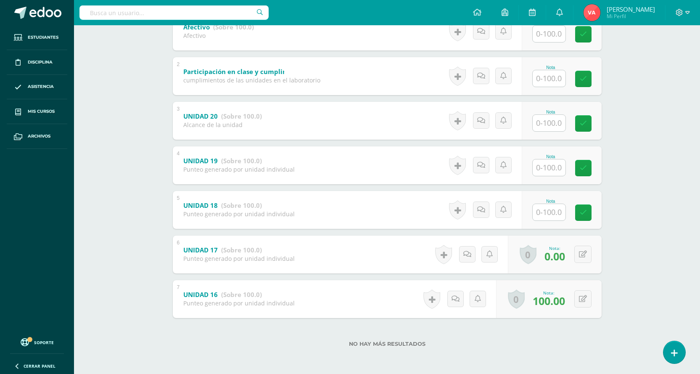
click at [547, 206] on input "text" at bounding box center [549, 212] width 33 height 16
type input "100"
click at [593, 213] on icon at bounding box center [589, 212] width 8 height 7
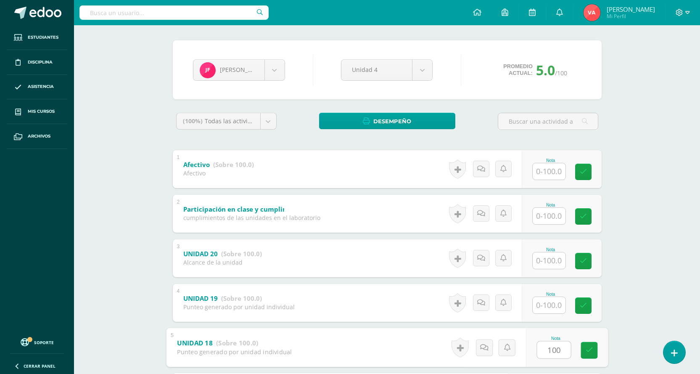
scroll to position [0, 0]
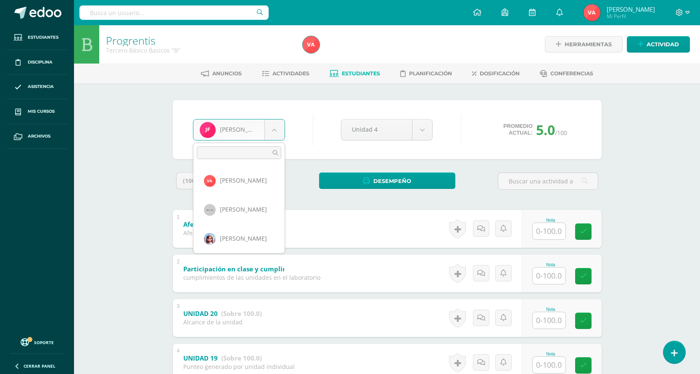
click at [273, 122] on body "Estudiantes Disciplina Asistencia Mis cursos Archivos Soporte Centro de ayuda Ú…" at bounding box center [350, 285] width 700 height 571
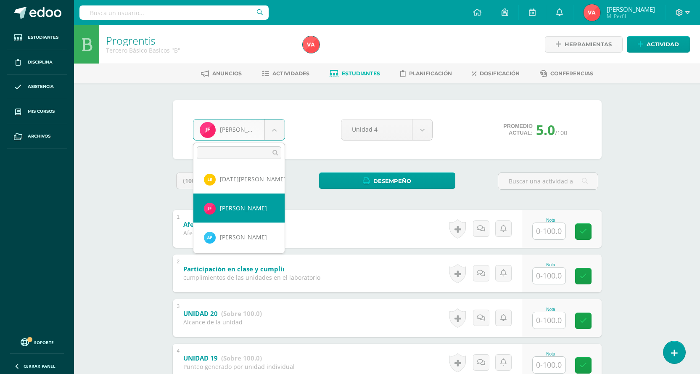
scroll to position [187, 0]
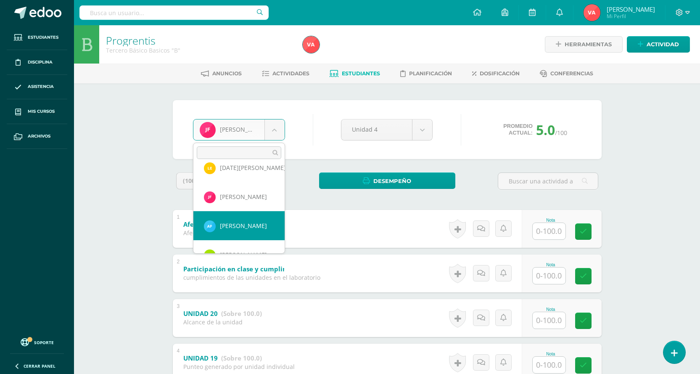
drag, startPoint x: 233, startPoint y: 230, endPoint x: 222, endPoint y: 228, distance: 11.1
select select "2794"
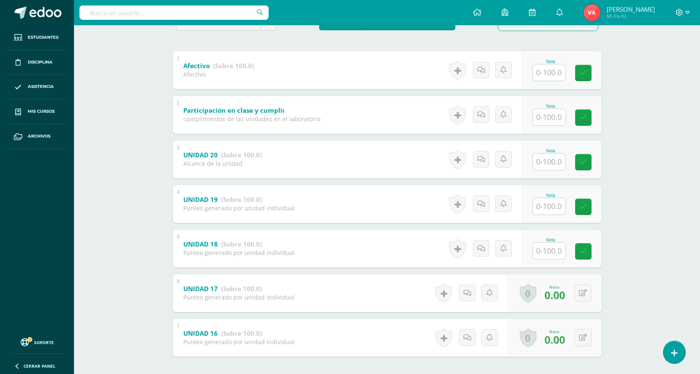
scroll to position [197, 0]
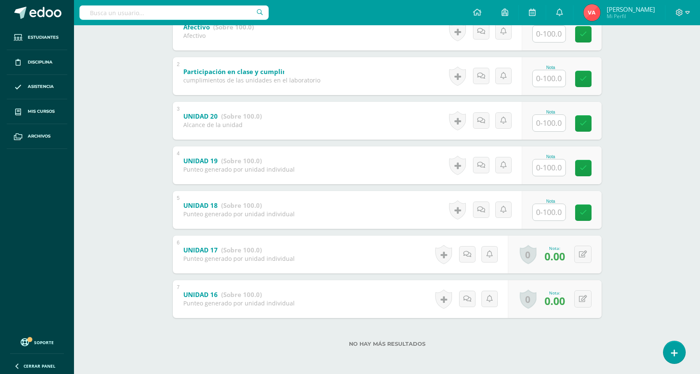
click at [553, 207] on input "text" at bounding box center [549, 212] width 33 height 16
type input "0"
click at [594, 212] on link at bounding box center [589, 212] width 17 height 17
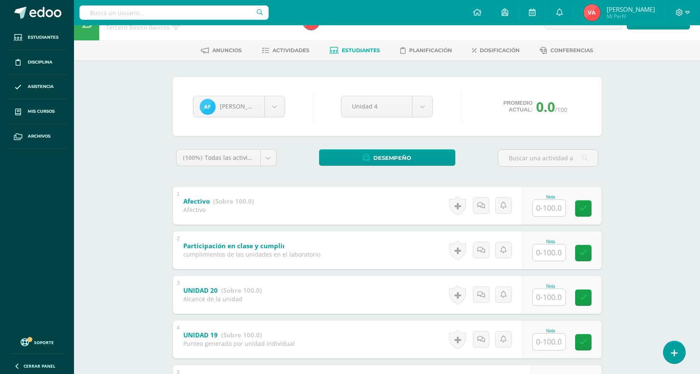
scroll to position [0, 0]
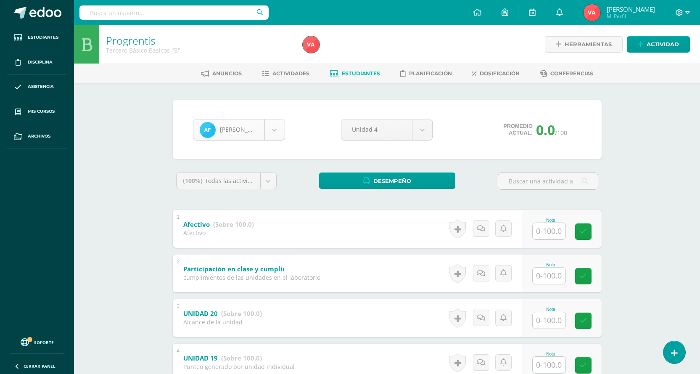
click at [274, 130] on body "Estudiantes Disciplina Asistencia Mis cursos Archivos Soporte Centro de ayuda Ú…" at bounding box center [350, 285] width 700 height 571
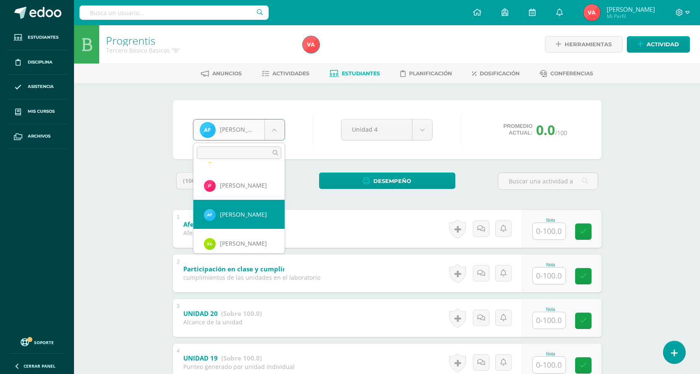
scroll to position [216, 0]
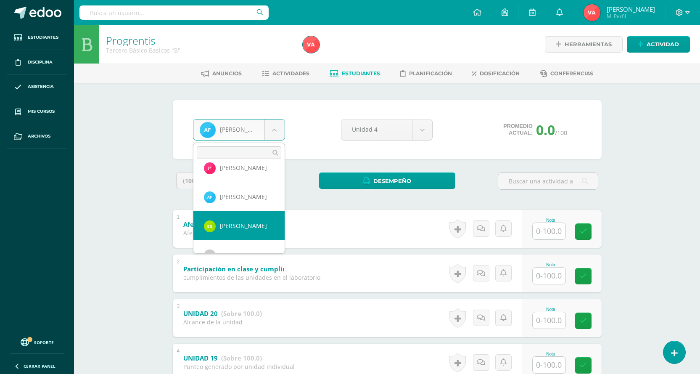
drag, startPoint x: 250, startPoint y: 231, endPoint x: 238, endPoint y: 213, distance: 21.2
select select "2375"
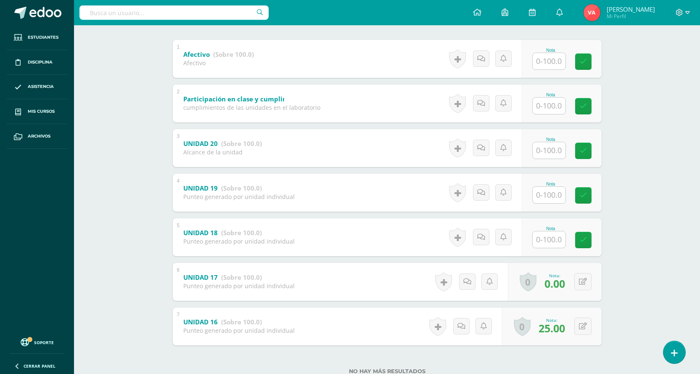
scroll to position [197, 0]
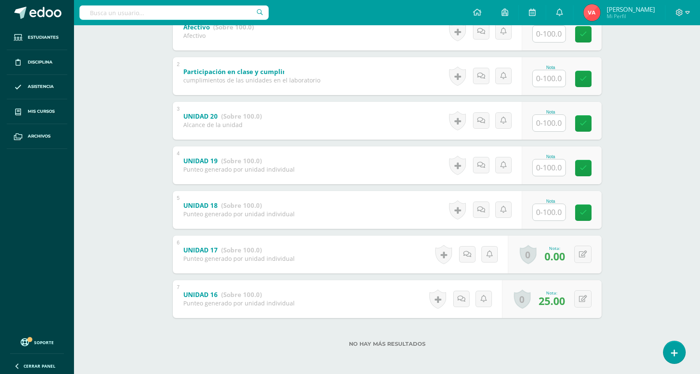
click at [547, 210] on input "text" at bounding box center [549, 212] width 33 height 16
type input "0"
drag, startPoint x: 590, startPoint y: 216, endPoint x: 487, endPoint y: 189, distance: 106.1
click at [590, 216] on icon at bounding box center [589, 212] width 8 height 7
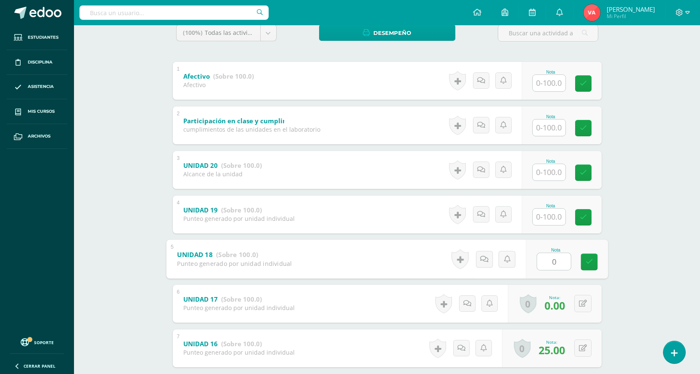
scroll to position [71, 0]
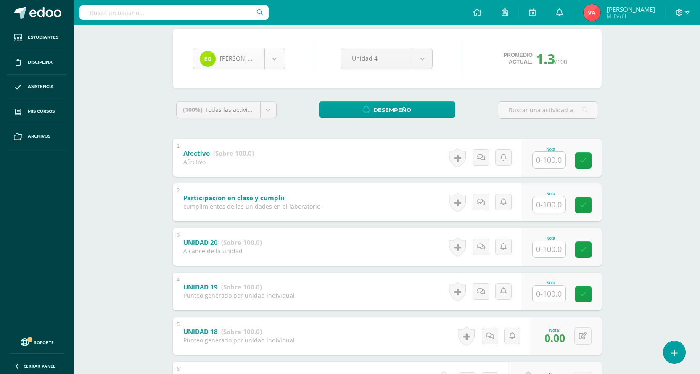
click at [275, 55] on body "Estudiantes Disciplina Asistencia Mis cursos Archivos Soporte Centro de ayuda Ú…" at bounding box center [350, 214] width 700 height 571
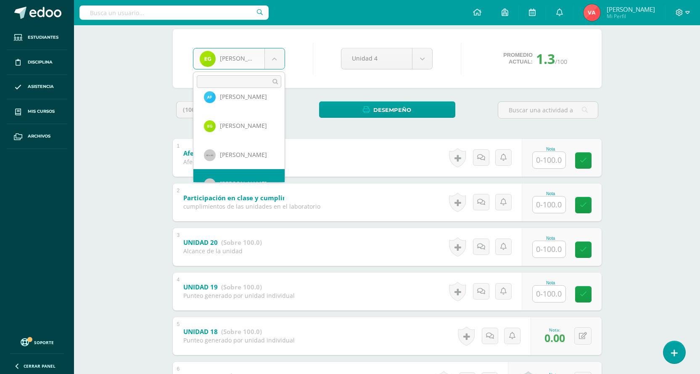
scroll to position [261, 0]
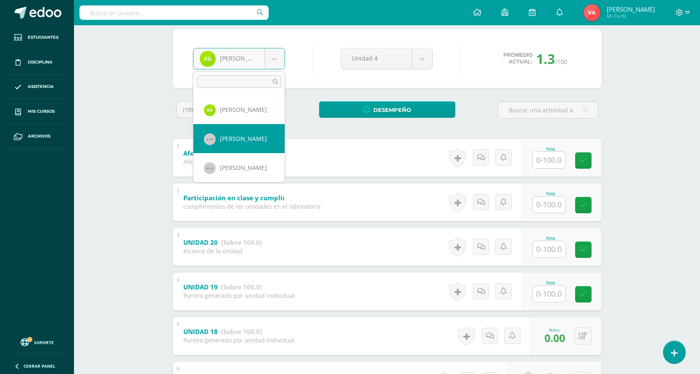
drag, startPoint x: 241, startPoint y: 144, endPoint x: 217, endPoint y: 125, distance: 30.8
select select "1716"
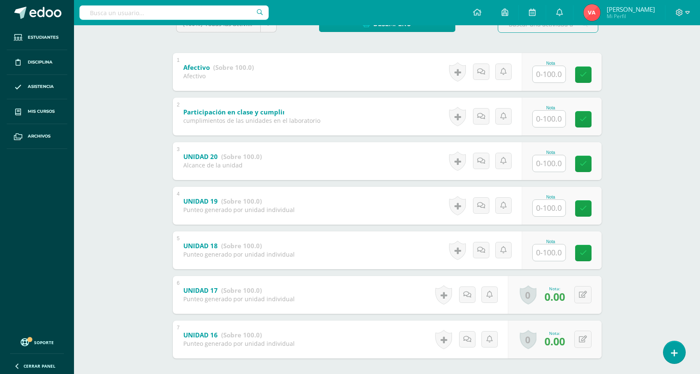
scroll to position [168, 0]
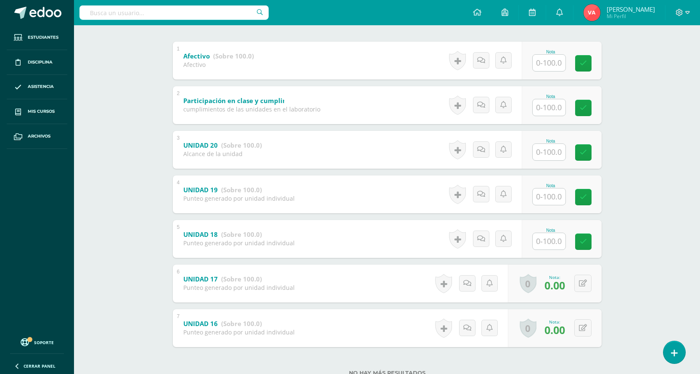
click at [562, 239] on input "text" at bounding box center [549, 241] width 33 height 16
type input "0"
click at [589, 244] on icon at bounding box center [589, 241] width 8 height 7
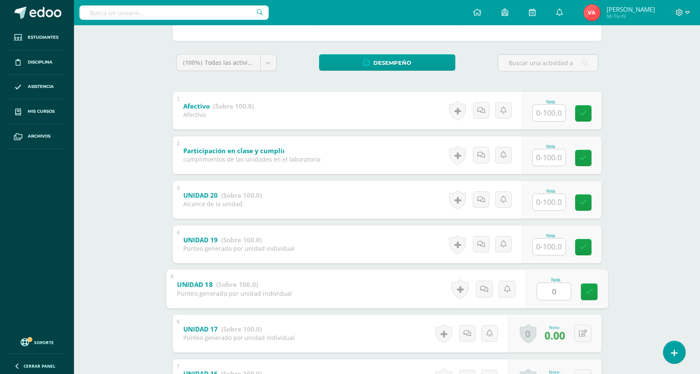
scroll to position [42, 0]
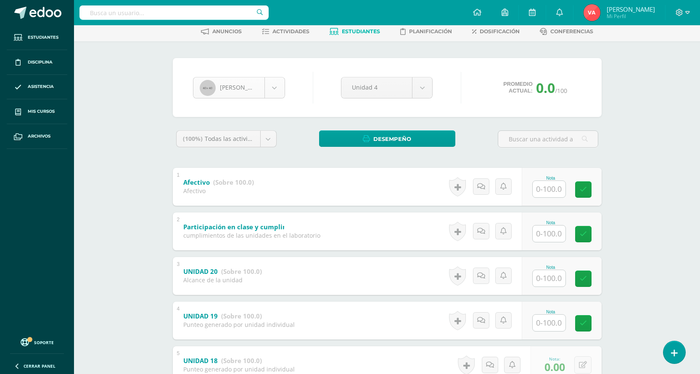
click at [278, 86] on body "Estudiantes Disciplina Asistencia Mis cursos Archivos Soporte Centro de ayuda Ú…" at bounding box center [350, 243] width 700 height 571
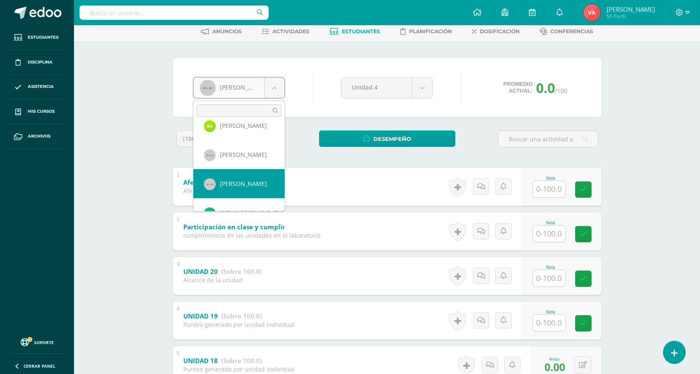
scroll to position [290, 0]
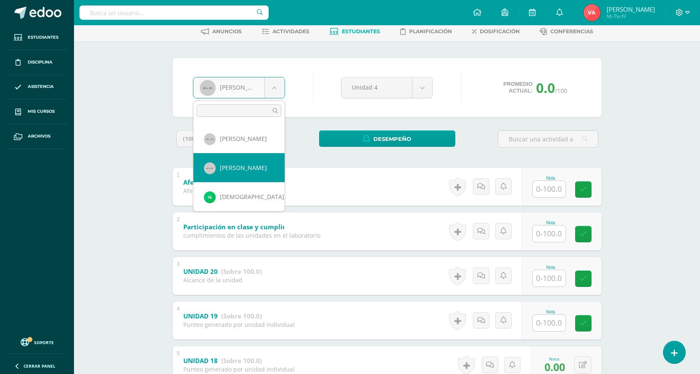
drag, startPoint x: 243, startPoint y: 177, endPoint x: 199, endPoint y: 119, distance: 72.3
select select "1039"
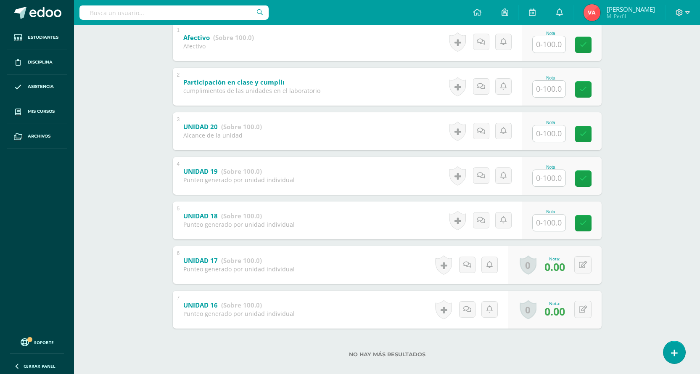
scroll to position [197, 0]
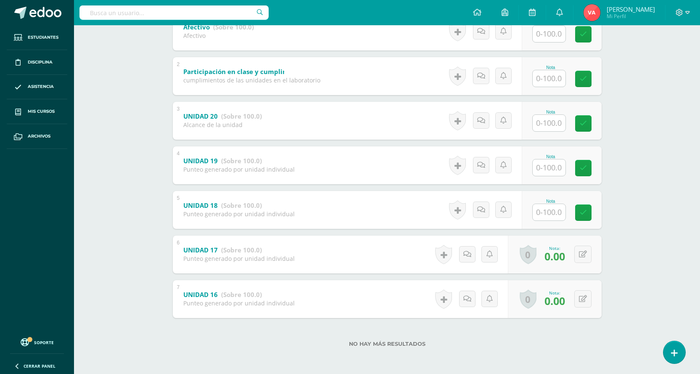
click at [548, 215] on input "text" at bounding box center [549, 212] width 33 height 16
type input "1"
type input "0"
drag, startPoint x: 588, startPoint y: 212, endPoint x: 474, endPoint y: 188, distance: 116.0
click at [588, 212] on icon at bounding box center [589, 212] width 8 height 7
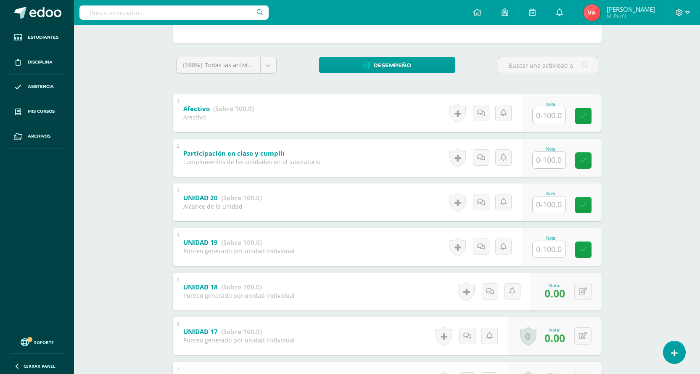
scroll to position [71, 0]
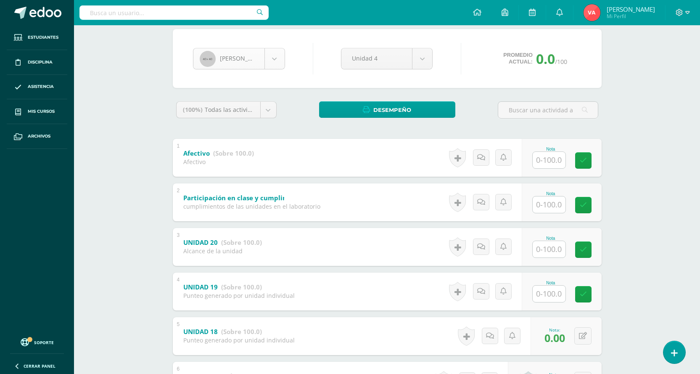
click at [275, 58] on body "Estudiantes Disciplina Asistencia Mis cursos Archivos Soporte Centro de ayuda Ú…" at bounding box center [350, 214] width 700 height 571
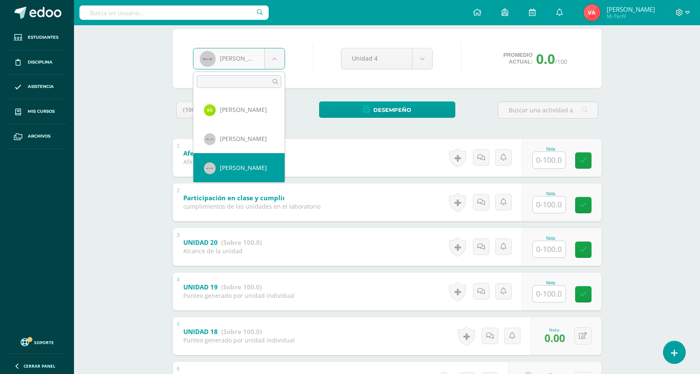
scroll to position [303, 0]
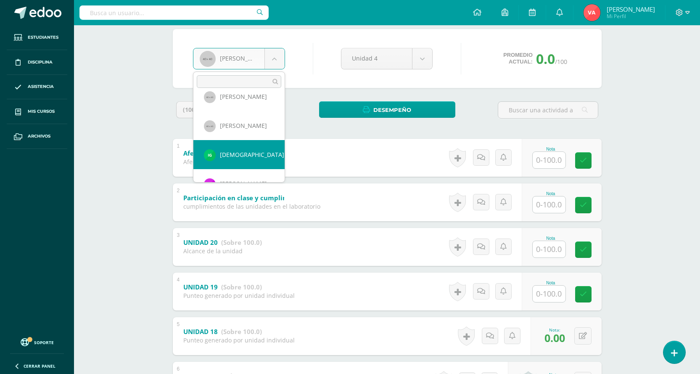
select select "2799"
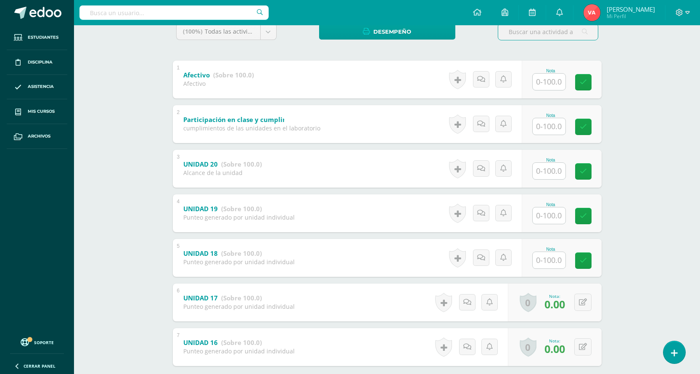
scroll to position [168, 0]
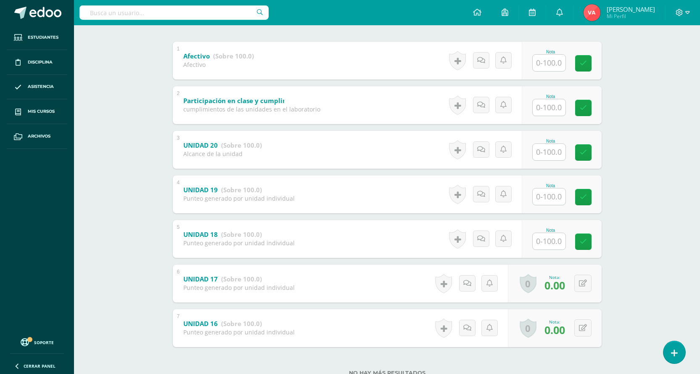
drag, startPoint x: 551, startPoint y: 249, endPoint x: 551, endPoint y: 244, distance: 5.0
click at [551, 249] on div at bounding box center [549, 241] width 34 height 17
click at [551, 234] on input "text" at bounding box center [549, 241] width 33 height 16
type input "0"
click at [583, 240] on link at bounding box center [589, 241] width 17 height 17
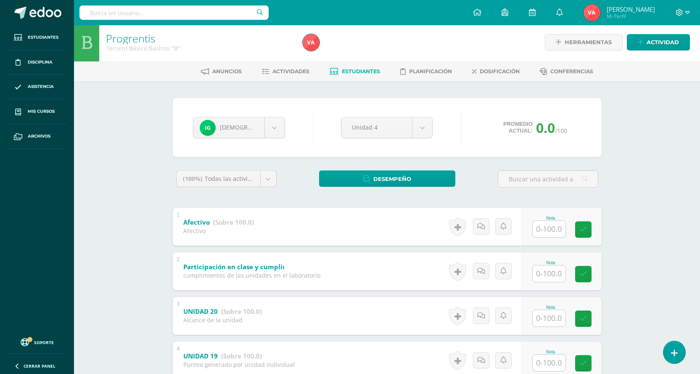
scroll to position [0, 0]
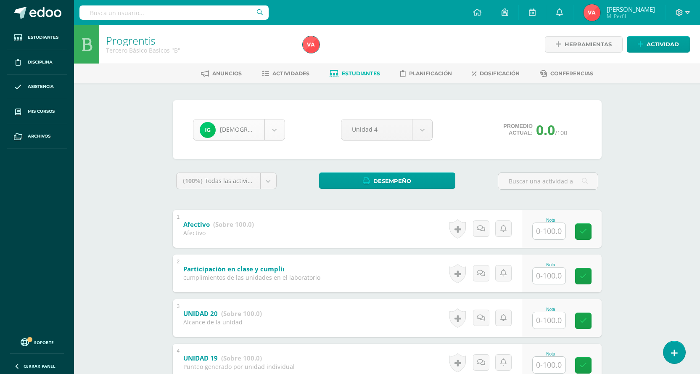
click at [274, 119] on body "Estudiantes Disciplina Asistencia Mis cursos Archivos Soporte Centro de ayuda Ú…" at bounding box center [350, 285] width 700 height 571
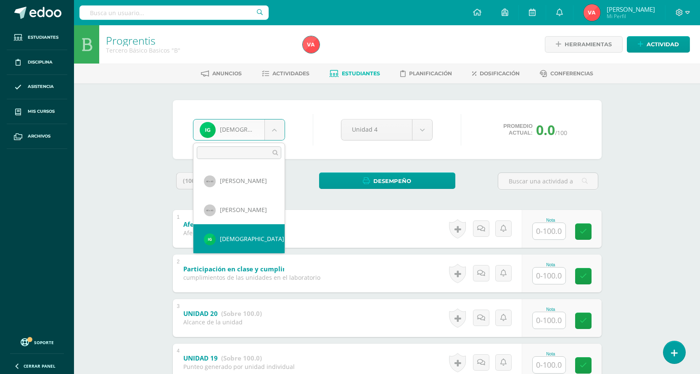
scroll to position [332, 0]
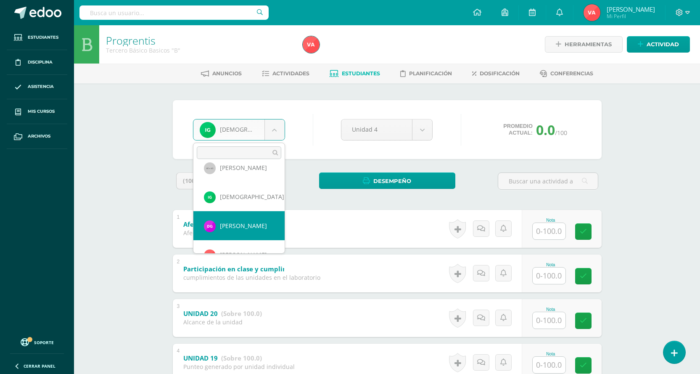
drag, startPoint x: 224, startPoint y: 227, endPoint x: 209, endPoint y: 224, distance: 15.4
select select "1909"
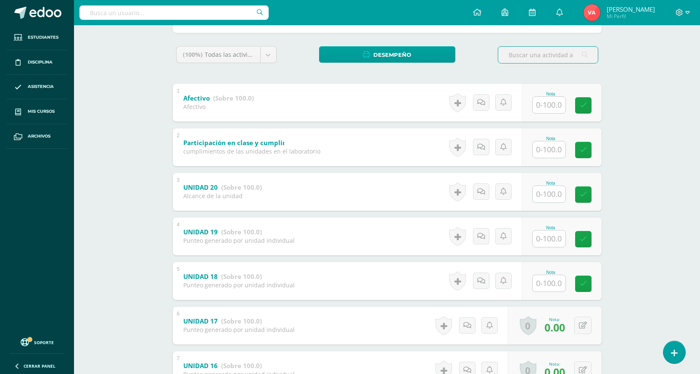
scroll to position [197, 0]
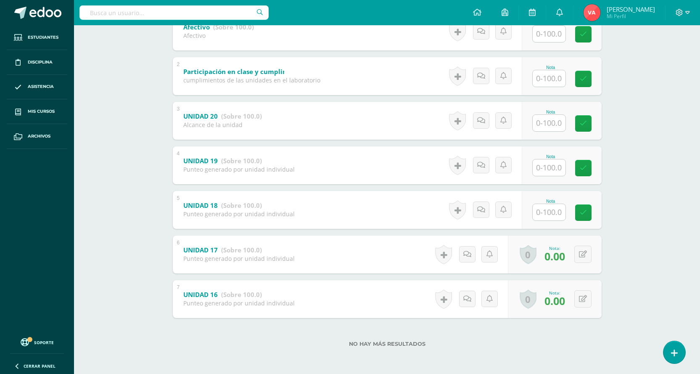
click at [549, 210] on input "text" at bounding box center [549, 212] width 33 height 16
type input "0"
click at [586, 209] on icon at bounding box center [589, 212] width 8 height 7
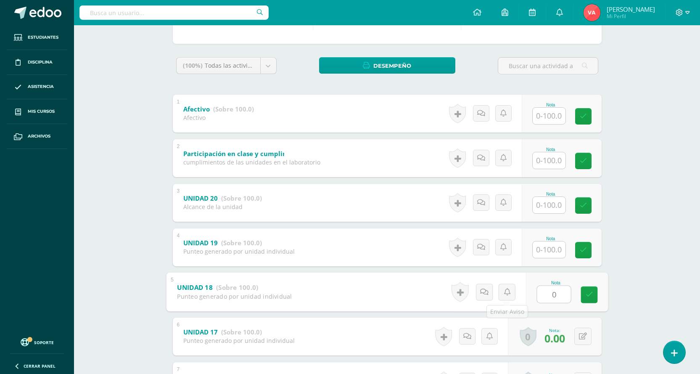
scroll to position [113, 0]
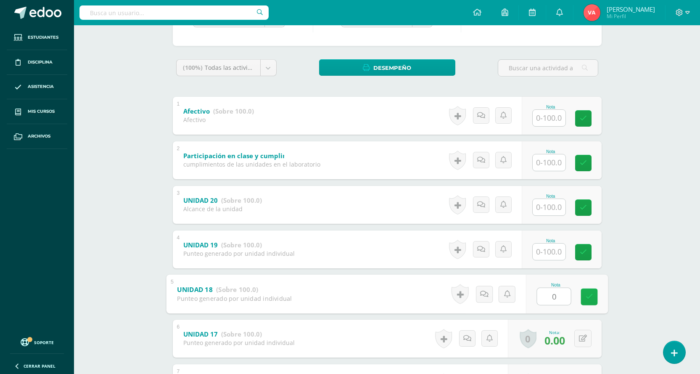
click at [588, 299] on icon at bounding box center [589, 296] width 8 height 7
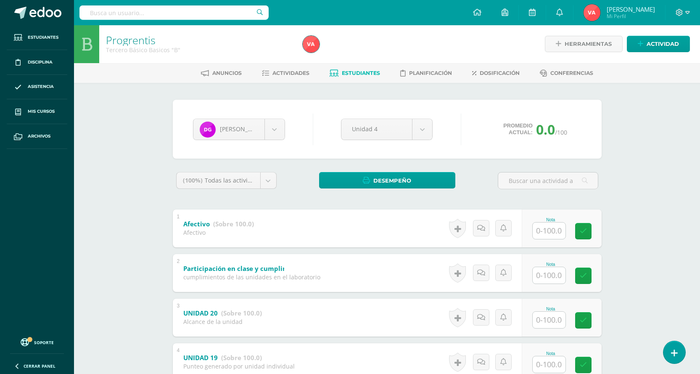
scroll to position [0, 0]
click at [276, 131] on body "Estudiantes Disciplina Asistencia Mis cursos Archivos Soporte Centro de ayuda Ú…" at bounding box center [350, 285] width 700 height 571
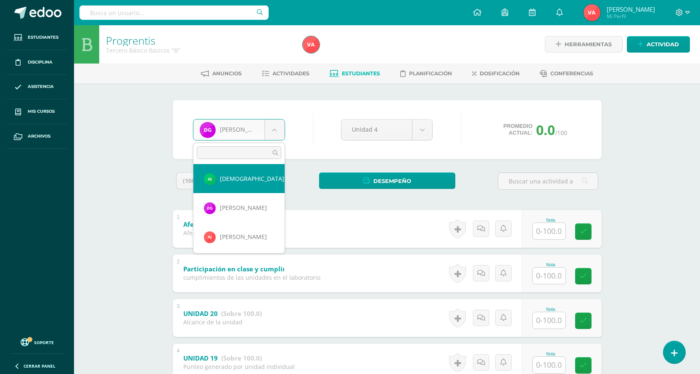
scroll to position [361, 0]
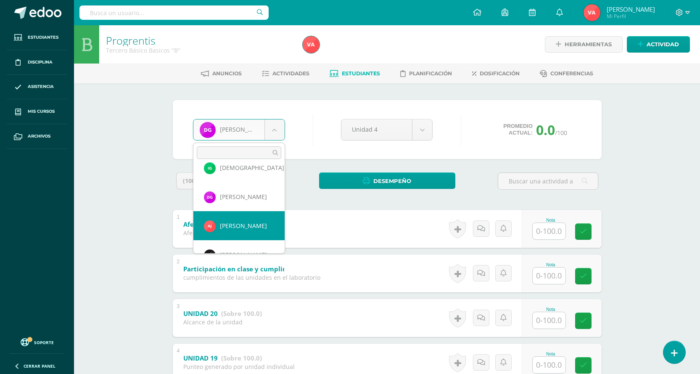
drag, startPoint x: 235, startPoint y: 233, endPoint x: 220, endPoint y: 230, distance: 15.4
select select "2090"
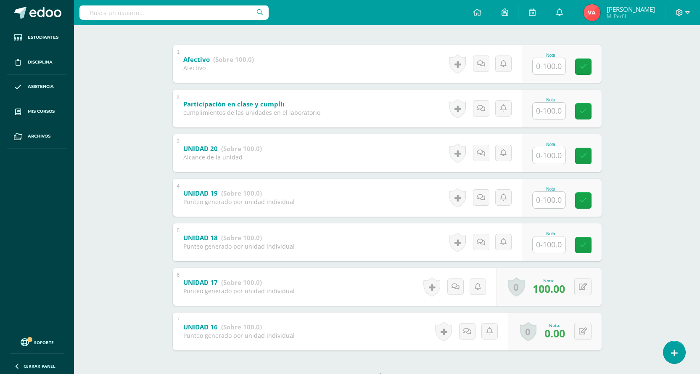
scroll to position [168, 0]
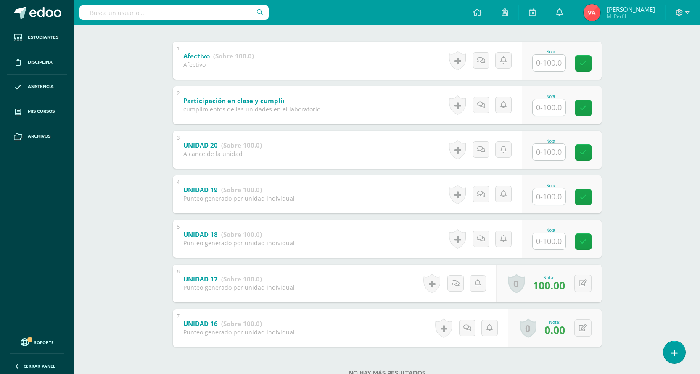
click at [545, 240] on input "text" at bounding box center [549, 241] width 33 height 16
type input "100"
click at [554, 193] on input "text" at bounding box center [549, 196] width 33 height 16
type input "100"
click at [546, 151] on input "text" at bounding box center [554, 151] width 34 height 17
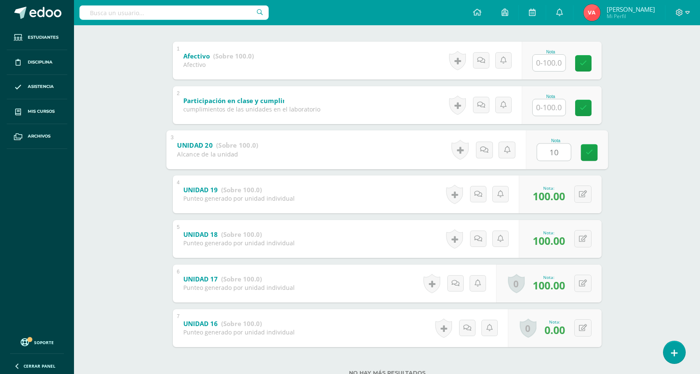
type input "100"
click at [586, 152] on icon at bounding box center [589, 152] width 8 height 7
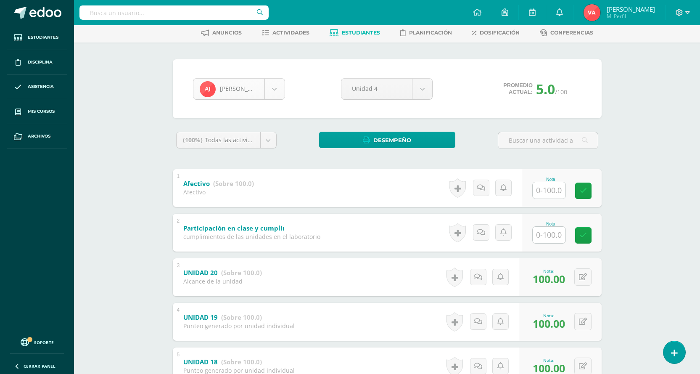
scroll to position [0, 0]
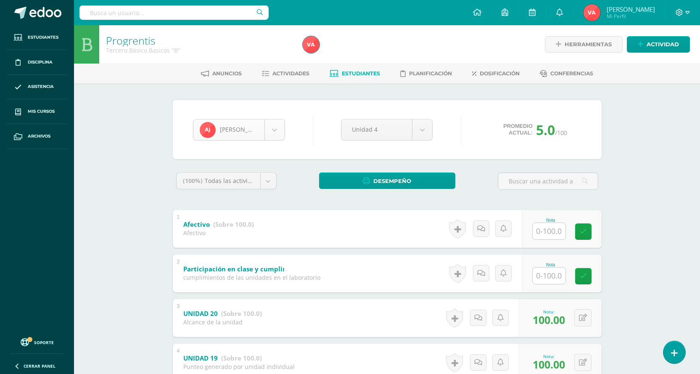
click at [276, 126] on body "Estudiantes Disciplina Asistencia Mis cursos Archivos Soporte Centro de ayuda Ú…" at bounding box center [350, 285] width 700 height 571
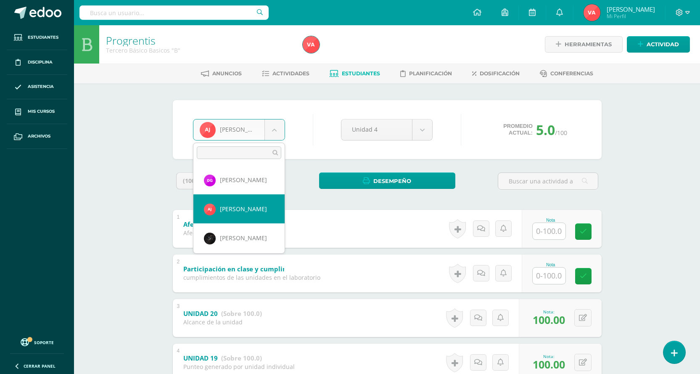
scroll to position [390, 0]
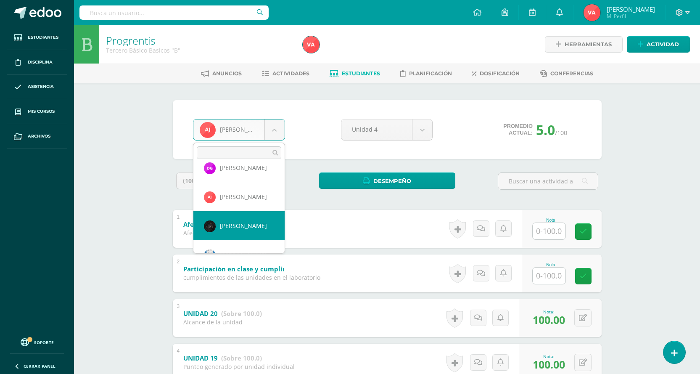
drag, startPoint x: 240, startPoint y: 227, endPoint x: 238, endPoint y: 216, distance: 11.2
select select "1014"
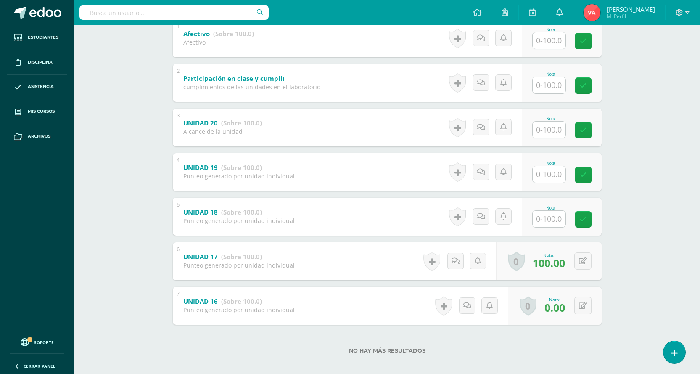
scroll to position [197, 0]
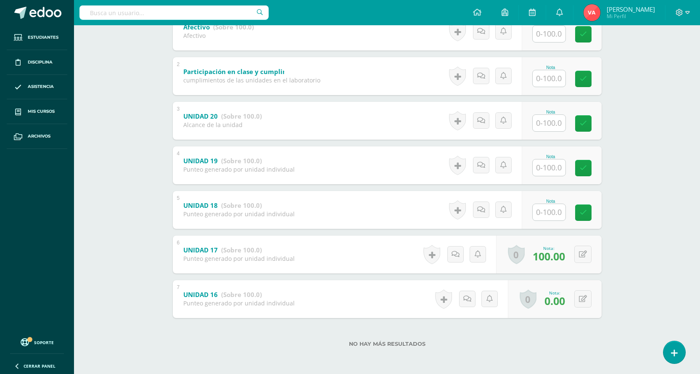
click at [564, 212] on input "text" at bounding box center [549, 212] width 33 height 16
type input "100"
drag, startPoint x: 591, startPoint y: 211, endPoint x: 442, endPoint y: 172, distance: 153.7
click at [591, 211] on icon at bounding box center [589, 212] width 8 height 7
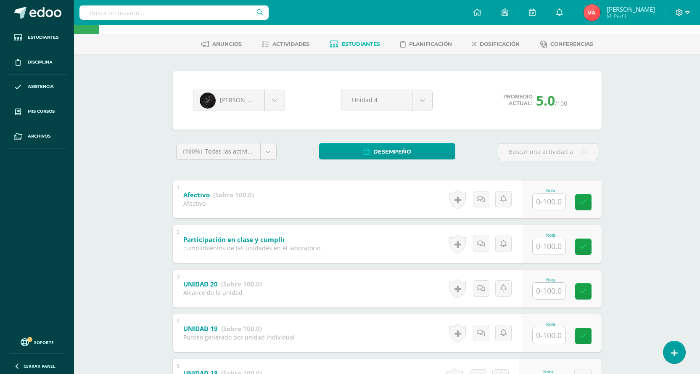
scroll to position [29, 0]
click at [277, 105] on body "Estudiantes Disciplina Asistencia Mis cursos Archivos Soporte Centro de ayuda Ú…" at bounding box center [350, 256] width 700 height 571
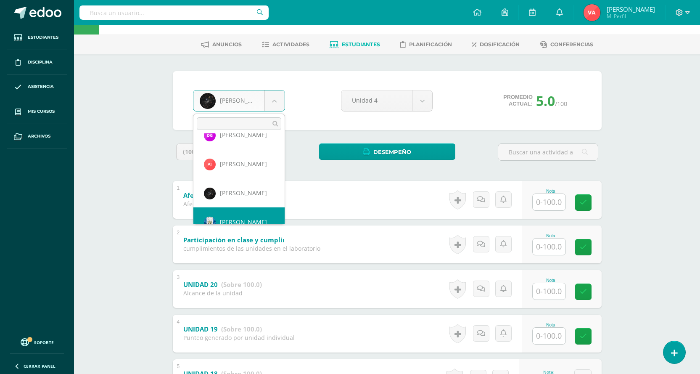
scroll to position [406, 0]
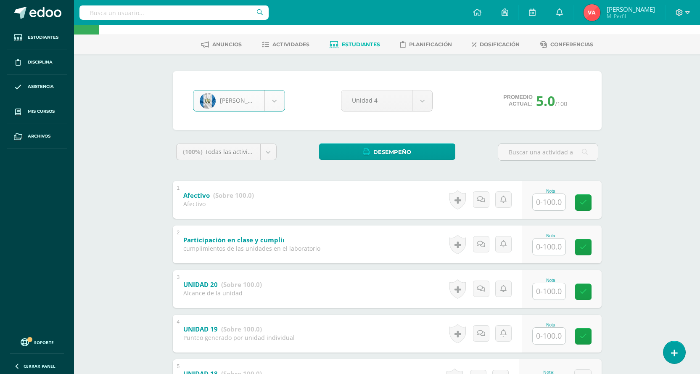
select select "1042"
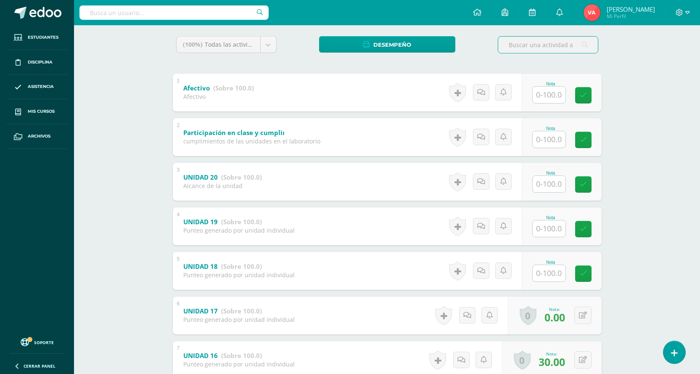
scroll to position [168, 0]
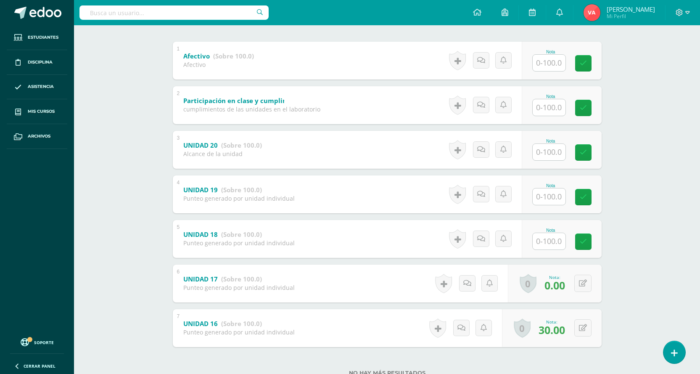
click at [549, 238] on input "text" at bounding box center [549, 241] width 33 height 16
type input "0"
drag, startPoint x: 590, startPoint y: 241, endPoint x: 572, endPoint y: 237, distance: 18.2
click at [590, 241] on icon at bounding box center [589, 241] width 8 height 7
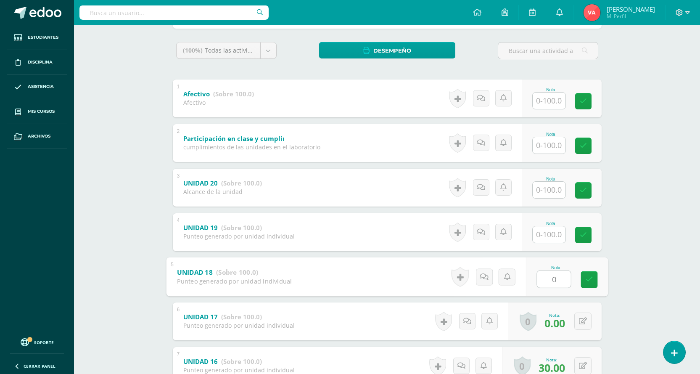
scroll to position [84, 0]
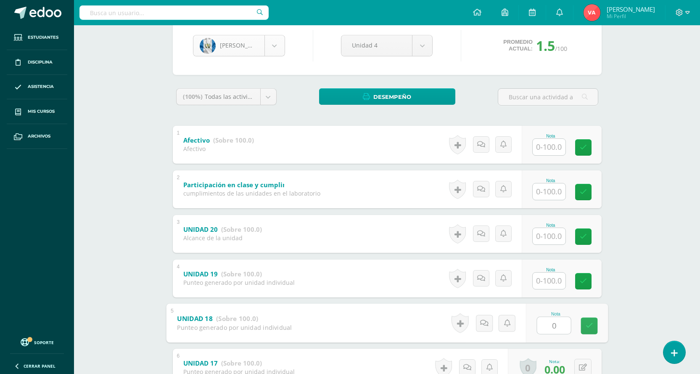
click at [269, 41] on body "Estudiantes Disciplina Asistencia Mis cursos Archivos Soporte Centro de ayuda Ú…" at bounding box center [350, 201] width 700 height 571
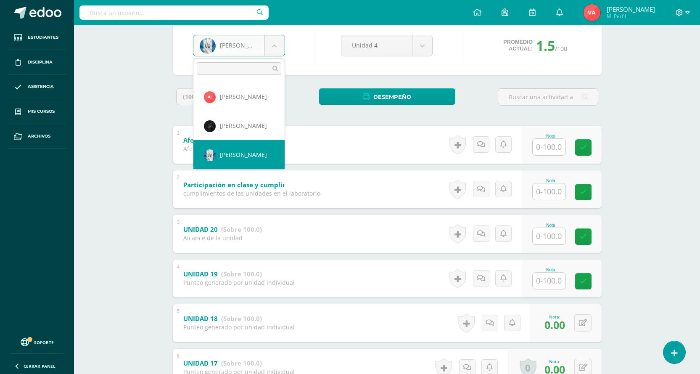
scroll to position [448, 0]
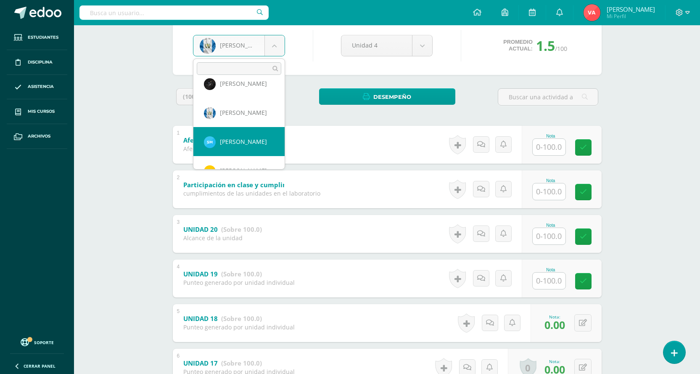
select select "1913"
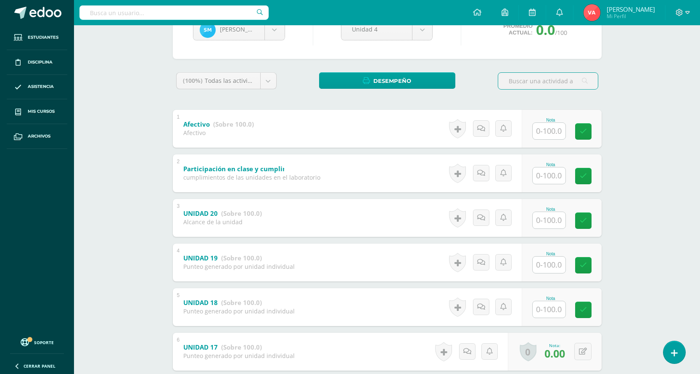
scroll to position [197, 0]
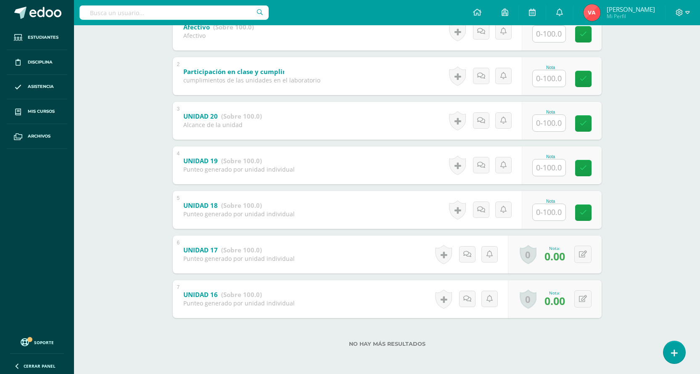
click at [545, 209] on input "text" at bounding box center [549, 212] width 33 height 16
type input "0"
drag, startPoint x: 591, startPoint y: 215, endPoint x: 575, endPoint y: 219, distance: 16.4
click at [591, 215] on icon at bounding box center [589, 212] width 8 height 7
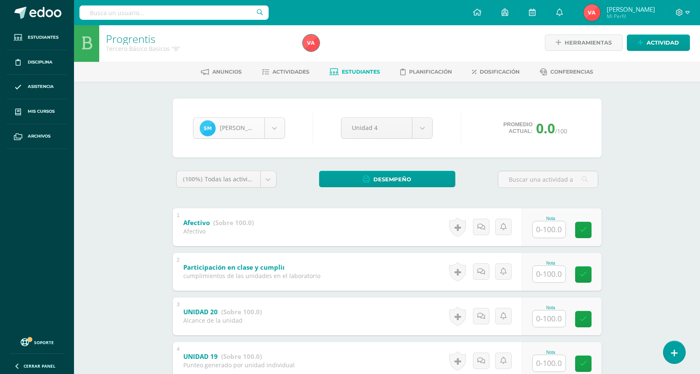
scroll to position [0, 0]
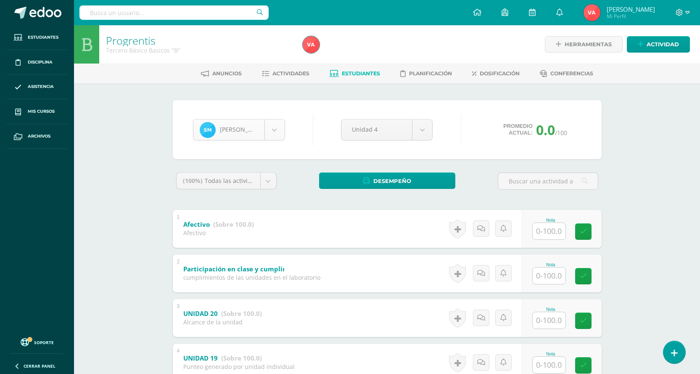
click at [273, 124] on body "Estudiantes Disciplina Asistencia Mis cursos Archivos Soporte Centro de ayuda Ú…" at bounding box center [350, 285] width 700 height 571
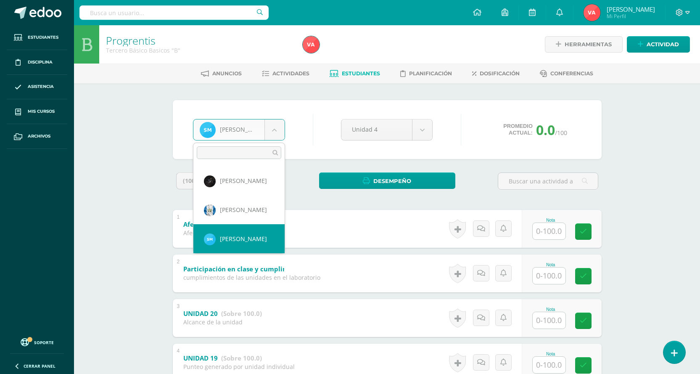
scroll to position [493, 0]
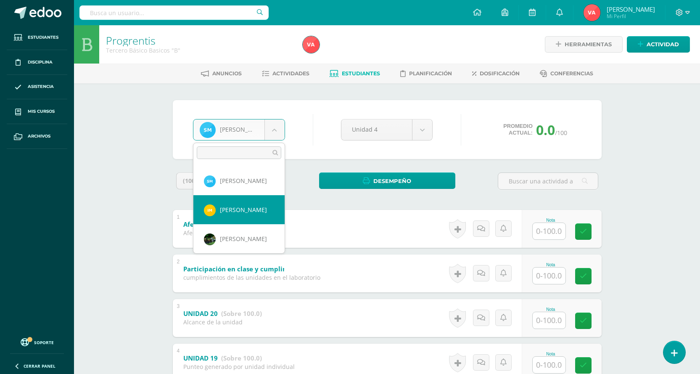
drag, startPoint x: 239, startPoint y: 215, endPoint x: 203, endPoint y: 214, distance: 35.8
select select "2385"
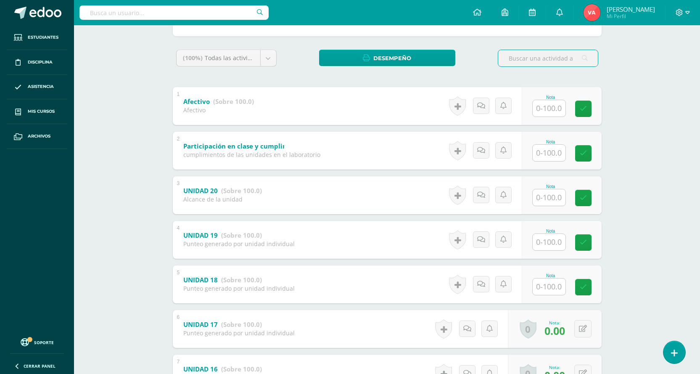
scroll to position [126, 0]
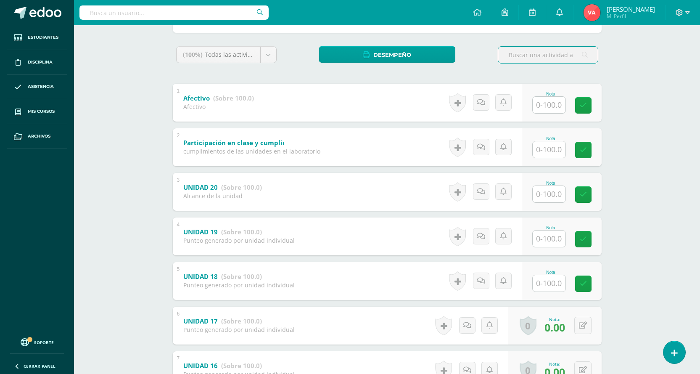
click at [546, 280] on input "text" at bounding box center [549, 283] width 33 height 16
type input "0"
drag, startPoint x: 591, startPoint y: 283, endPoint x: 569, endPoint y: 276, distance: 22.9
click at [591, 283] on icon at bounding box center [589, 283] width 8 height 7
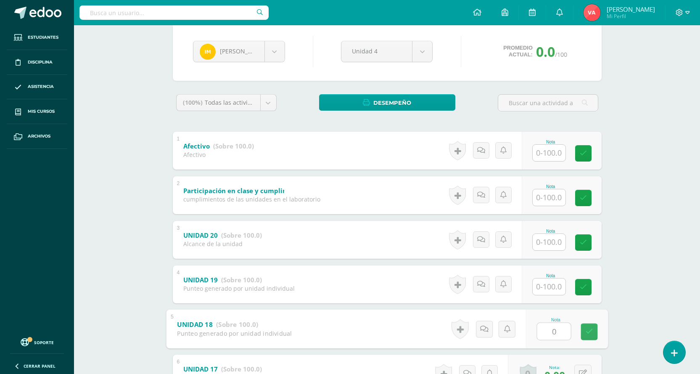
scroll to position [42, 0]
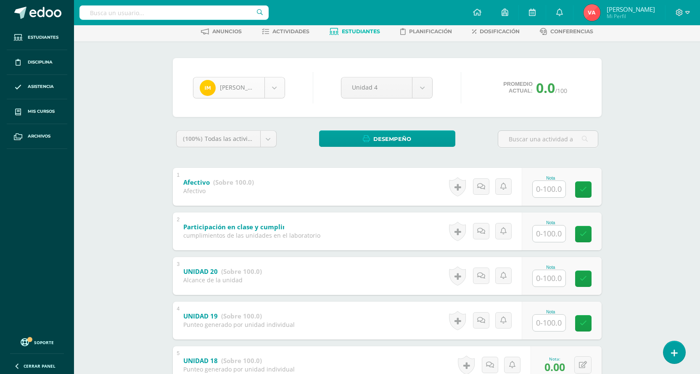
click at [272, 87] on body "Estudiantes Disciplina Asistencia Mis cursos Archivos Soporte Centro de ayuda Ú…" at bounding box center [350, 243] width 700 height 571
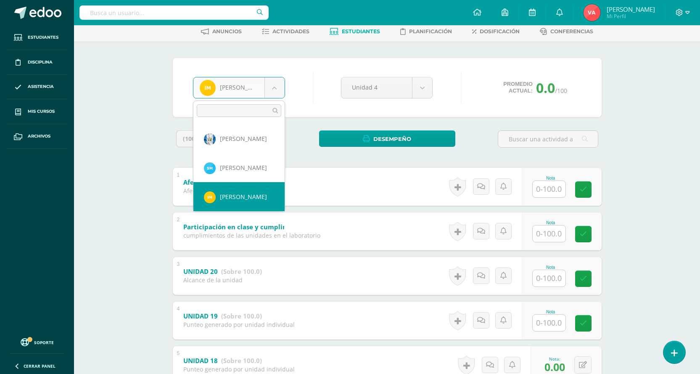
scroll to position [506, 0]
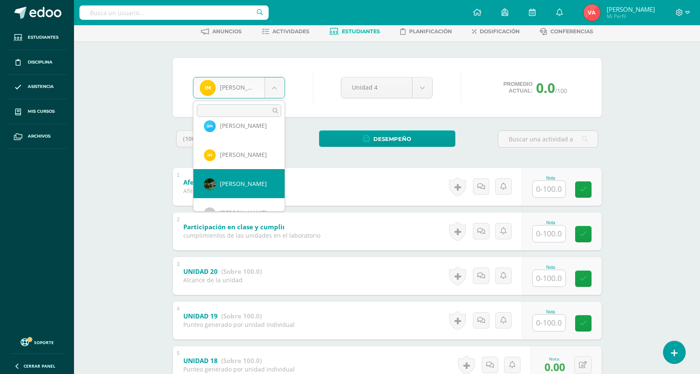
drag, startPoint x: 225, startPoint y: 185, endPoint x: 225, endPoint y: 180, distance: 5.1
select select "1044"
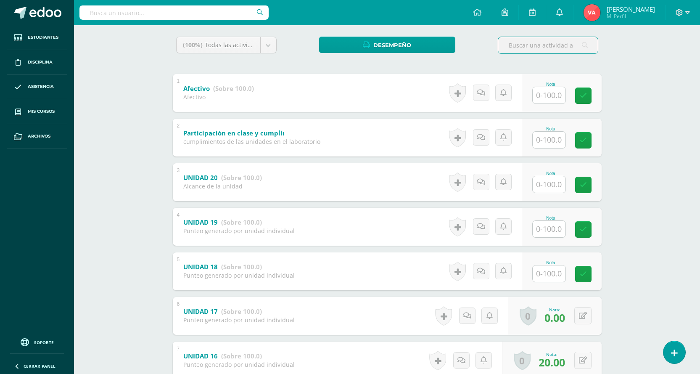
scroll to position [197, 0]
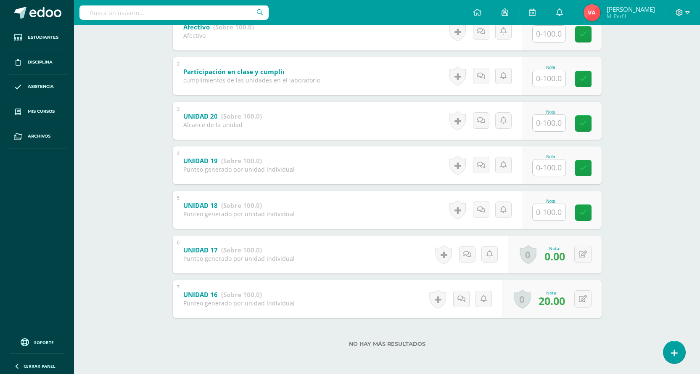
drag, startPoint x: 532, startPoint y: 223, endPoint x: 543, endPoint y: 217, distance: 12.8
click at [532, 223] on div "Nota" at bounding box center [562, 210] width 80 height 38
click at [540, 202] on div "Nota" at bounding box center [550, 201] width 37 height 5
click at [546, 217] on input "text" at bounding box center [554, 212] width 34 height 17
type input "0"
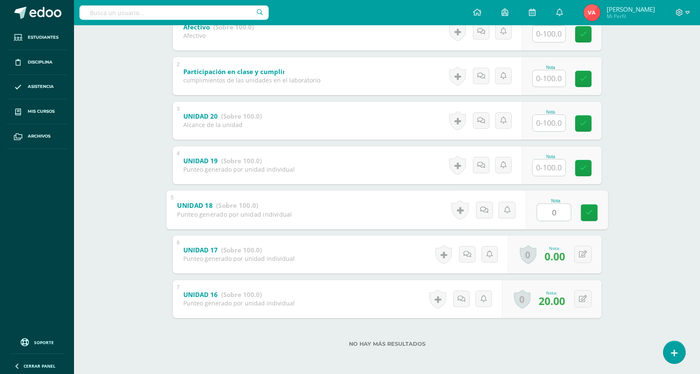
drag, startPoint x: 590, startPoint y: 213, endPoint x: 365, endPoint y: 198, distance: 226.0
click at [590, 213] on icon at bounding box center [589, 212] width 8 height 7
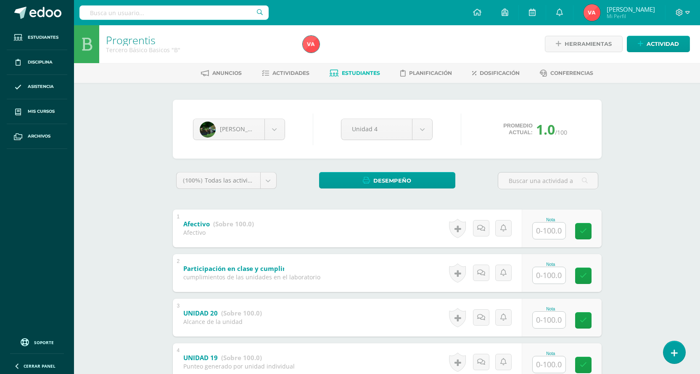
scroll to position [0, 0]
click at [275, 132] on body "Estudiantes Disciplina Asistencia Mis cursos Archivos Soporte Centro de ayuda Ú…" at bounding box center [350, 285] width 700 height 571
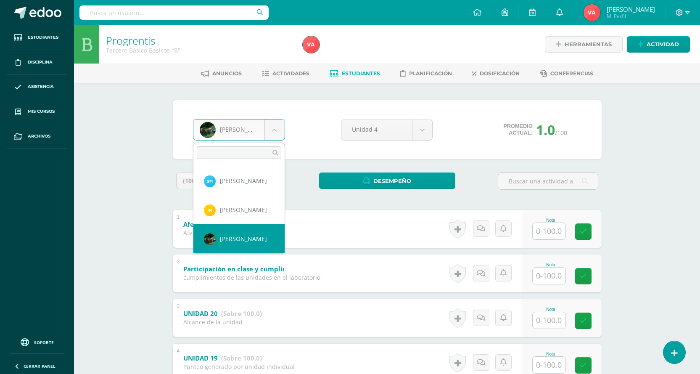
scroll to position [535, 0]
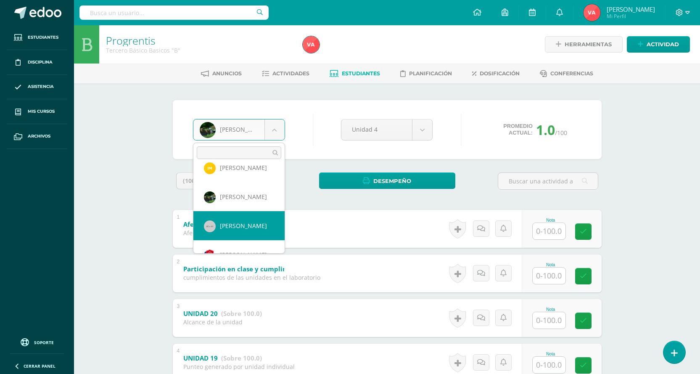
drag, startPoint x: 233, startPoint y: 227, endPoint x: 219, endPoint y: 220, distance: 16.0
select select "1045"
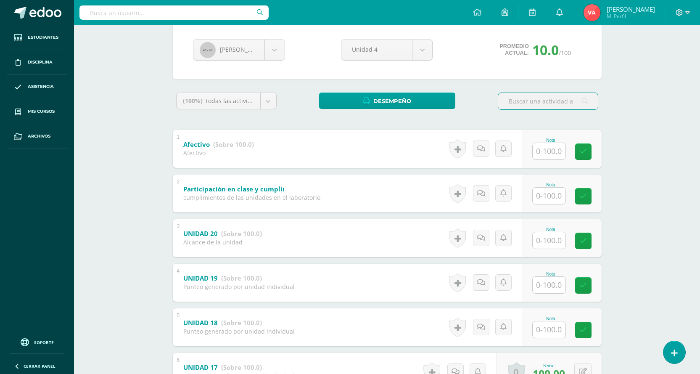
scroll to position [168, 0]
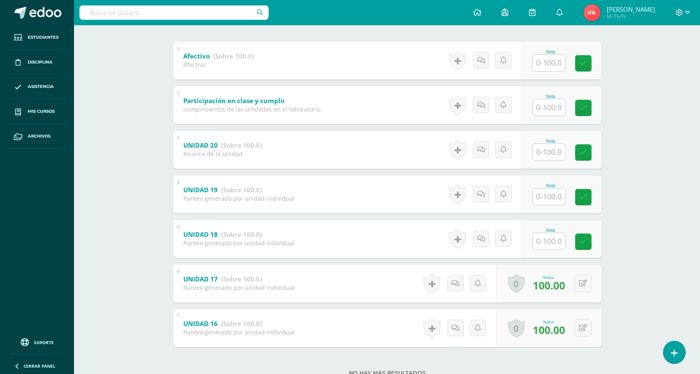
click at [547, 242] on input "text" at bounding box center [549, 241] width 33 height 16
type input "100"
click at [589, 244] on icon at bounding box center [589, 241] width 8 height 7
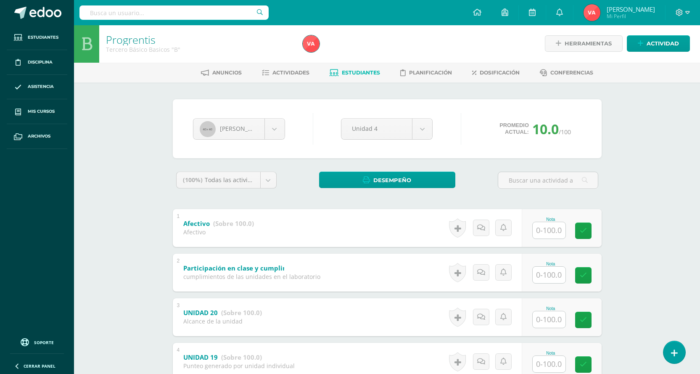
scroll to position [0, 0]
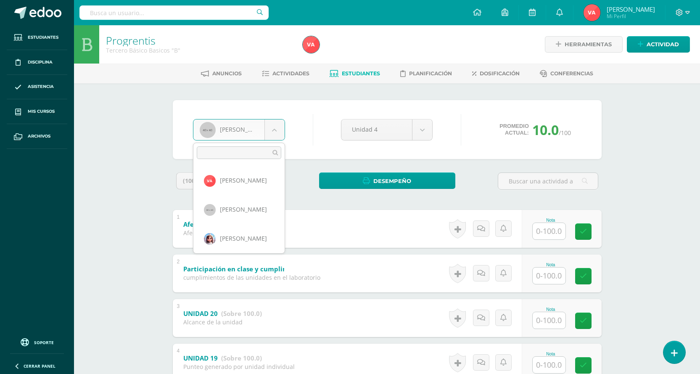
click at [273, 132] on body "Estudiantes Disciplina Asistencia Mis cursos Archivos Soporte Centro de ayuda Ú…" at bounding box center [350, 285] width 700 height 571
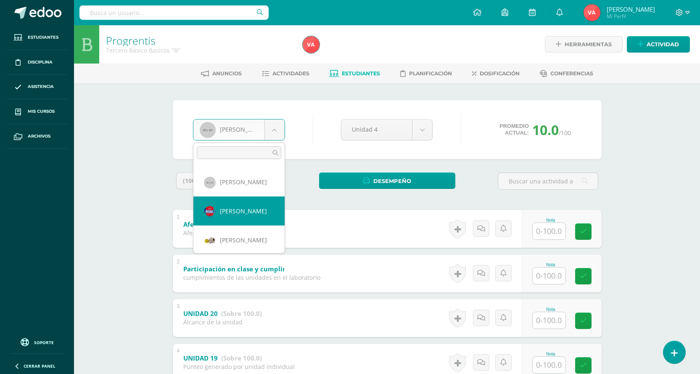
scroll to position [593, 0]
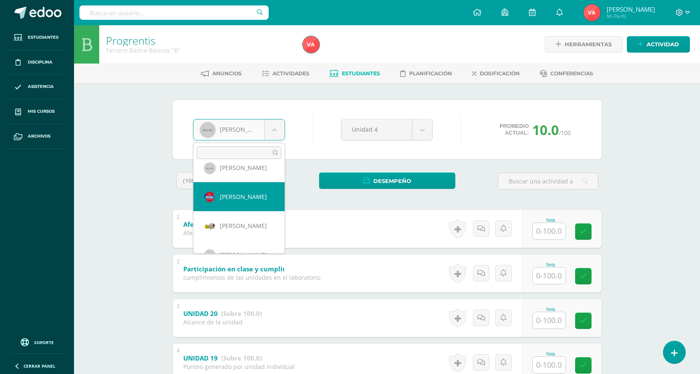
drag, startPoint x: 249, startPoint y: 198, endPoint x: 226, endPoint y: 204, distance: 23.5
select select "1021"
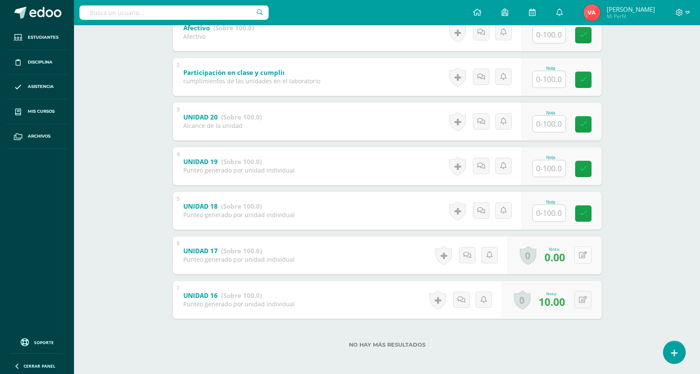
scroll to position [197, 0]
click at [555, 213] on input "text" at bounding box center [549, 212] width 33 height 16
click at [548, 212] on input "0" at bounding box center [554, 212] width 34 height 17
type input "100"
click at [592, 215] on icon at bounding box center [589, 212] width 8 height 7
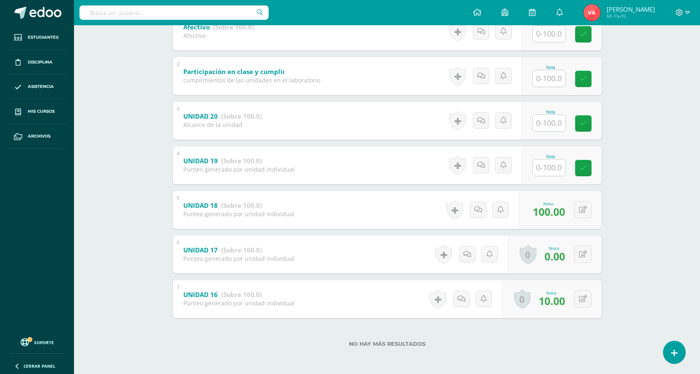
click at [552, 171] on input "text" at bounding box center [549, 167] width 33 height 16
type input "100"
click at [547, 120] on input "text" at bounding box center [549, 123] width 33 height 16
type input "100"
click at [589, 122] on icon at bounding box center [589, 123] width 8 height 7
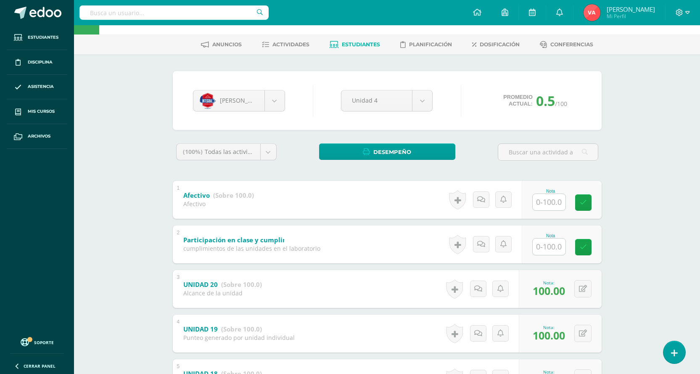
scroll to position [0, 0]
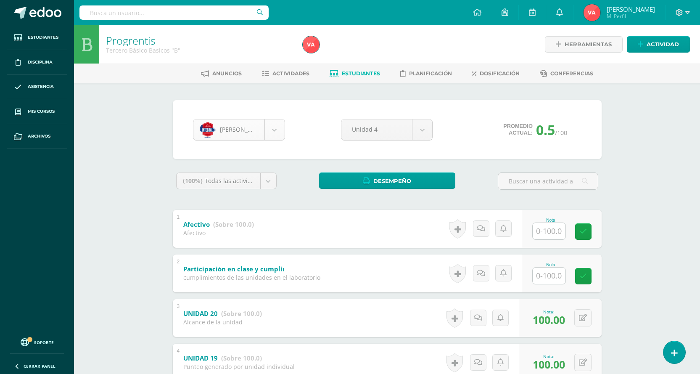
click at [278, 128] on body "Estudiantes Disciplina Asistencia Mis cursos Archivos Soporte Centro de ayuda Ú…" at bounding box center [350, 285] width 700 height 571
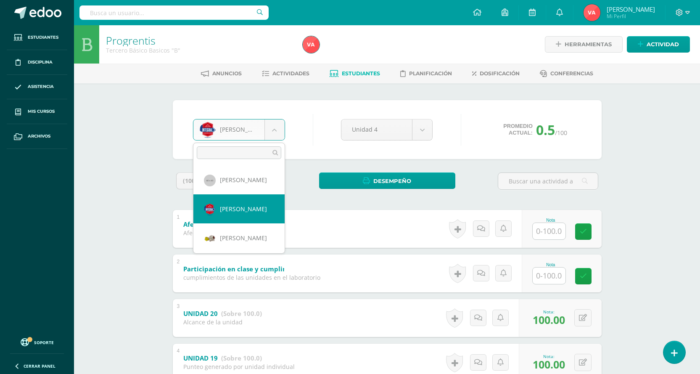
scroll to position [593, 0]
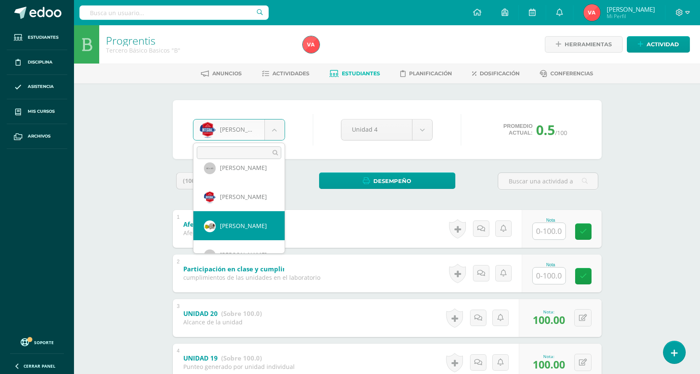
select select "1048"
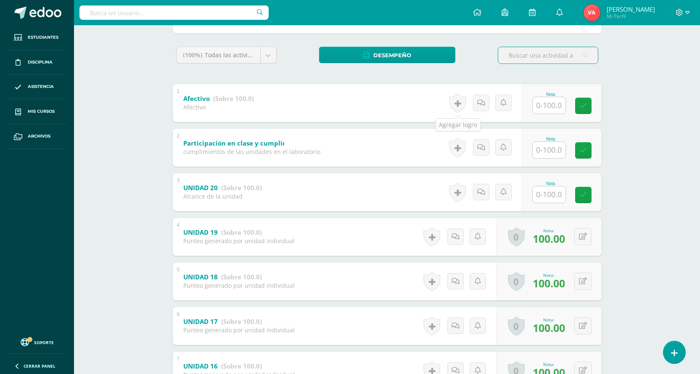
scroll to position [126, 0]
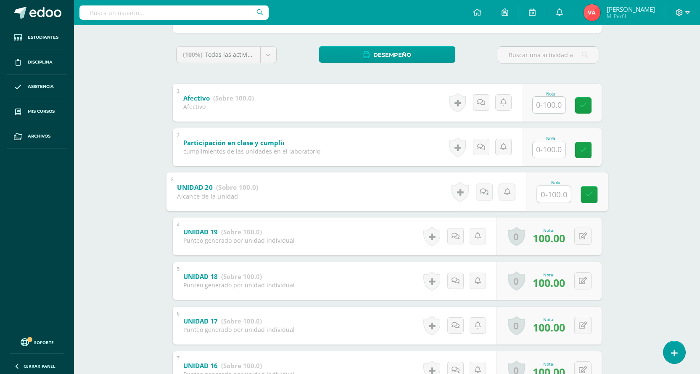
click at [546, 191] on input "text" at bounding box center [554, 193] width 34 height 17
type input "100"
click at [589, 195] on icon at bounding box center [589, 194] width 8 height 7
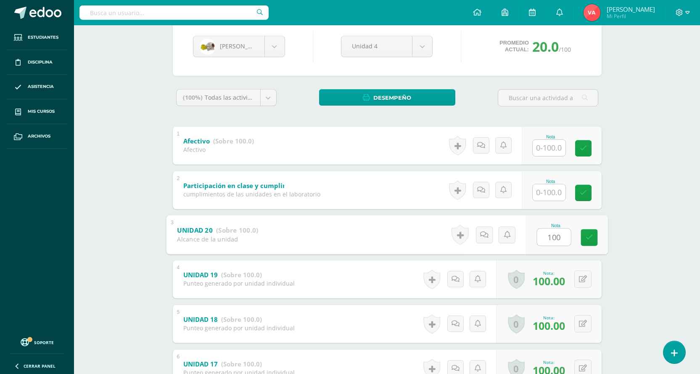
scroll to position [42, 0]
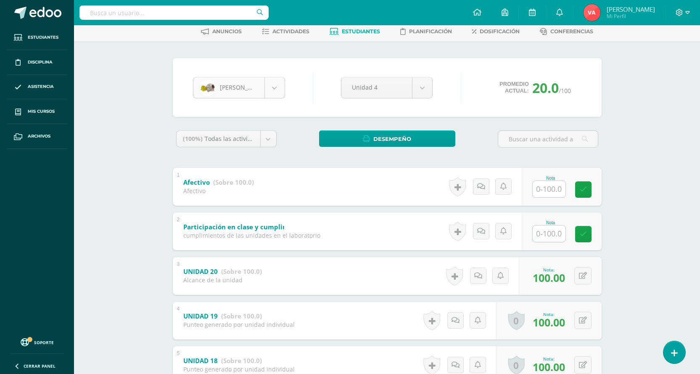
click at [278, 86] on body "Estudiantes Disciplina Asistencia Mis cursos Archivos Soporte Centro de ayuda Ú…" at bounding box center [350, 243] width 700 height 571
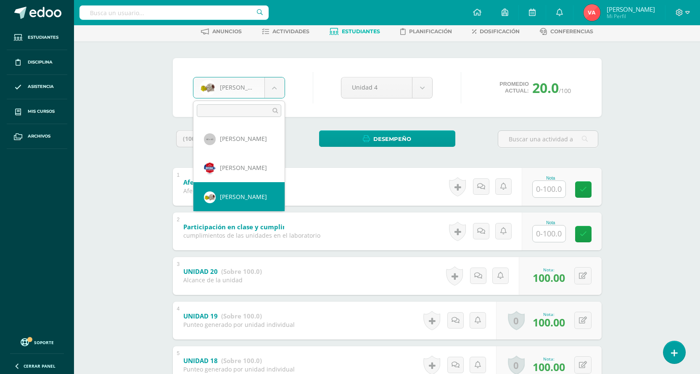
scroll to position [622, 0]
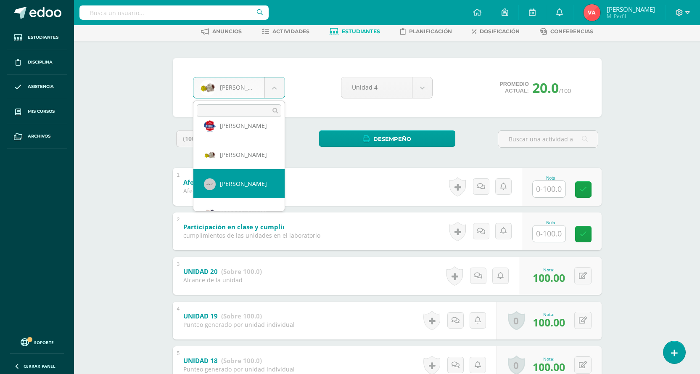
select select "1051"
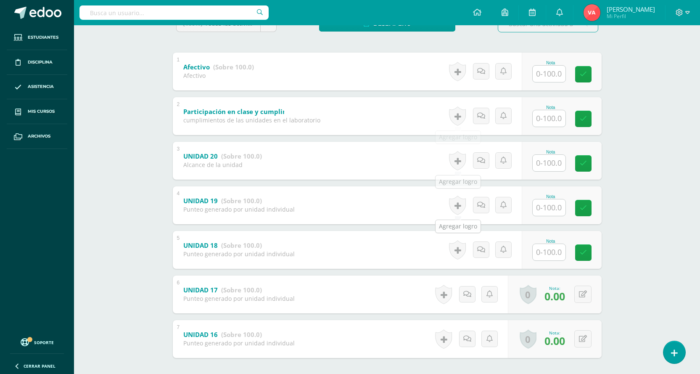
scroll to position [197, 0]
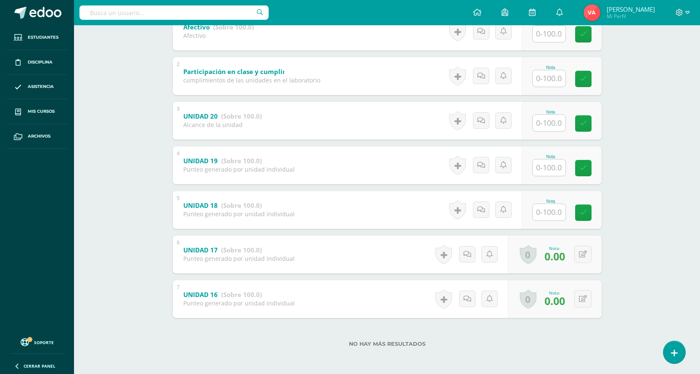
click at [550, 215] on input "text" at bounding box center [549, 212] width 33 height 16
type input "0"
drag, startPoint x: 588, startPoint y: 216, endPoint x: 537, endPoint y: 212, distance: 51.0
click at [588, 216] on icon at bounding box center [589, 212] width 8 height 7
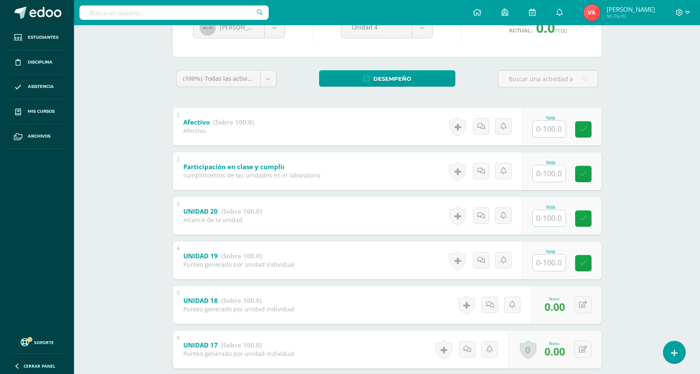
scroll to position [71, 0]
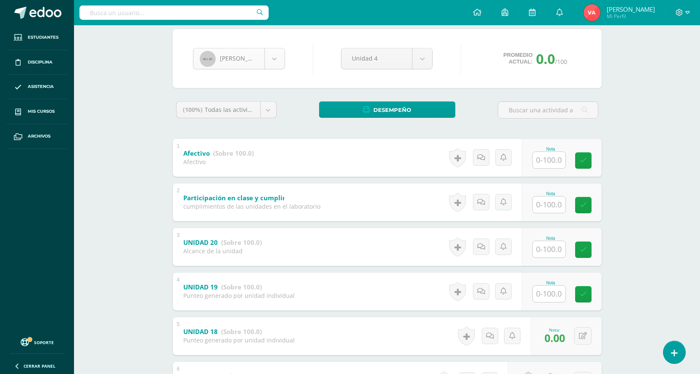
click at [271, 54] on body "Estudiantes Disciplina Asistencia Mis cursos Archivos Soporte Centro de ayuda Ú…" at bounding box center [350, 214] width 700 height 571
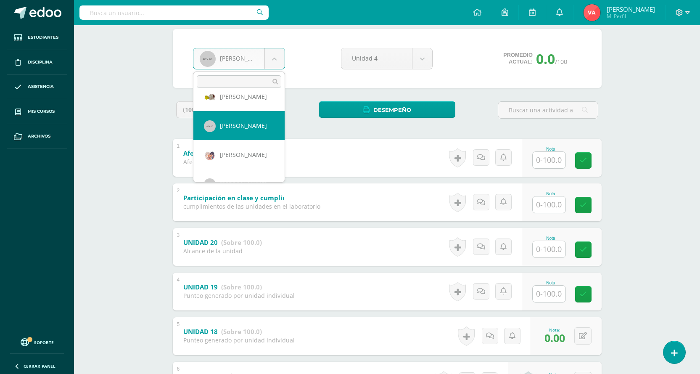
scroll to position [667, 0]
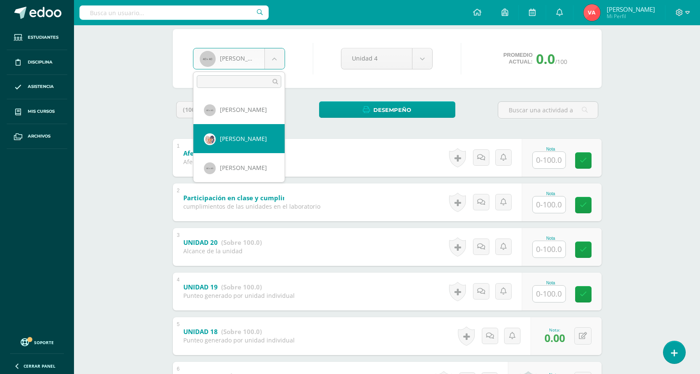
select select "1052"
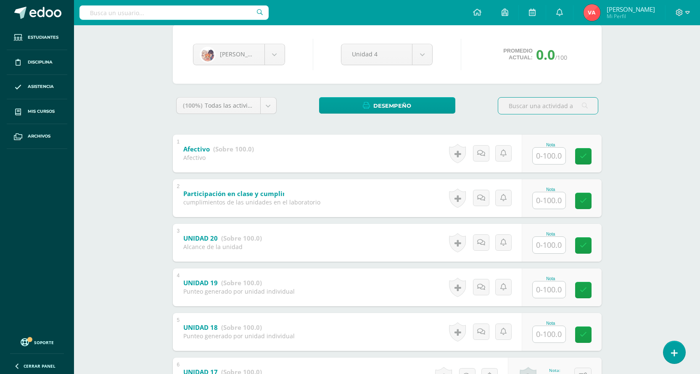
scroll to position [168, 0]
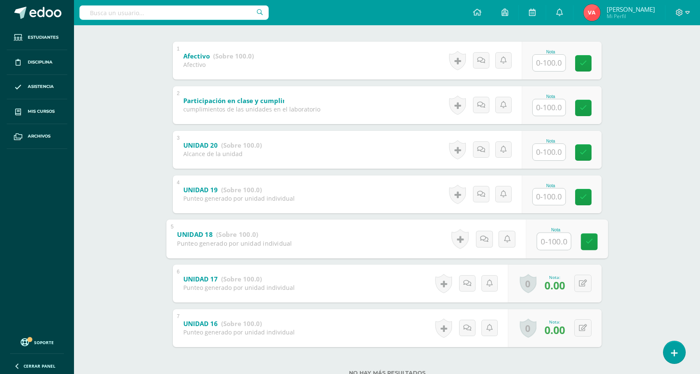
click at [539, 238] on input "text" at bounding box center [554, 241] width 34 height 17
type input "0"
drag, startPoint x: 590, startPoint y: 238, endPoint x: 436, endPoint y: 198, distance: 159.7
click at [590, 238] on icon at bounding box center [589, 241] width 8 height 7
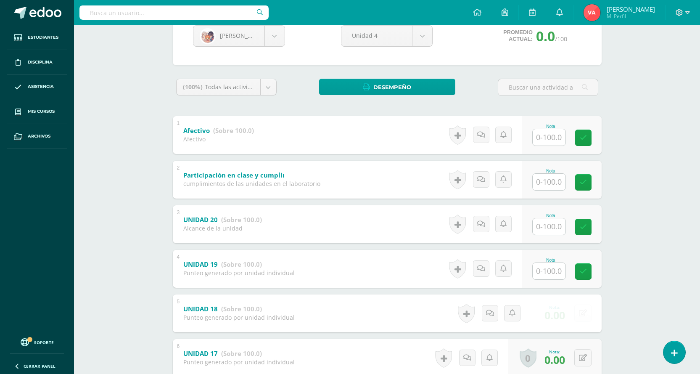
scroll to position [84, 0]
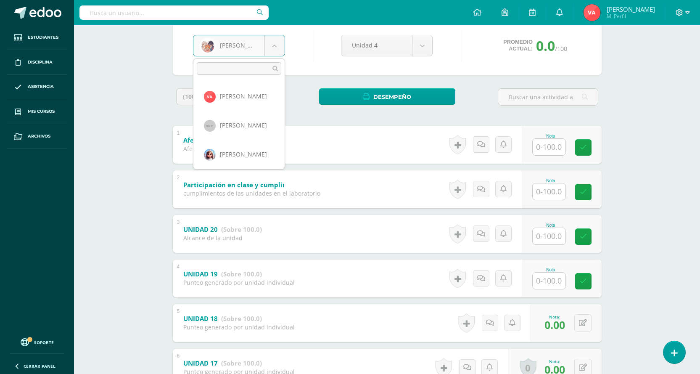
drag, startPoint x: 279, startPoint y: 39, endPoint x: 283, endPoint y: 90, distance: 51.5
click at [279, 39] on body "Estudiantes Disciplina Asistencia Mis cursos Archivos Soporte Centro de ayuda Ú…" at bounding box center [350, 201] width 700 height 571
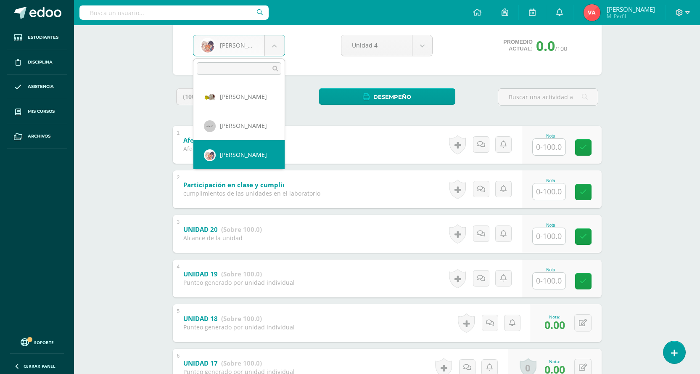
scroll to position [680, 0]
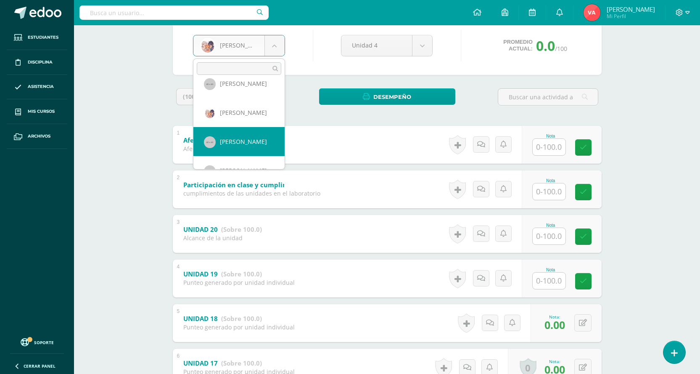
select select "1056"
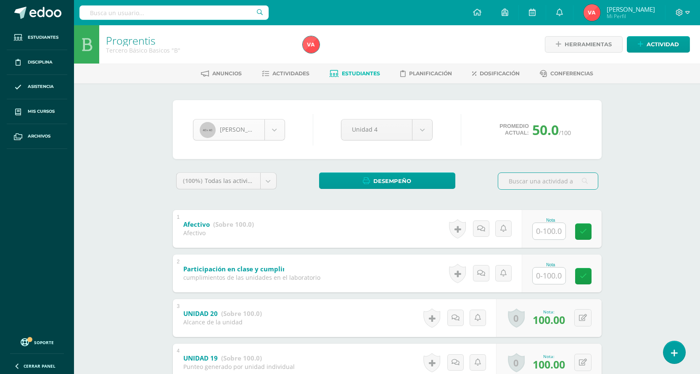
click at [281, 130] on body "Estudiantes Disciplina Asistencia Mis cursos Archivos Soporte Centro de ayuda Ú…" at bounding box center [350, 285] width 700 height 571
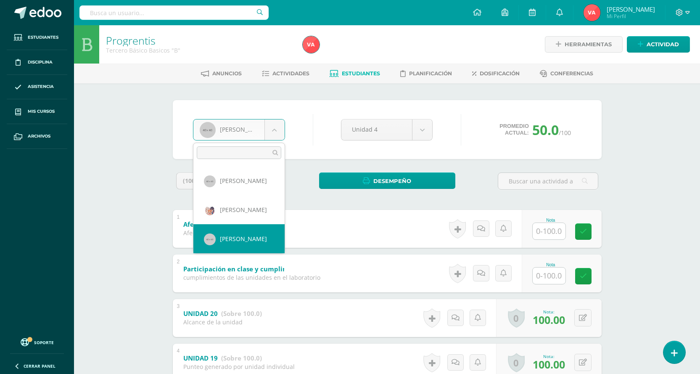
scroll to position [709, 0]
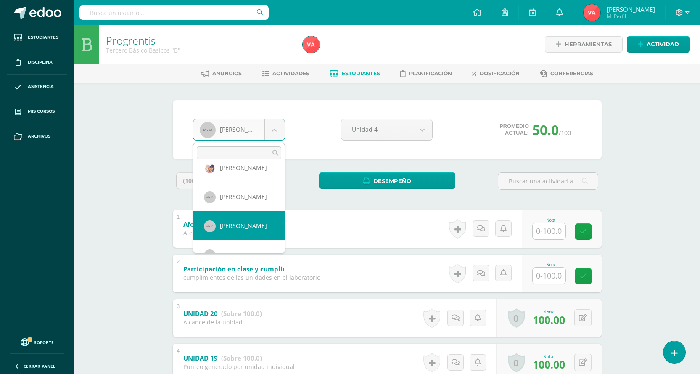
select select "1057"
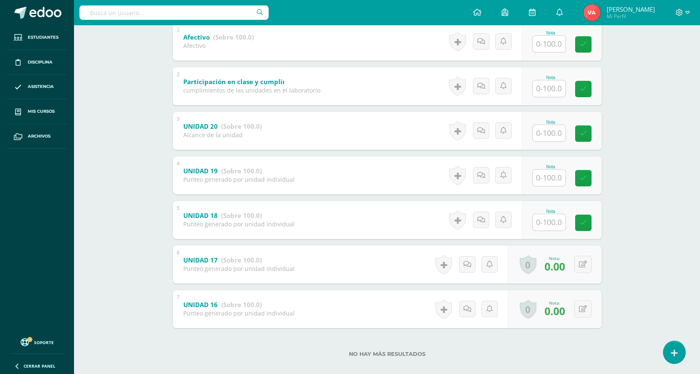
scroll to position [197, 0]
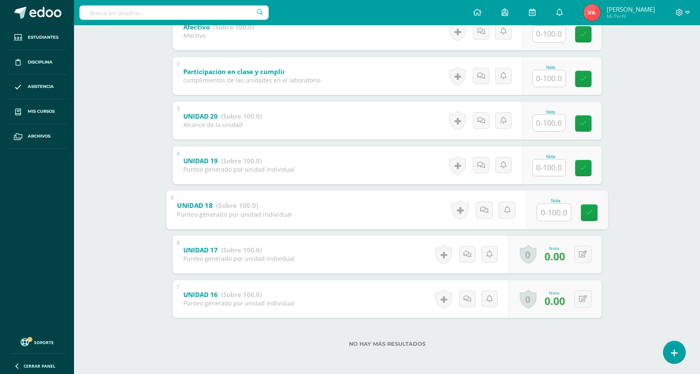
click at [559, 214] on input "text" at bounding box center [554, 212] width 34 height 17
type input "0"
drag, startPoint x: 590, startPoint y: 215, endPoint x: 557, endPoint y: 215, distance: 33.2
click at [590, 215] on icon at bounding box center [589, 212] width 8 height 7
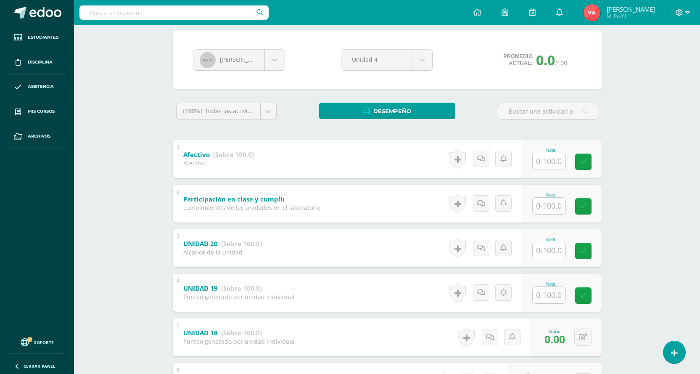
scroll to position [29, 0]
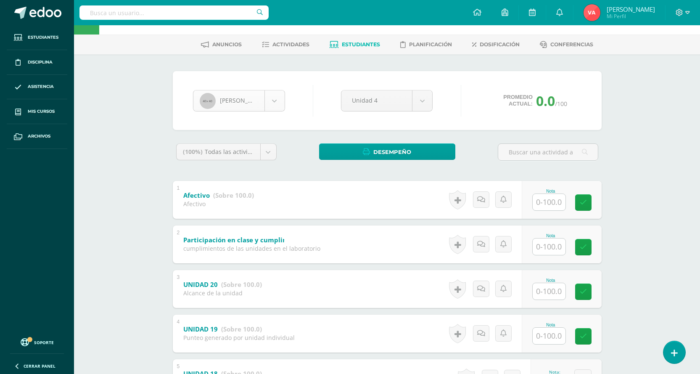
click at [277, 99] on body "Estudiantes Disciplina Asistencia Mis cursos Archivos Soporte Centro de ayuda Ú…" at bounding box center [350, 256] width 700 height 571
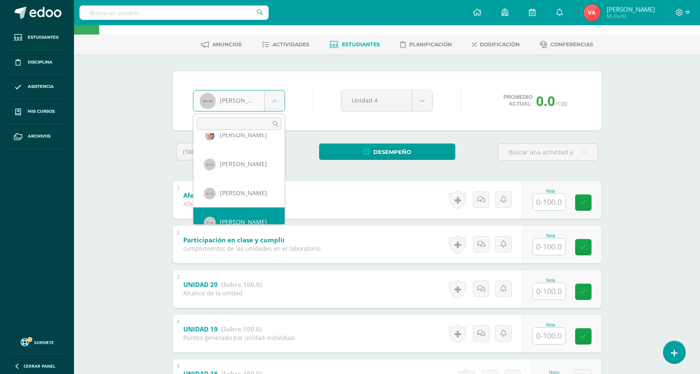
scroll to position [725, 0]
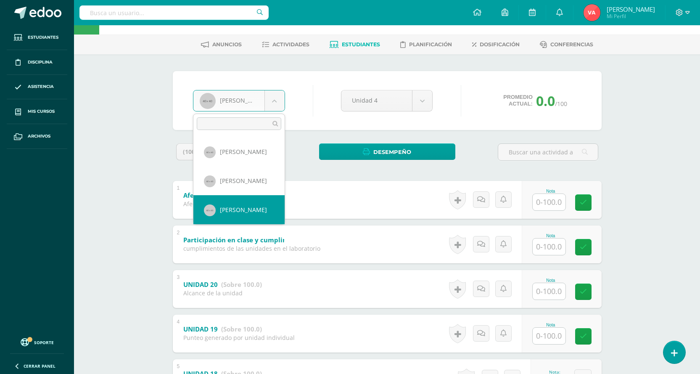
select select "1058"
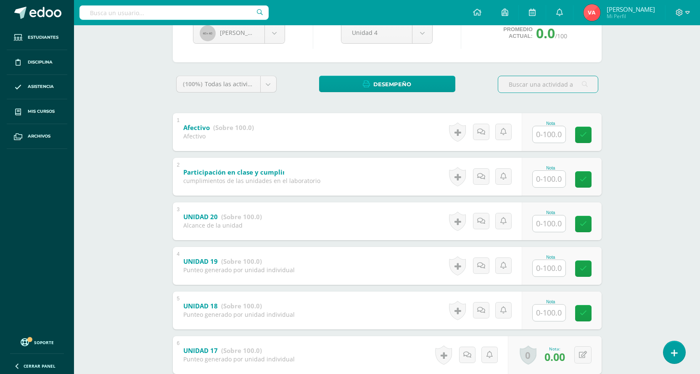
scroll to position [168, 0]
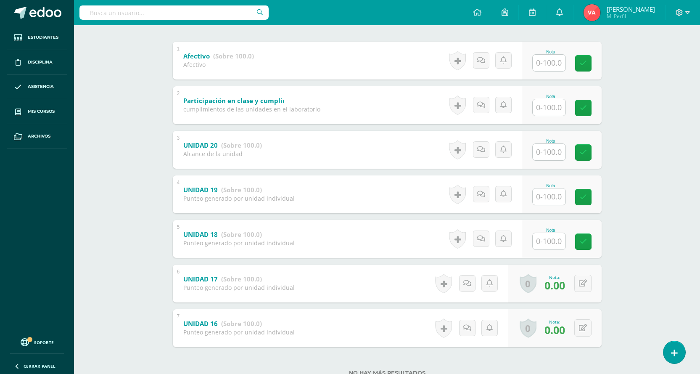
click at [556, 244] on input "text" at bounding box center [549, 241] width 33 height 16
type input "0"
click at [587, 239] on icon at bounding box center [589, 241] width 8 height 7
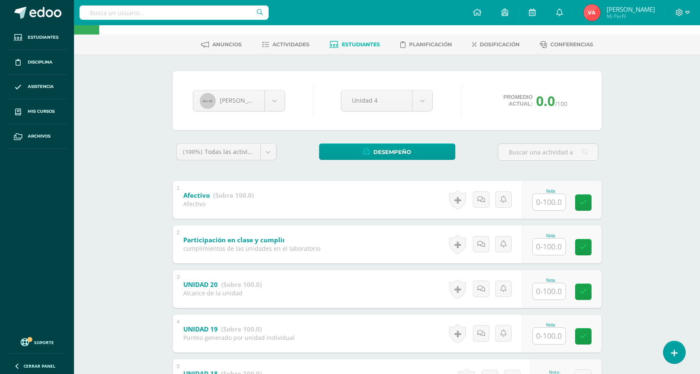
scroll to position [0, 0]
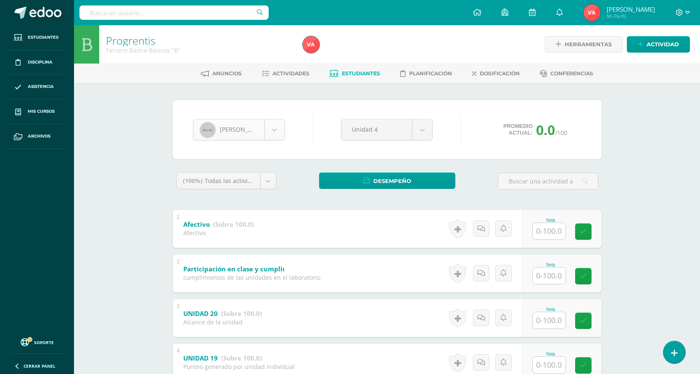
click at [273, 130] on body "Estudiantes Disciplina Asistencia Mis cursos Archivos Soporte Centro de ayuda Ú…" at bounding box center [350, 285] width 700 height 571
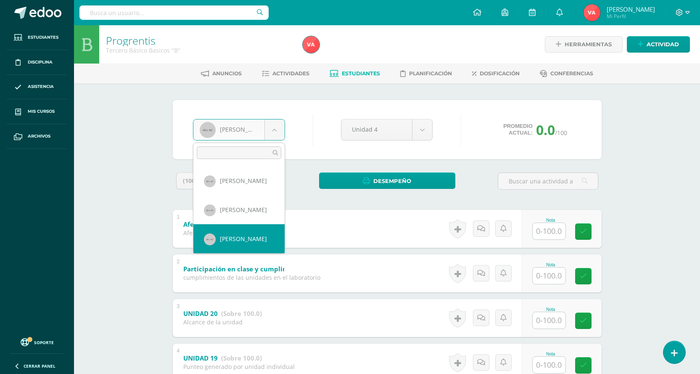
scroll to position [758, 0]
drag, startPoint x: 231, startPoint y: 240, endPoint x: 220, endPoint y: 212, distance: 30.9
select select "1059"
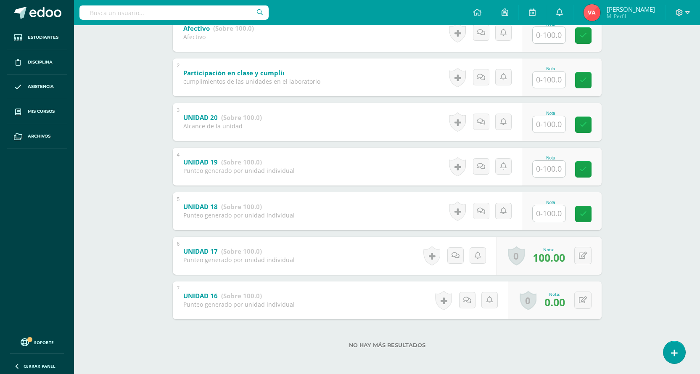
scroll to position [197, 0]
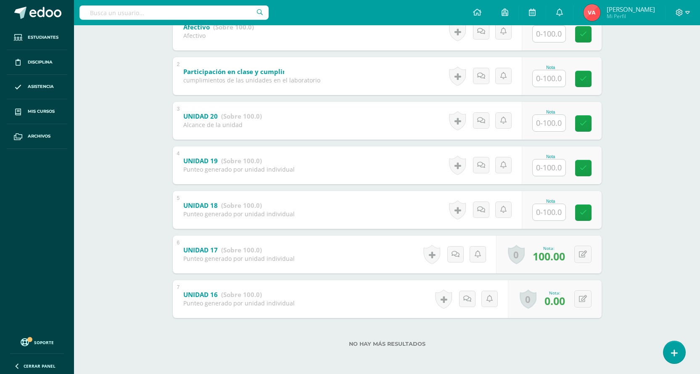
click at [548, 215] on input "text" at bounding box center [549, 212] width 33 height 16
type input "0"
click at [586, 210] on icon at bounding box center [589, 212] width 8 height 7
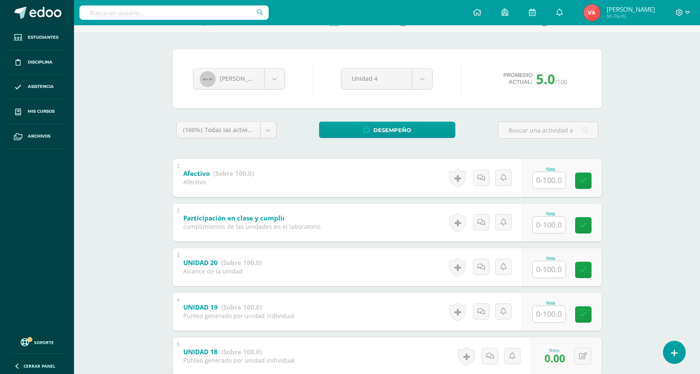
scroll to position [0, 0]
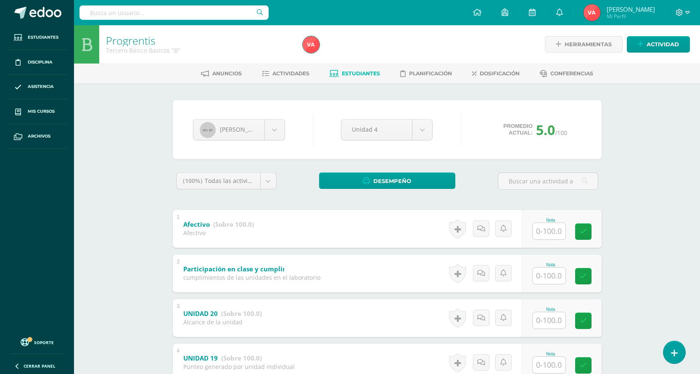
click at [362, 72] on span "Estudiantes" at bounding box center [361, 73] width 38 height 6
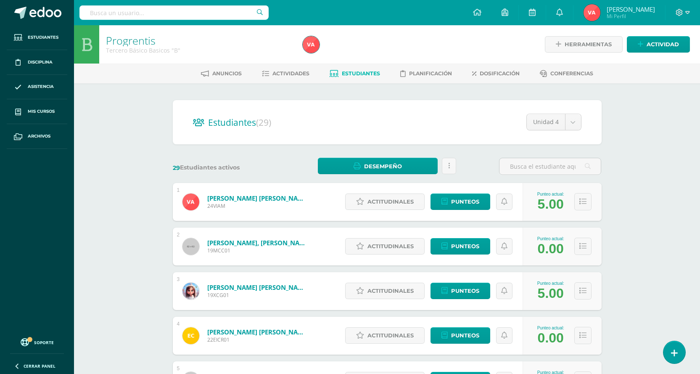
click at [634, 134] on div "Progrentis Tercero Básico Basicos "B" Herramientas Detalle de asistencias Activ…" at bounding box center [387, 350] width 626 height 650
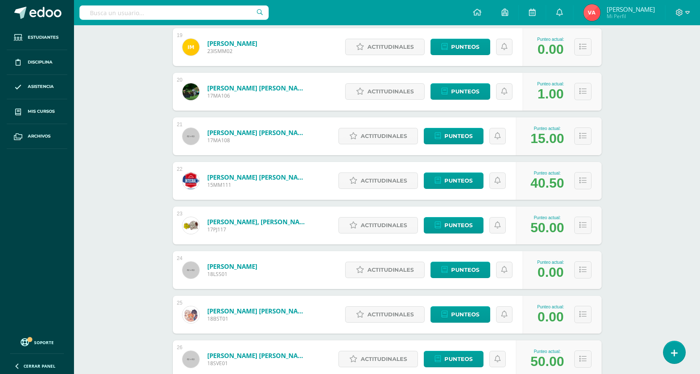
scroll to position [1151, 0]
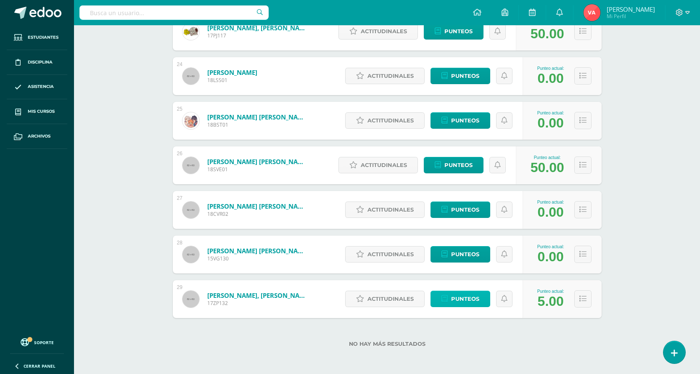
click at [466, 300] on span "Punteos" at bounding box center [465, 299] width 28 height 16
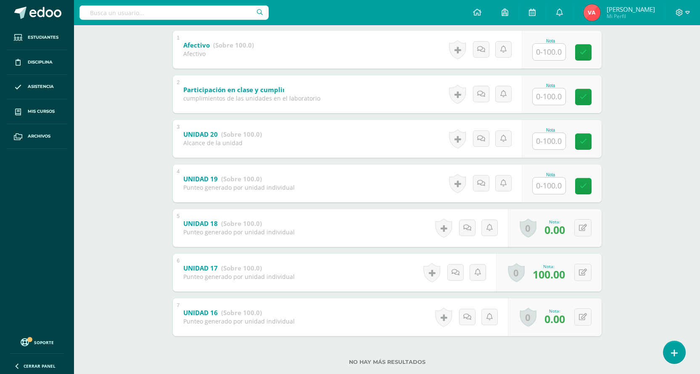
scroll to position [197, 0]
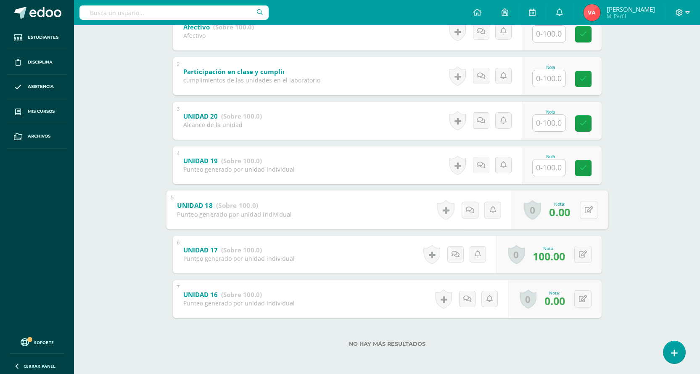
click at [584, 210] on button at bounding box center [589, 210] width 18 height 18
type input "100"
click at [564, 214] on icon at bounding box center [567, 212] width 8 height 7
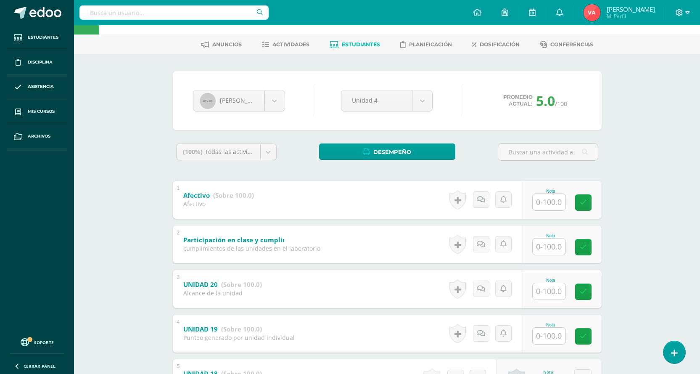
scroll to position [0, 0]
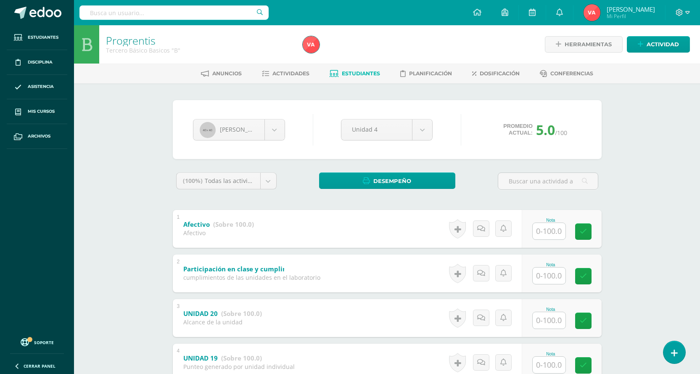
click at [360, 75] on span "Estudiantes" at bounding box center [361, 73] width 38 height 6
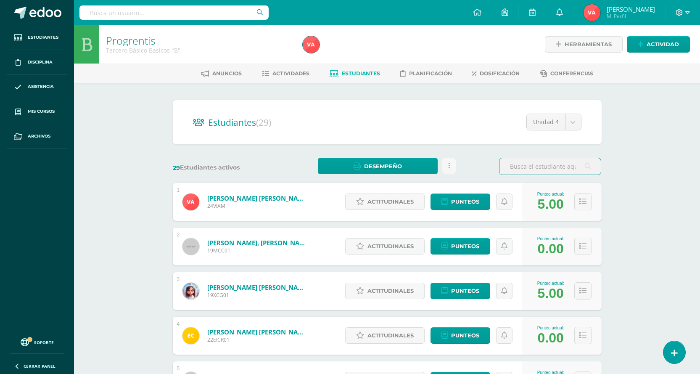
click at [359, 72] on span "Estudiantes" at bounding box center [361, 73] width 38 height 6
